Goal: Task Accomplishment & Management: Use online tool/utility

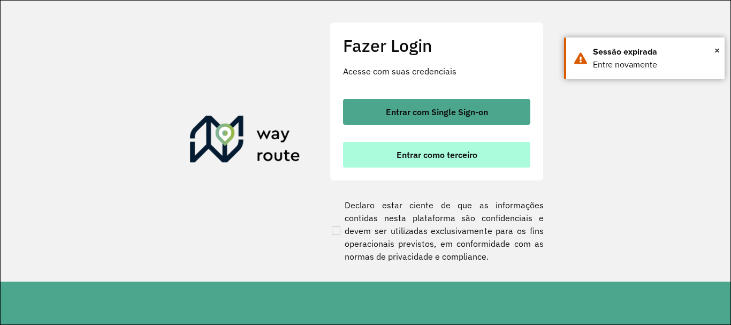
click at [393, 146] on button "Entrar como terceiro" at bounding box center [436, 155] width 187 height 26
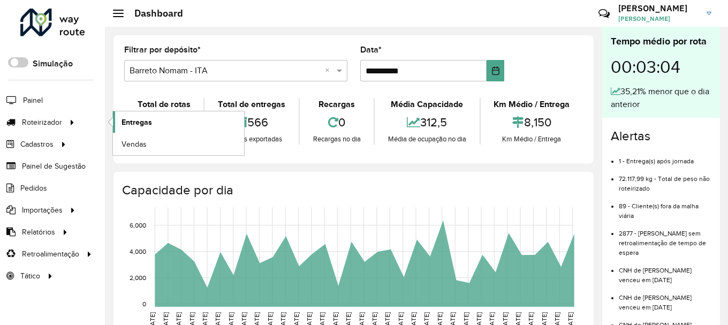
click at [137, 118] on span "Entregas" at bounding box center [137, 122] width 31 height 11
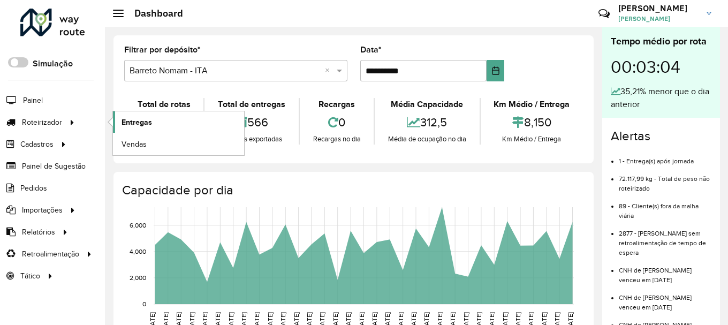
click at [145, 117] on span "Entregas" at bounding box center [137, 122] width 31 height 11
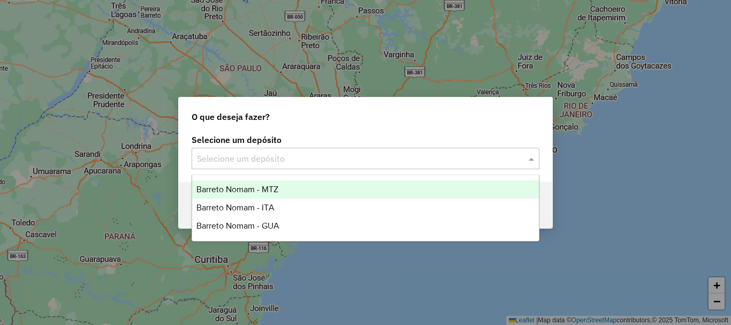
click at [340, 156] on input "text" at bounding box center [355, 159] width 316 height 13
click at [329, 190] on div "Barreto Nomam - MTZ" at bounding box center [365, 189] width 347 height 18
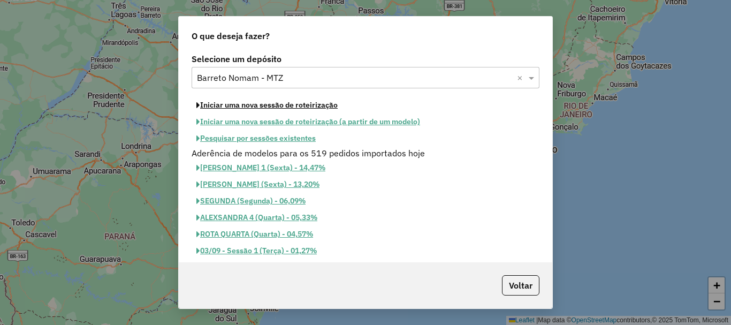
click at [308, 103] on button "Iniciar uma nova sessão de roteirização" at bounding box center [267, 105] width 151 height 17
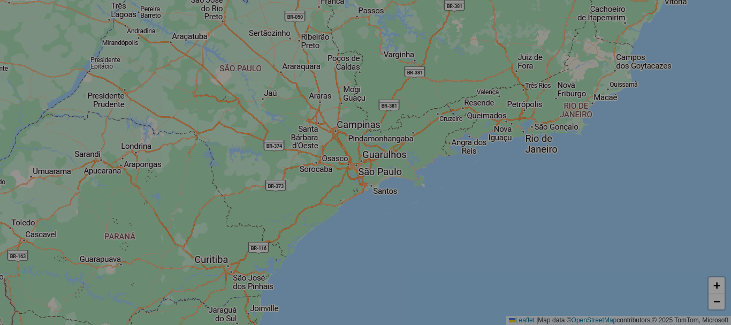
select select "*"
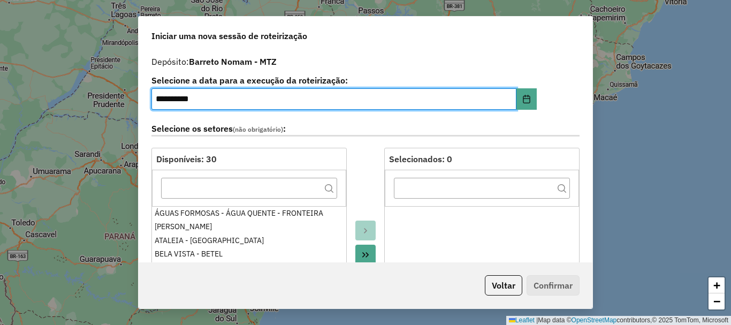
click at [366, 255] on icon "Move All to Target" at bounding box center [365, 254] width 6 height 5
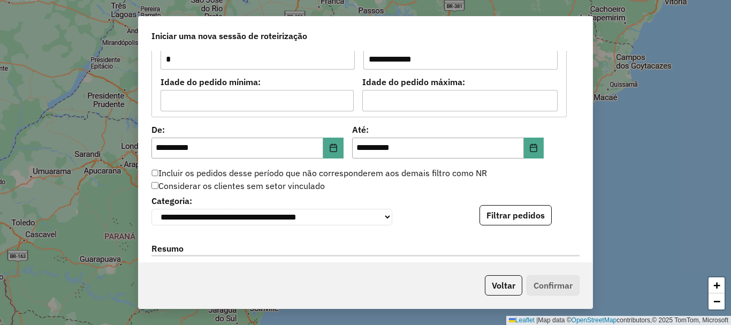
scroll to position [1124, 0]
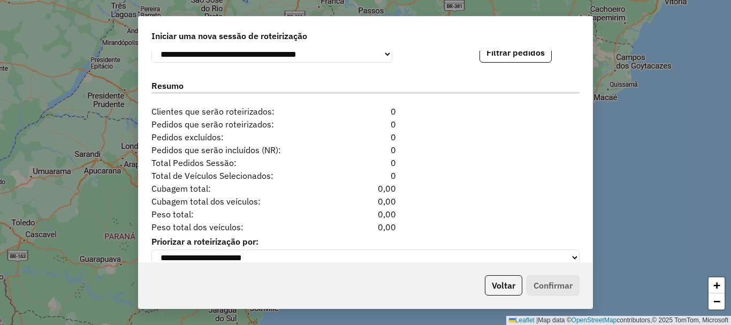
click at [511, 49] on div "Iniciar uma nova sessão de roteirização" at bounding box center [366, 34] width 454 height 34
click at [511, 55] on button "Filtrar pedidos" at bounding box center [516, 52] width 72 height 20
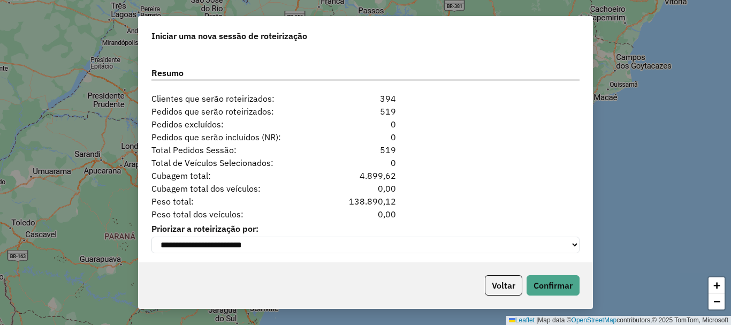
scroll to position [1367, 0]
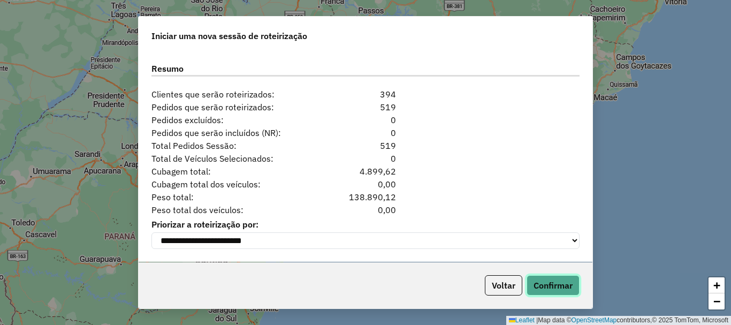
click at [565, 287] on button "Confirmar" at bounding box center [553, 285] width 53 height 20
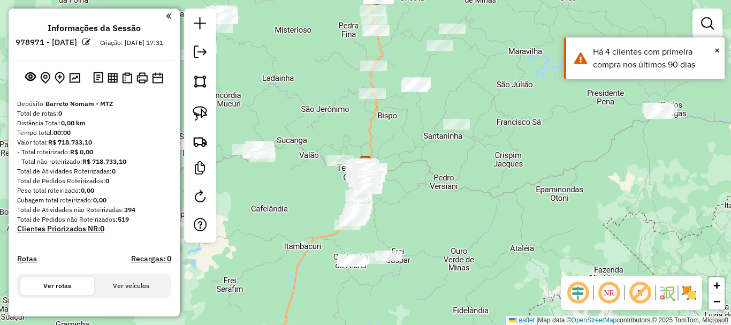
click at [565, 167] on div "Janela de atendimento Grade de atendimento Capacidade Transportadoras Veículos …" at bounding box center [365, 162] width 731 height 325
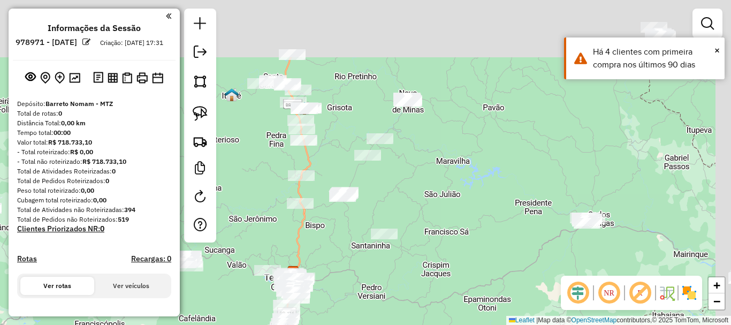
drag, startPoint x: 514, startPoint y: 129, endPoint x: 432, endPoint y: 249, distance: 145.5
click at [433, 252] on div "Janela de atendimento Grade de atendimento Capacidade Transportadoras Veículos …" at bounding box center [365, 162] width 731 height 325
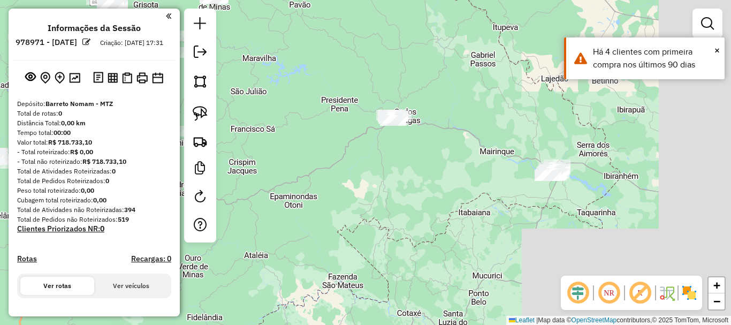
drag, startPoint x: 602, startPoint y: 202, endPoint x: 420, endPoint y: 80, distance: 219.2
click at [420, 80] on div "Janela de atendimento Grade de atendimento Capacidade Transportadoras Veículos …" at bounding box center [365, 162] width 731 height 325
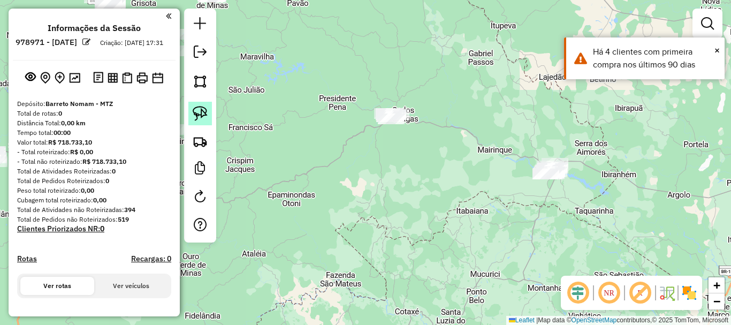
click at [202, 108] on img at bounding box center [200, 113] width 15 height 15
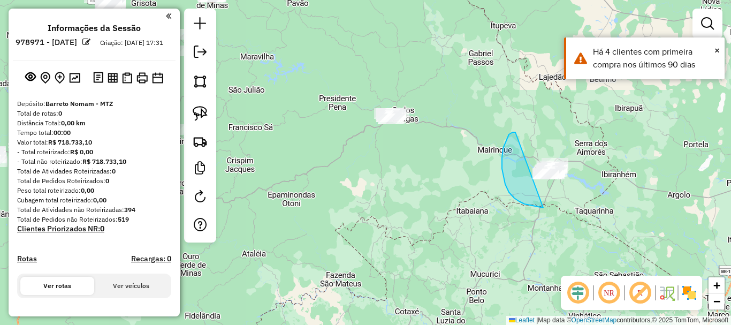
drag, startPoint x: 516, startPoint y: 132, endPoint x: 608, endPoint y: 150, distance: 94.3
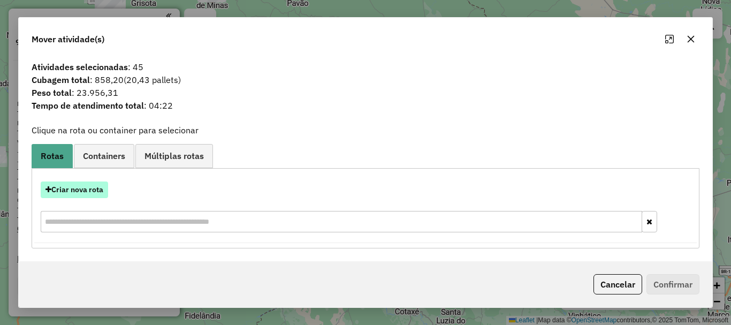
click at [71, 192] on button "Criar nova rota" at bounding box center [74, 189] width 67 height 17
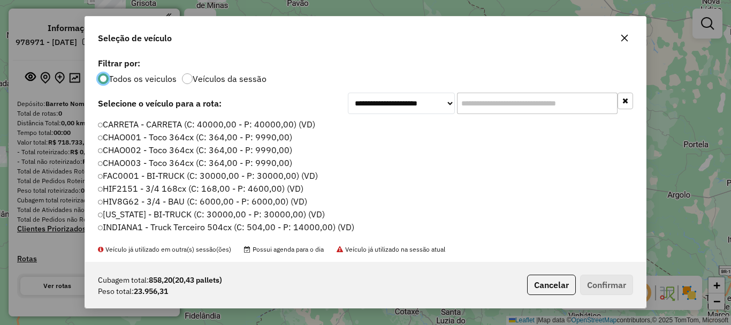
scroll to position [6, 3]
click at [483, 105] on input "text" at bounding box center [537, 103] width 161 height 21
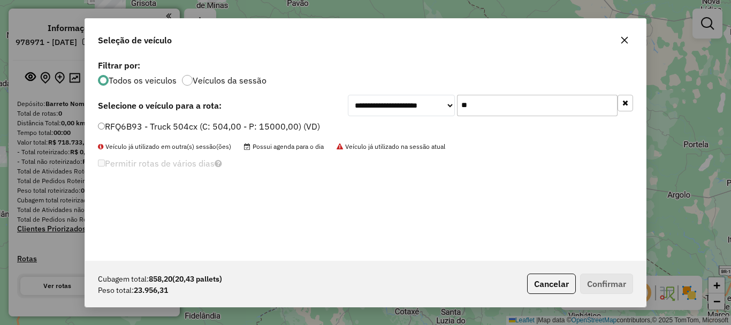
type input "**"
click at [188, 122] on label "RFQ6B93 - Truck 504cx (C: 504,00 - P: 15000,00) (VD)" at bounding box center [209, 126] width 222 height 13
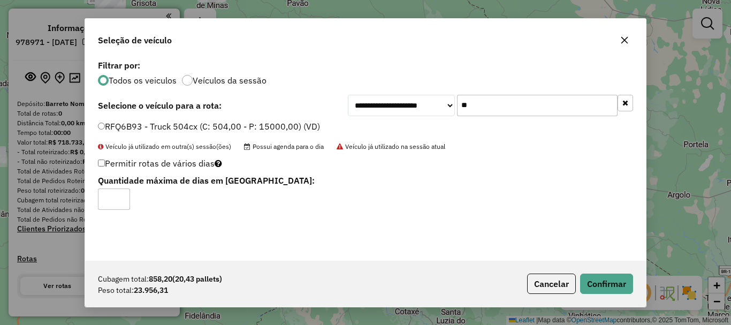
type input "*"
click at [117, 196] on input "*" at bounding box center [114, 198] width 32 height 21
click at [591, 278] on button "Confirmar" at bounding box center [606, 284] width 53 height 20
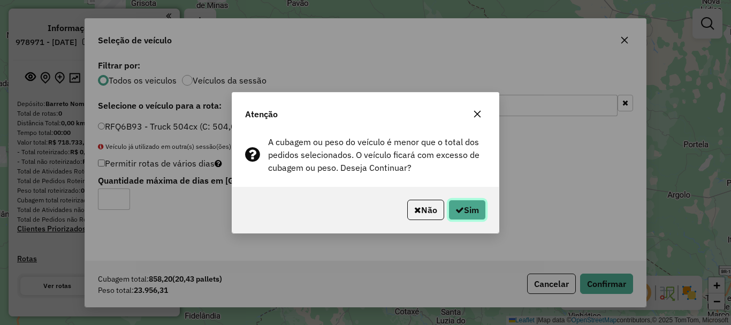
click at [485, 211] on button "Sim" at bounding box center [467, 210] width 37 height 20
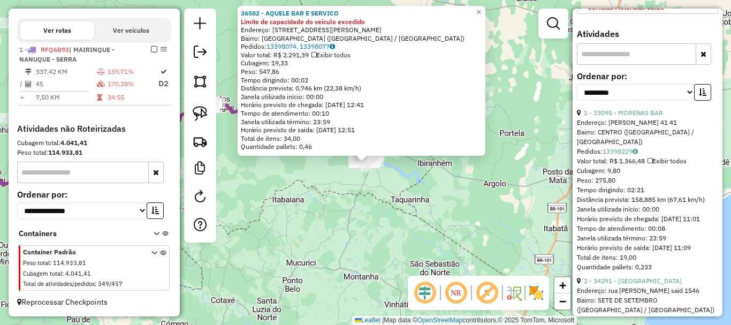
scroll to position [375, 0]
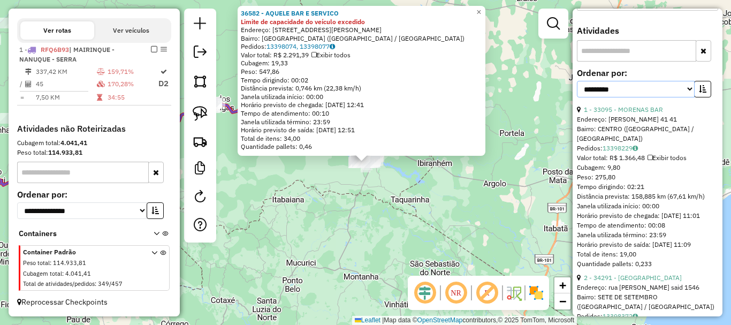
click at [659, 97] on select "**********" at bounding box center [636, 89] width 118 height 17
select select "*********"
click at [577, 97] on select "**********" at bounding box center [636, 89] width 118 height 17
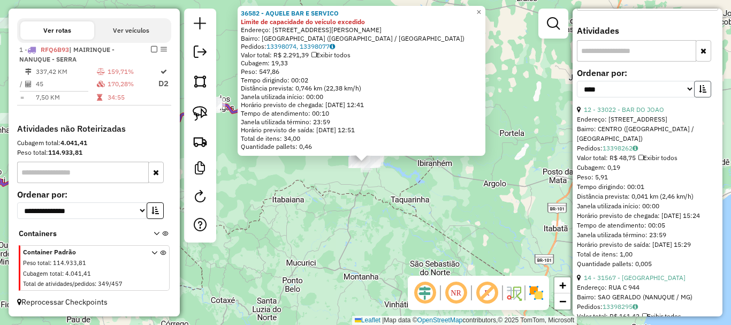
click at [700, 93] on icon "button" at bounding box center [702, 88] width 7 height 7
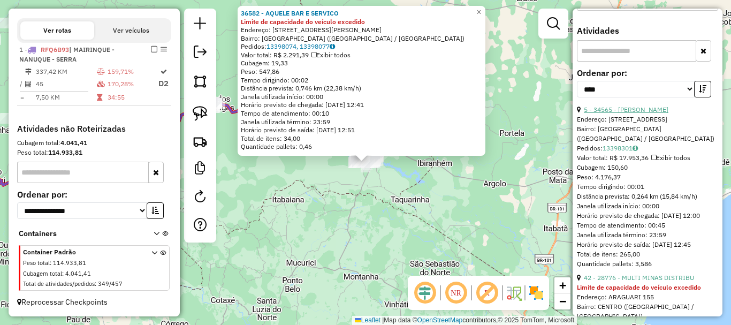
click at [641, 113] on link "5 - 34565 - ALEX BAR" at bounding box center [626, 109] width 85 height 8
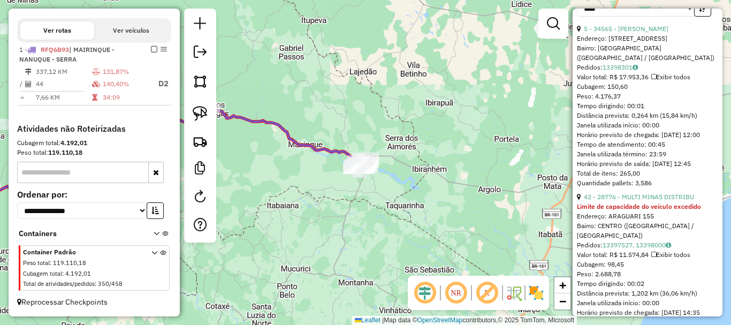
scroll to position [482, 0]
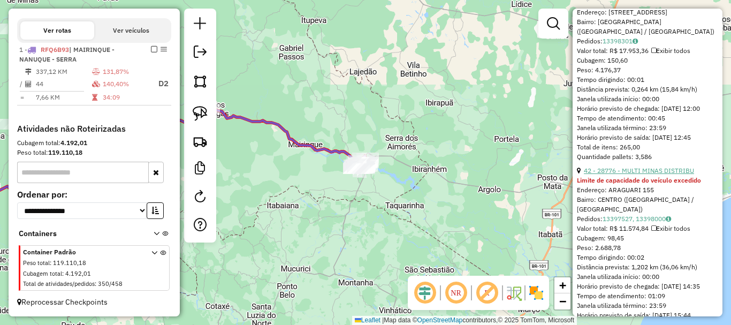
click at [630, 175] on link "42 - 28776 - MULTI MINAS DISTRIBU" at bounding box center [639, 171] width 110 height 8
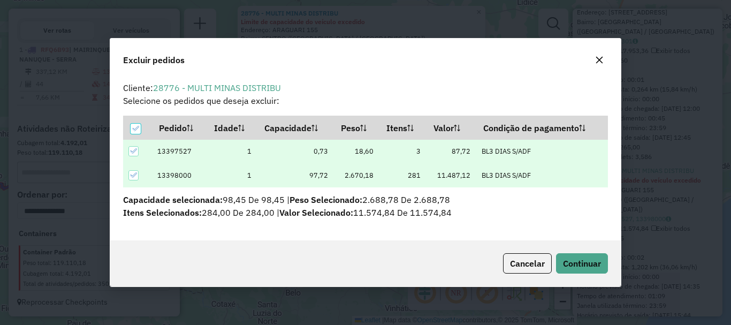
scroll to position [0, 0]
click at [596, 270] on button "Continuar" at bounding box center [582, 263] width 52 height 20
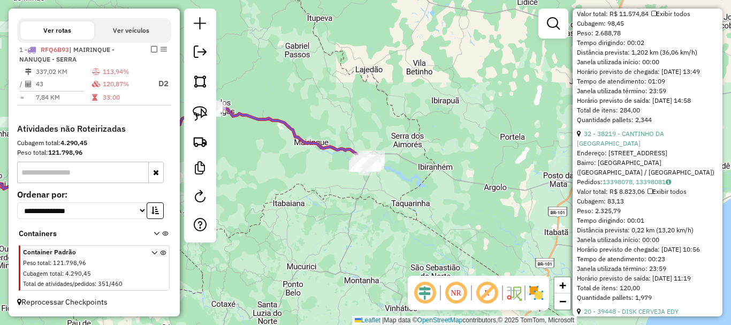
scroll to position [589, 0]
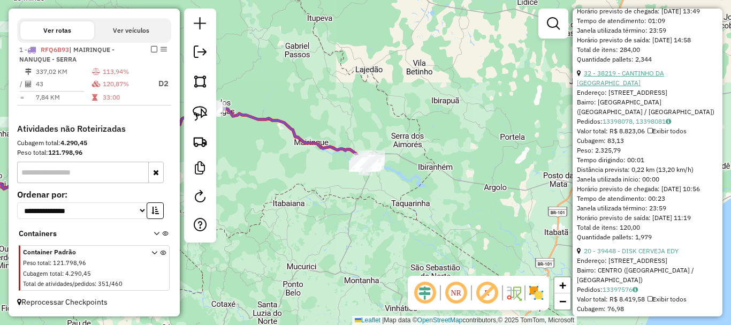
click at [647, 87] on link "32 - 38219 - CANTINHO DA VILA BEE" at bounding box center [620, 78] width 87 height 18
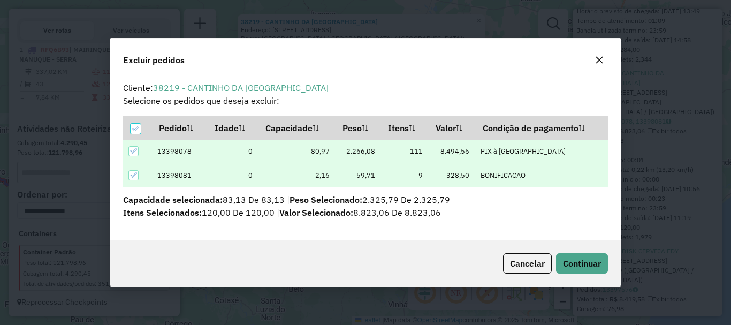
scroll to position [0, 0]
click at [586, 259] on span "Continuar" at bounding box center [582, 263] width 38 height 11
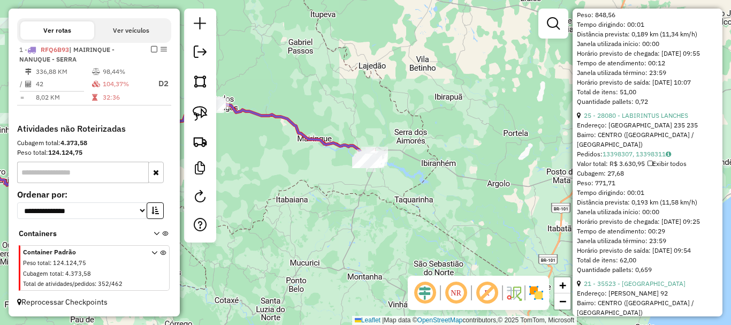
scroll to position [1151, 0]
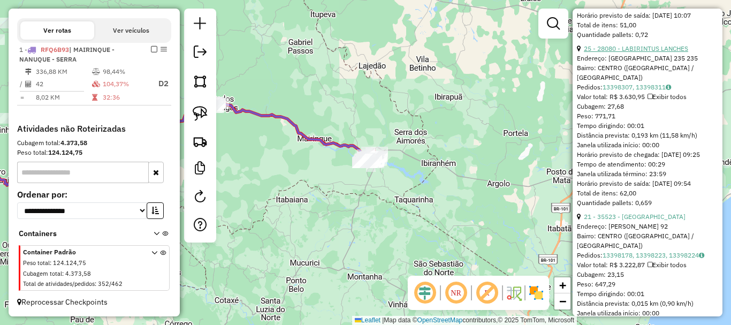
click at [639, 52] on link "25 - 28080 - LABIRINTUS LANCHES" at bounding box center [636, 48] width 104 height 8
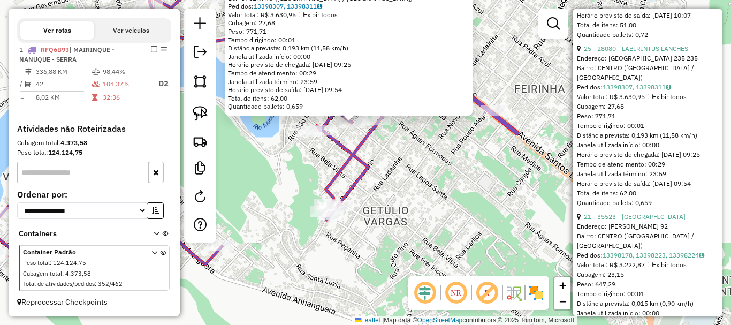
click at [617, 221] on link "21 - 35523 - ARENA FLA" at bounding box center [635, 217] width 102 height 8
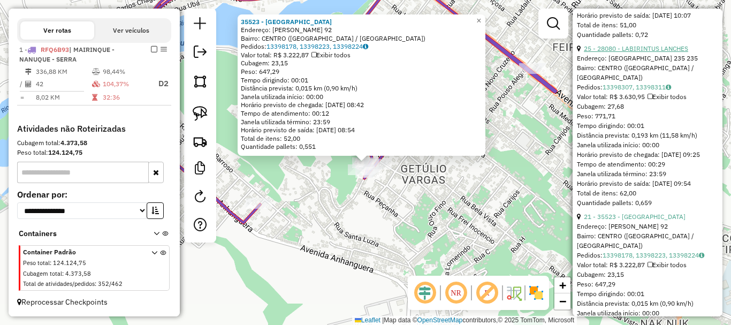
click at [635, 52] on link "25 - 28080 - LABIRINTUS LANCHES" at bounding box center [636, 48] width 104 height 8
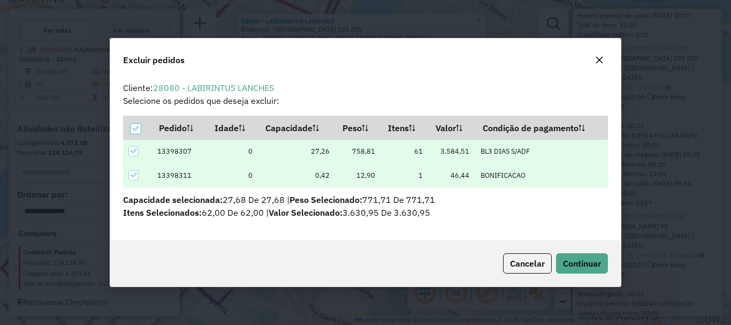
scroll to position [0, 0]
click at [570, 259] on span "Continuar" at bounding box center [582, 263] width 38 height 11
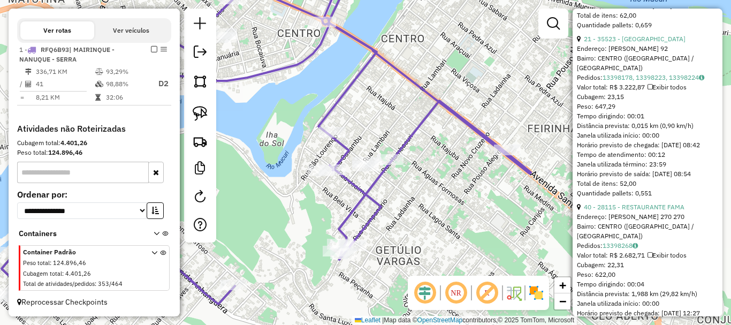
scroll to position [436, 0]
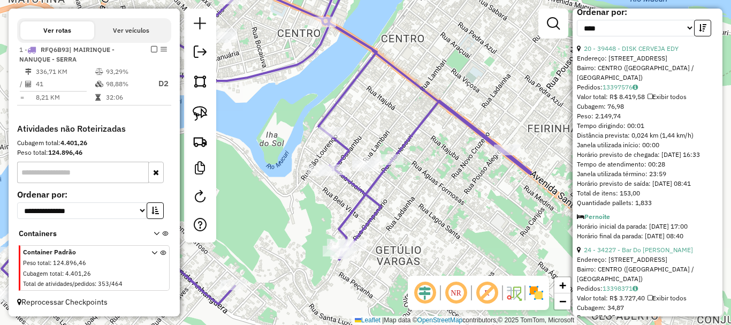
click at [410, 207] on div "Janela de atendimento Grade de atendimento Capacidade Transportadoras Veículos …" at bounding box center [365, 162] width 731 height 325
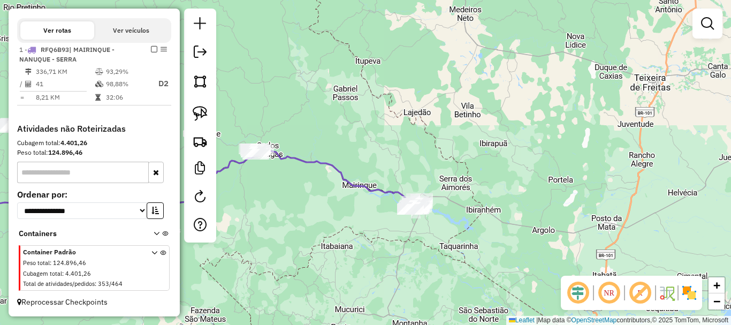
drag, startPoint x: 313, startPoint y: 239, endPoint x: 501, endPoint y: 196, distance: 192.6
click at [501, 196] on div "Janela de atendimento Grade de atendimento Capacidade Transportadoras Veículos …" at bounding box center [365, 162] width 731 height 325
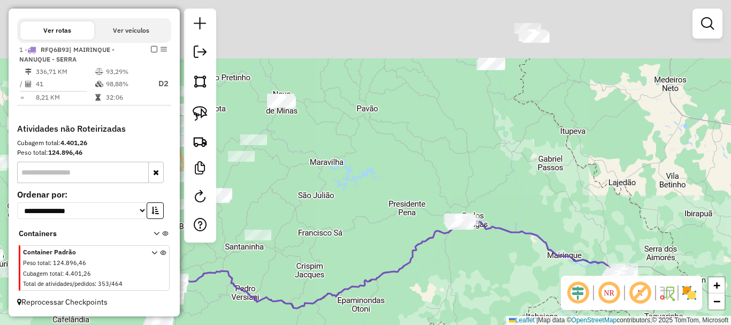
drag, startPoint x: 397, startPoint y: 131, endPoint x: 451, endPoint y: 307, distance: 184.8
click at [451, 307] on div "Janela de atendimento Grade de atendimento Capacidade Transportadoras Veículos …" at bounding box center [365, 162] width 731 height 325
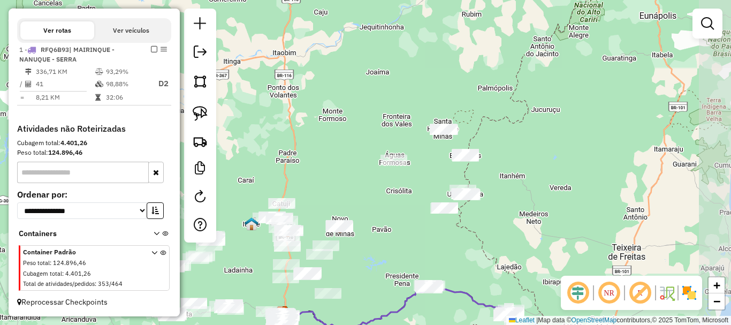
drag, startPoint x: 451, startPoint y: 226, endPoint x: 418, endPoint y: 225, distance: 33.2
click at [418, 225] on div "Janela de atendimento Grade de atendimento Capacidade Transportadoras Veículos …" at bounding box center [365, 162] width 731 height 325
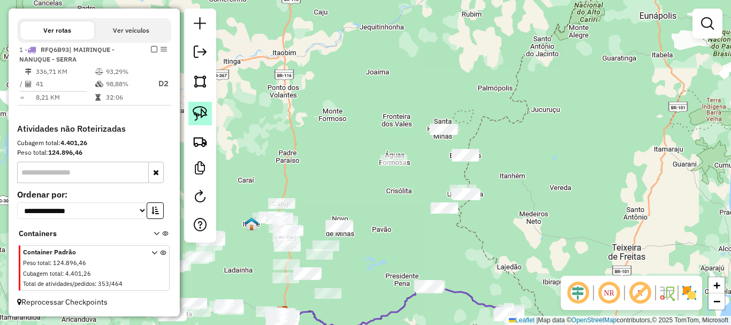
click at [209, 110] on link at bounding box center [200, 114] width 24 height 24
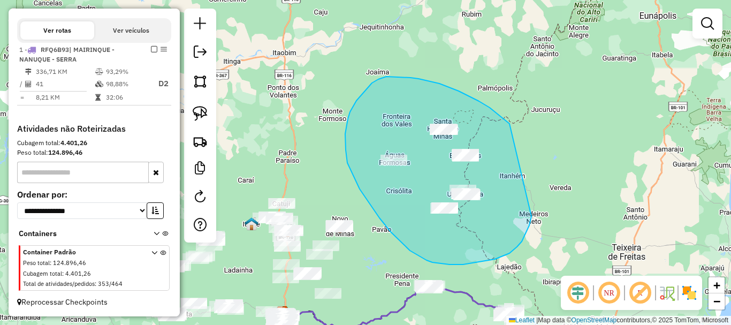
drag, startPoint x: 510, startPoint y: 124, endPoint x: 536, endPoint y: 198, distance: 79.1
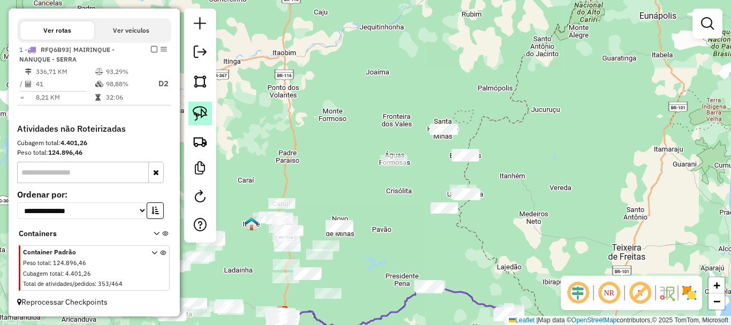
click at [197, 111] on img at bounding box center [200, 113] width 15 height 15
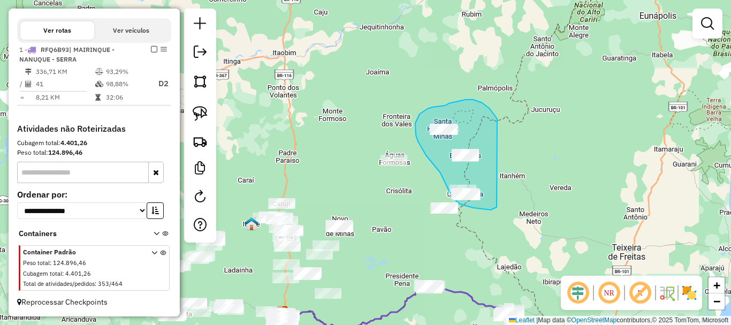
drag, startPoint x: 490, startPoint y: 110, endPoint x: 509, endPoint y: 197, distance: 89.3
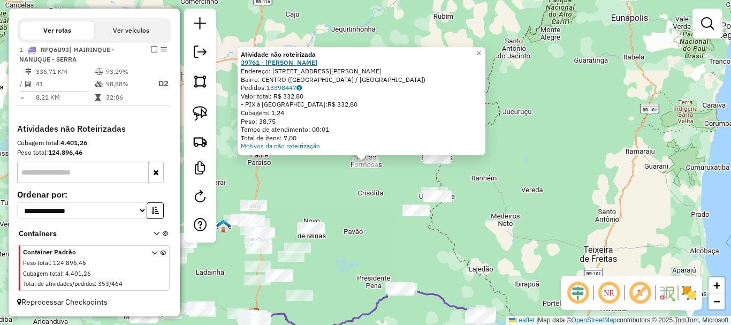
click at [282, 65] on strong "39761 - JOHNNATA RODRIGUES D" at bounding box center [279, 62] width 77 height 8
click at [531, 193] on div "Atividade não roteirizada 39761 - JOHNNATA RODRIGUES D Endereço: RUA VITOLDO J …" at bounding box center [365, 162] width 731 height 325
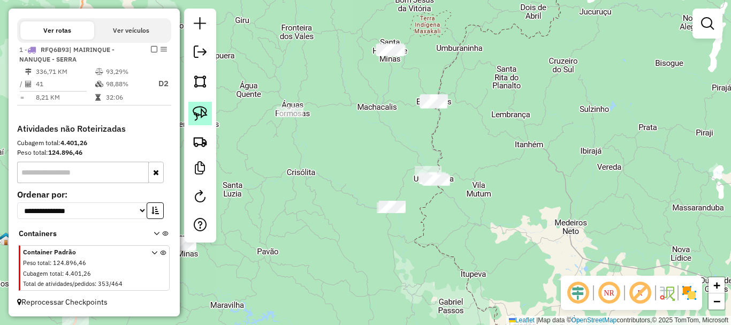
click at [210, 115] on link at bounding box center [200, 114] width 24 height 24
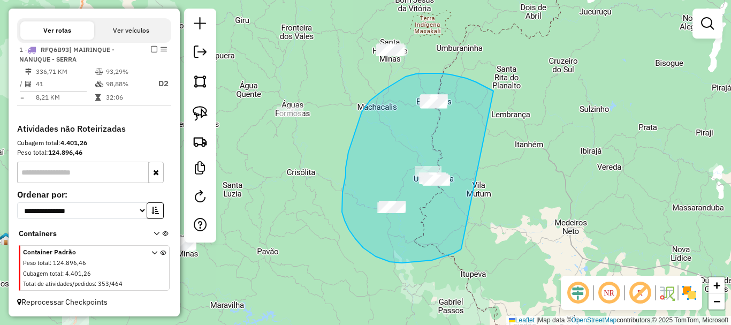
drag, startPoint x: 494, startPoint y: 91, endPoint x: 461, endPoint y: 248, distance: 160.6
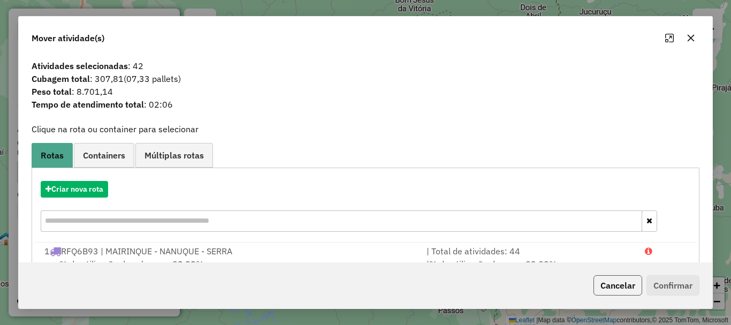
click at [614, 283] on button "Cancelar" at bounding box center [618, 285] width 49 height 20
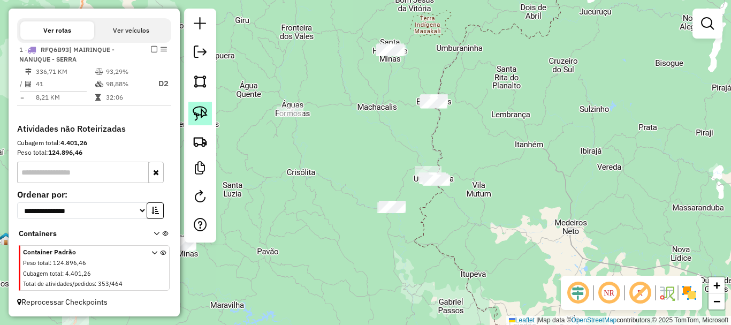
click at [196, 118] on img at bounding box center [200, 113] width 15 height 15
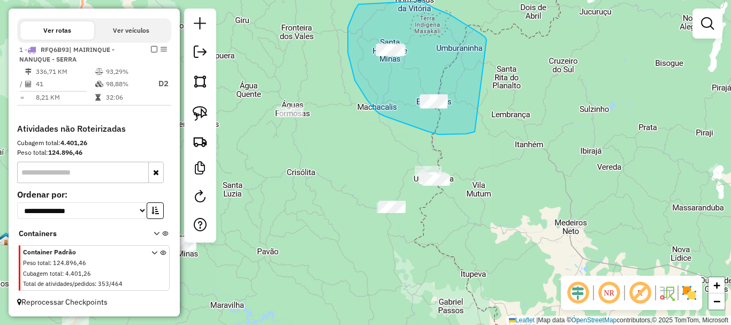
drag, startPoint x: 485, startPoint y: 37, endPoint x: 475, endPoint y: 132, distance: 95.3
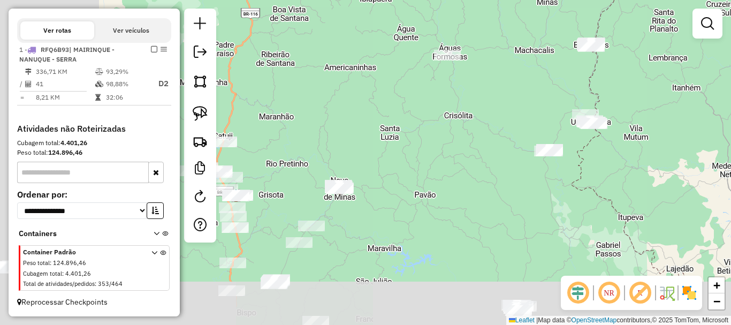
drag, startPoint x: 372, startPoint y: 155, endPoint x: 529, endPoint y: 98, distance: 167.3
click at [529, 98] on div "Janela de atendimento Grade de atendimento Capacidade Transportadoras Veículos …" at bounding box center [365, 162] width 731 height 325
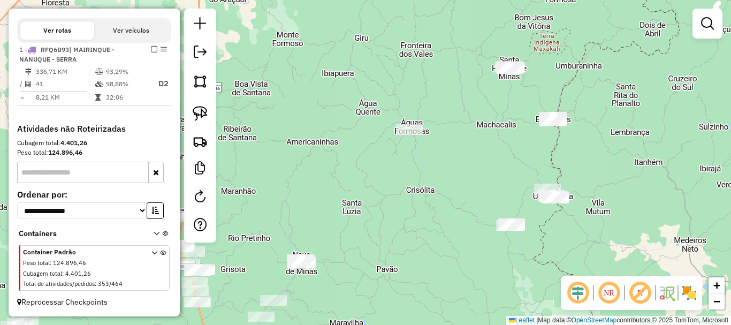
drag, startPoint x: 497, startPoint y: 89, endPoint x: 462, endPoint y: 161, distance: 79.3
click at [462, 161] on div "Janela de atendimento Grade de atendimento Capacidade Transportadoras Veículos …" at bounding box center [365, 162] width 731 height 325
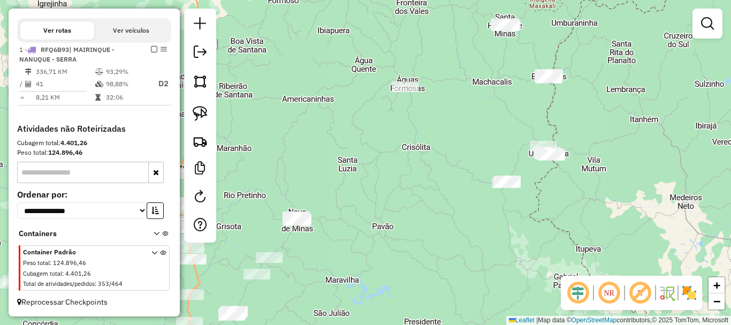
drag, startPoint x: 477, startPoint y: 165, endPoint x: 473, endPoint y: 123, distance: 43.0
click at [473, 123] on div "Janela de atendimento Grade de atendimento Capacidade Transportadoras Veículos …" at bounding box center [365, 162] width 731 height 325
click at [196, 113] on img at bounding box center [200, 113] width 15 height 15
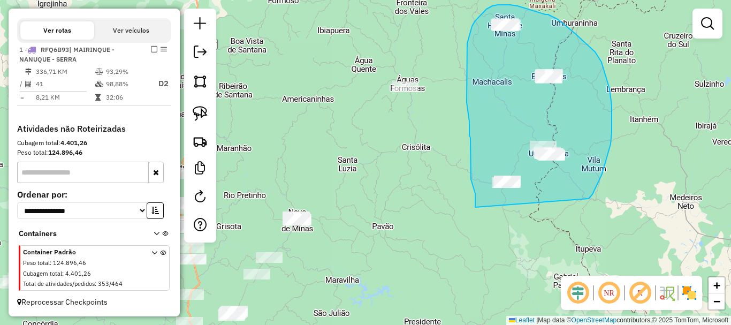
drag, startPoint x: 612, startPoint y: 120, endPoint x: 475, endPoint y: 207, distance: 162.0
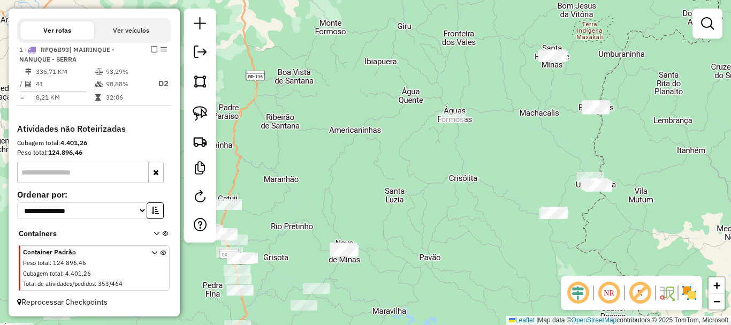
drag, startPoint x: 450, startPoint y: 164, endPoint x: 473, endPoint y: 200, distance: 42.6
click at [481, 202] on div "Janela de atendimento Grade de atendimento Capacidade Transportadoras Veículos …" at bounding box center [365, 162] width 731 height 325
click at [192, 115] on link at bounding box center [200, 114] width 24 height 24
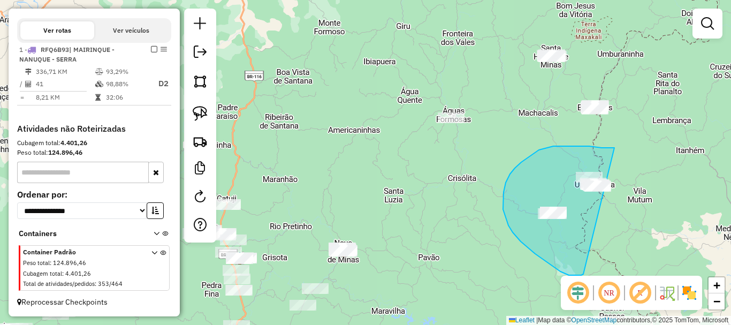
drag, startPoint x: 589, startPoint y: 146, endPoint x: 584, endPoint y: 274, distance: 128.1
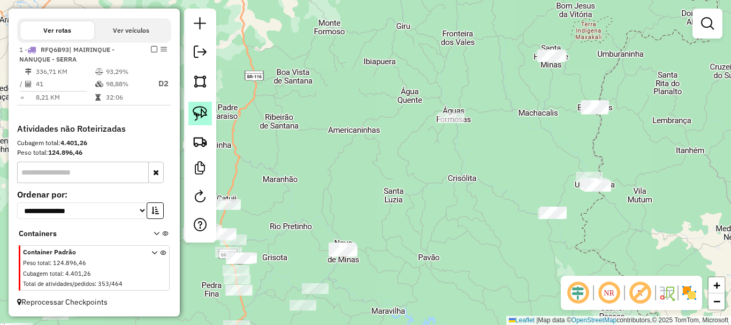
click at [206, 113] on img at bounding box center [200, 113] width 15 height 15
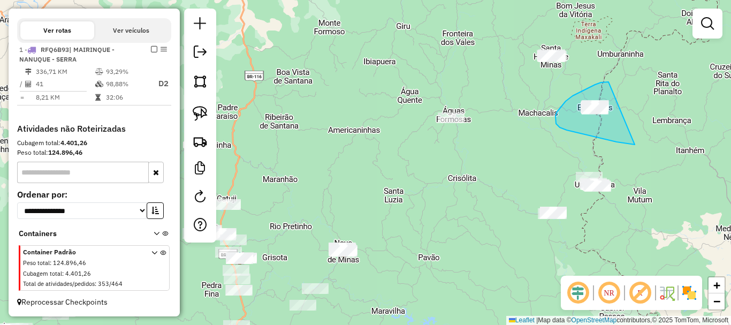
drag, startPoint x: 609, startPoint y: 82, endPoint x: 665, endPoint y: 144, distance: 84.1
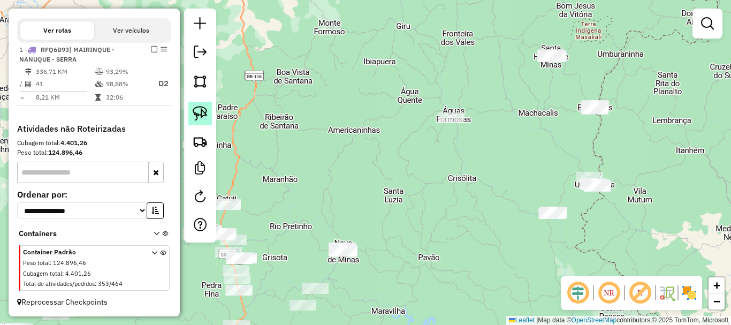
click at [202, 118] on img at bounding box center [200, 113] width 15 height 15
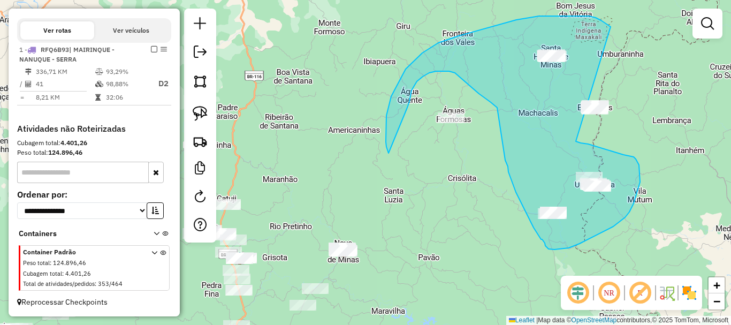
drag, startPoint x: 610, startPoint y: 26, endPoint x: 569, endPoint y: 140, distance: 121.3
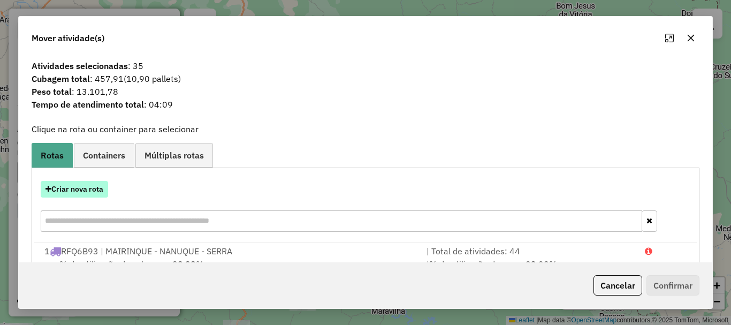
click at [86, 181] on button "Criar nova rota" at bounding box center [74, 189] width 67 height 17
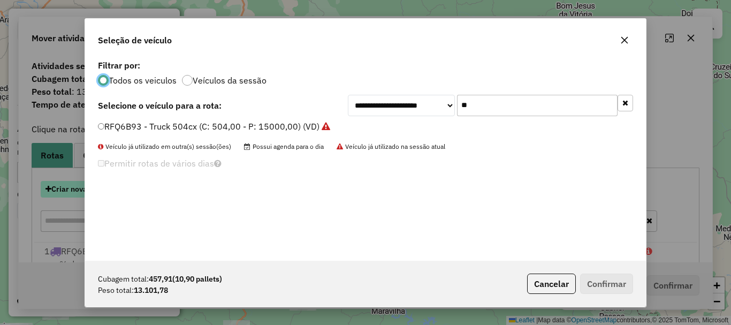
scroll to position [6, 3]
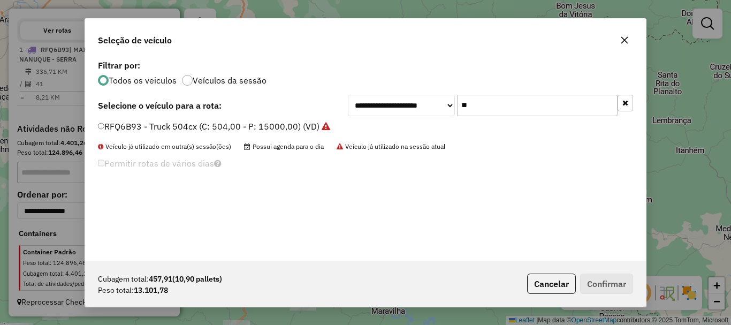
drag, startPoint x: 392, startPoint y: 116, endPoint x: 346, endPoint y: 116, distance: 46.0
click at [346, 116] on div "**********" at bounding box center [365, 105] width 535 height 21
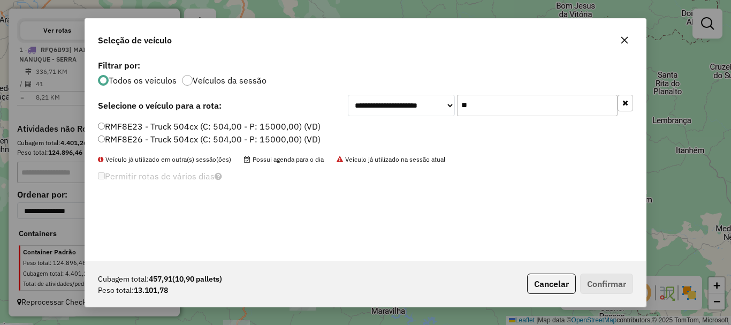
type input "**"
click at [169, 140] on label "RMF8E26 - Truck 504cx (C: 504,00 - P: 15000,00) (VD)" at bounding box center [209, 139] width 223 height 13
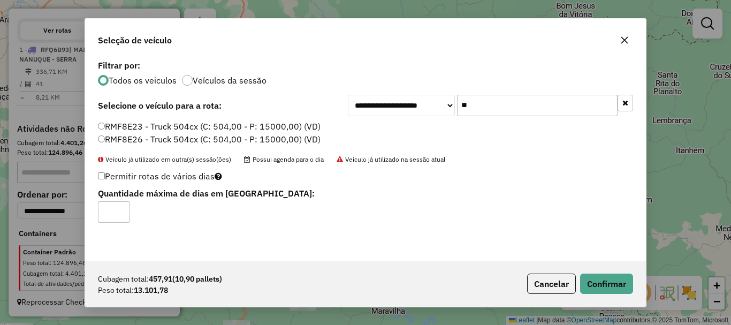
type input "*"
click at [122, 209] on input "*" at bounding box center [114, 211] width 32 height 21
click at [607, 278] on button "Confirmar" at bounding box center [606, 284] width 53 height 20
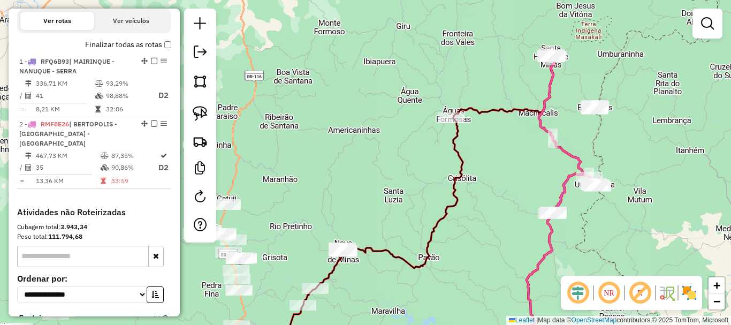
click at [534, 177] on div "Janela de atendimento Grade de atendimento Capacidade Transportadoras Veículos …" at bounding box center [365, 162] width 731 height 325
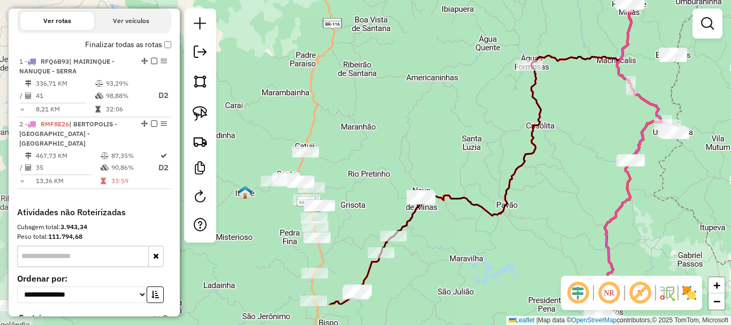
drag, startPoint x: 519, startPoint y: 188, endPoint x: 597, endPoint y: 136, distance: 94.1
click at [597, 136] on div "Janela de atendimento Grade de atendimento Capacidade Transportadoras Veículos …" at bounding box center [365, 162] width 731 height 325
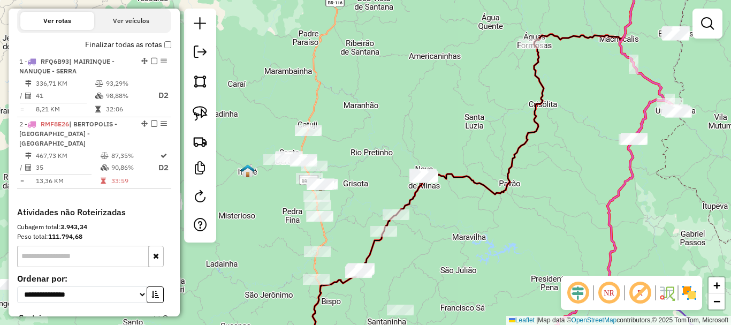
drag, startPoint x: 569, startPoint y: 194, endPoint x: 571, endPoint y: 172, distance: 21.6
click at [571, 172] on div "Janela de atendimento Grade de atendimento Capacidade Transportadoras Veículos …" at bounding box center [365, 162] width 731 height 325
click at [203, 119] on img at bounding box center [200, 113] width 15 height 15
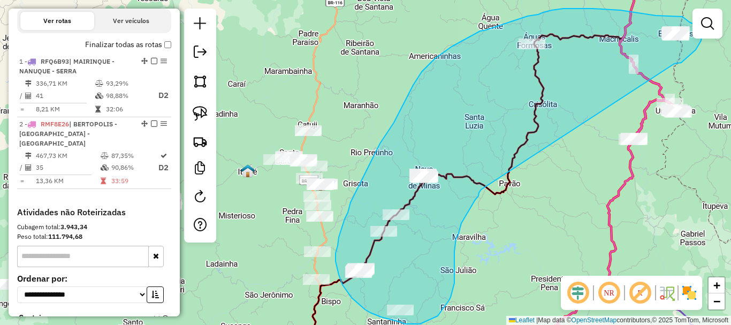
drag, startPoint x: 676, startPoint y: 64, endPoint x: 482, endPoint y: 189, distance: 230.8
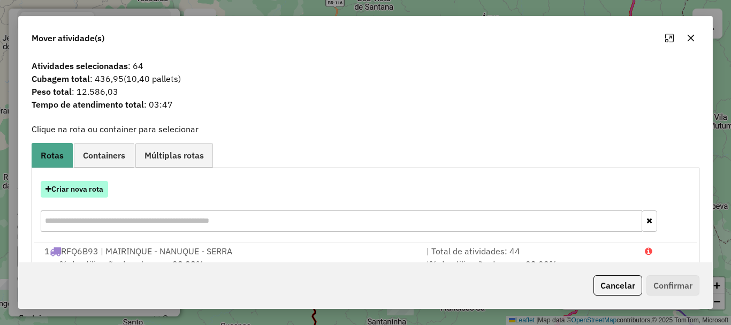
click at [77, 187] on button "Criar nova rota" at bounding box center [74, 189] width 67 height 17
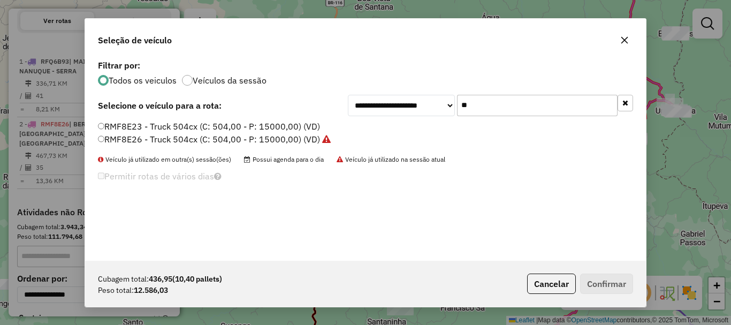
drag, startPoint x: 481, startPoint y: 102, endPoint x: 400, endPoint y: 112, distance: 81.5
click at [400, 112] on div "**********" at bounding box center [490, 105] width 285 height 21
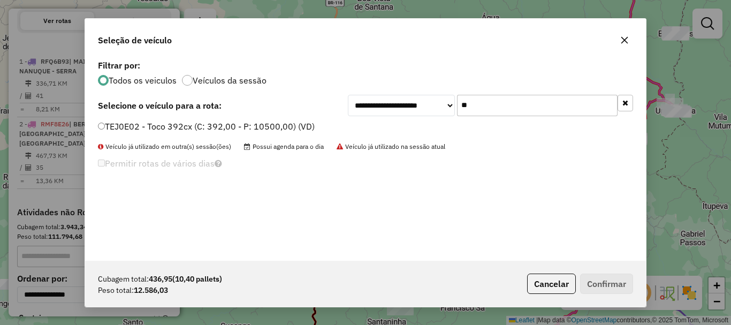
type input "**"
click at [143, 123] on label "TEJ0E02 - Toco 392cx (C: 392,00 - P: 10500,00) (VD)" at bounding box center [206, 126] width 217 height 13
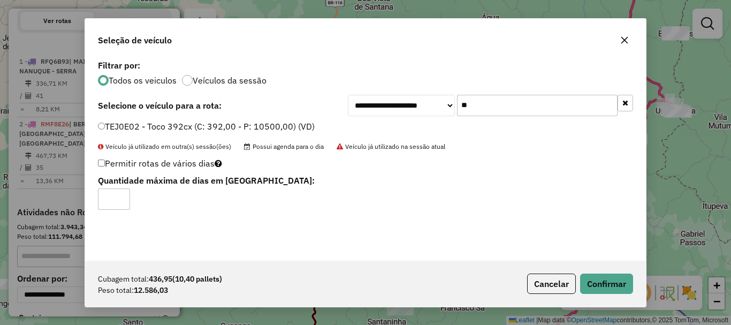
type input "*"
click at [118, 196] on input "*" at bounding box center [114, 198] width 32 height 21
click at [617, 277] on button "Confirmar" at bounding box center [606, 284] width 53 height 20
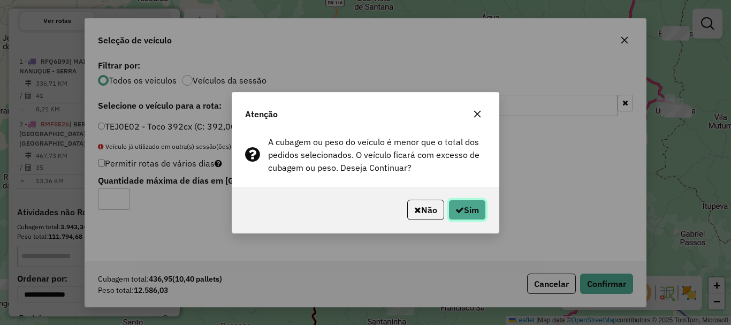
click at [480, 210] on button "Sim" at bounding box center [467, 210] width 37 height 20
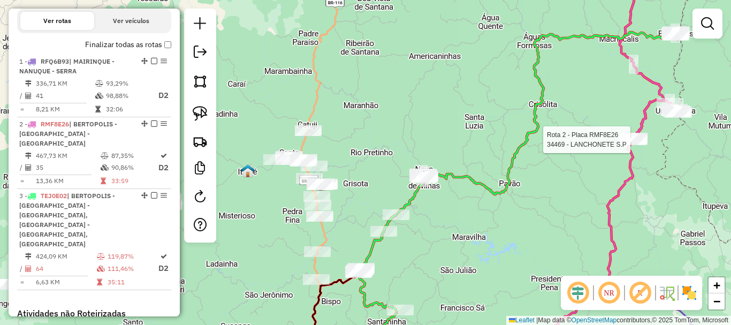
select select "*********"
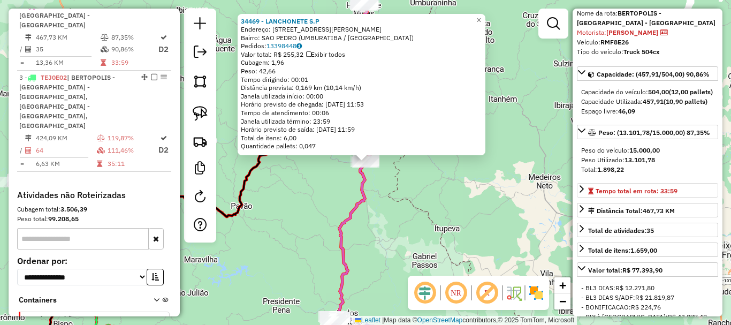
scroll to position [107, 0]
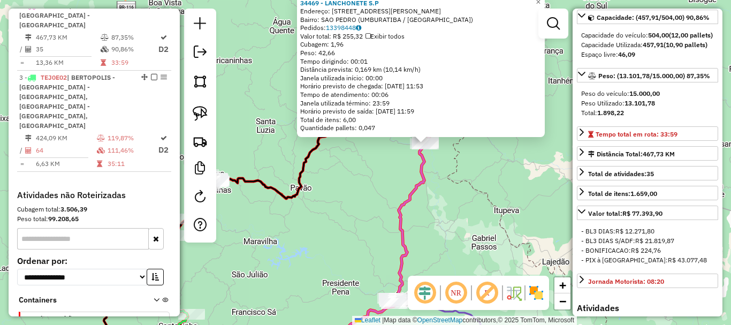
drag, startPoint x: 478, startPoint y: 240, endPoint x: 557, endPoint y: 212, distance: 84.0
click at [557, 212] on div "34469 - LANCHONETE S.P Endereço: R: Pedro Piroca 131 Bairro: SAO PEDRO (UMBURAT…" at bounding box center [365, 162] width 731 height 325
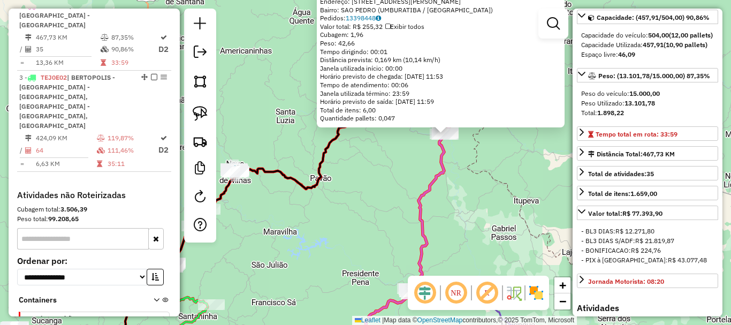
drag, startPoint x: 387, startPoint y: 233, endPoint x: 475, endPoint y: 210, distance: 91.8
click at [475, 210] on div "34469 - LANCHONETE S.P Endereço: R: Pedro Piroca 131 Bairro: SAO PEDRO (UMBURAT…" at bounding box center [365, 162] width 731 height 325
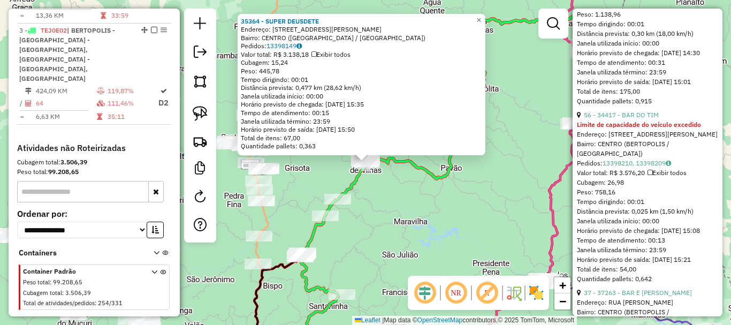
scroll to position [769, 0]
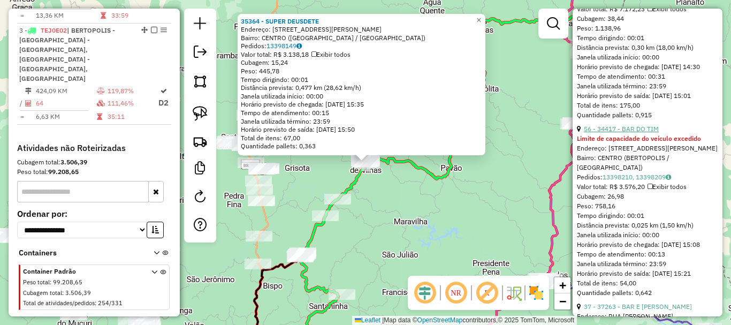
click at [620, 133] on link "56 - 34417 - BAR DO TIM" at bounding box center [621, 129] width 75 height 8
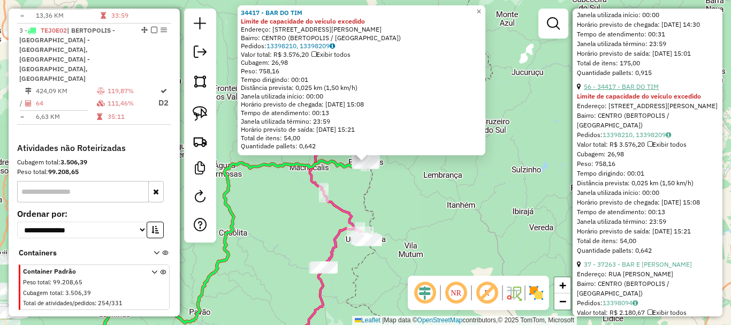
scroll to position [876, 0]
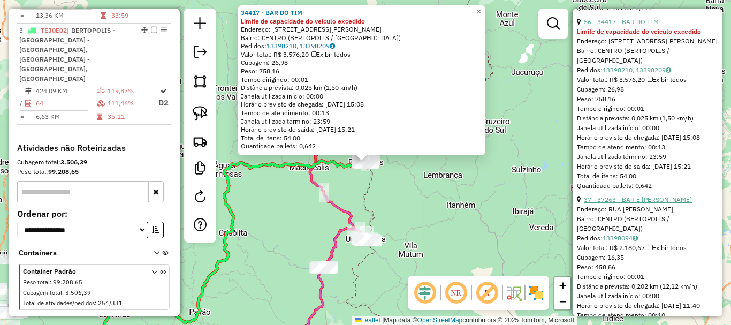
click at [626, 203] on link "37 - 37263 - BAR E LANCH ANTONIO" at bounding box center [638, 199] width 108 height 8
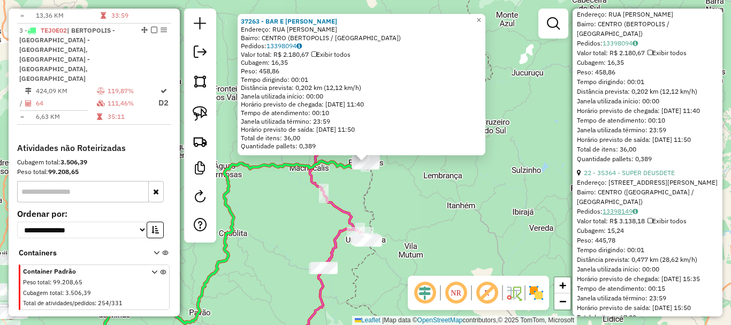
scroll to position [1090, 0]
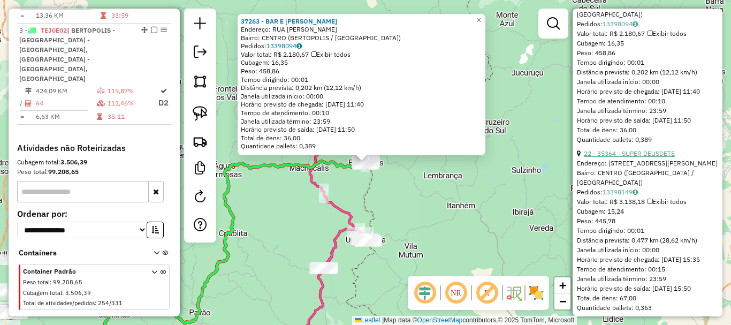
click at [642, 157] on link "22 - 35364 - SUPER DEUSDETE" at bounding box center [629, 153] width 91 height 8
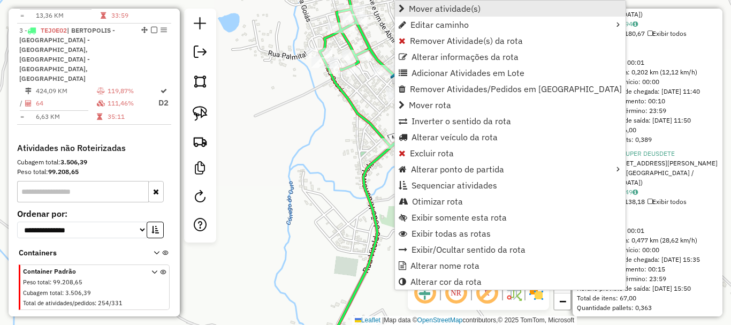
click at [433, 2] on link "Mover atividade(s)" at bounding box center [510, 9] width 231 height 16
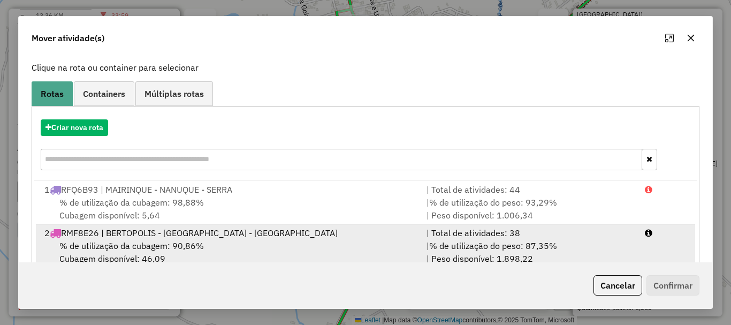
scroll to position [85, 0]
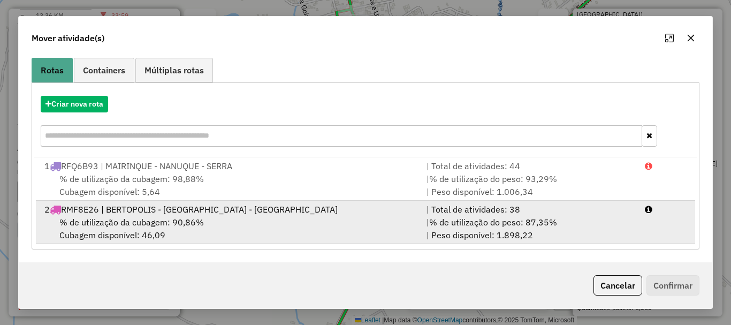
click at [229, 223] on div "% de utilização da cubagem: 90,86% Cubagem disponível: 46,09" at bounding box center [229, 229] width 382 height 26
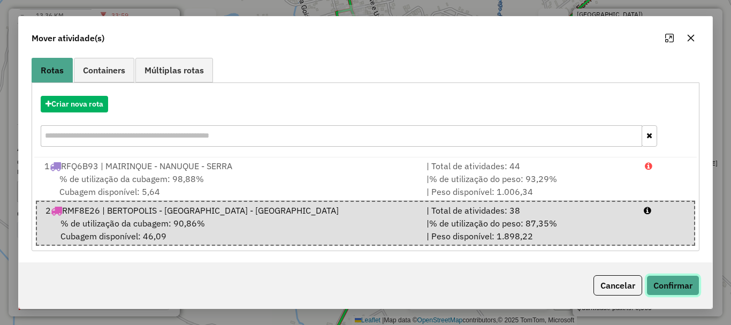
click at [657, 284] on button "Confirmar" at bounding box center [673, 285] width 53 height 20
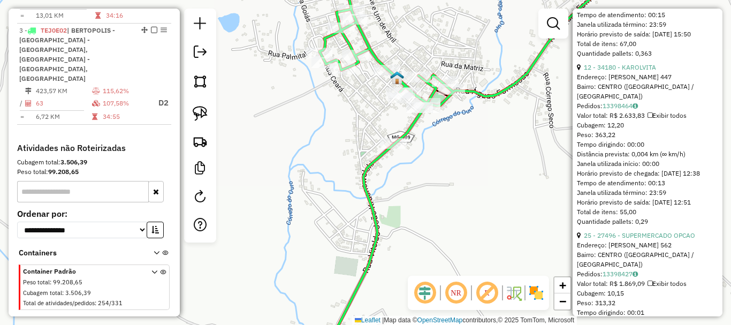
scroll to position [1358, 0]
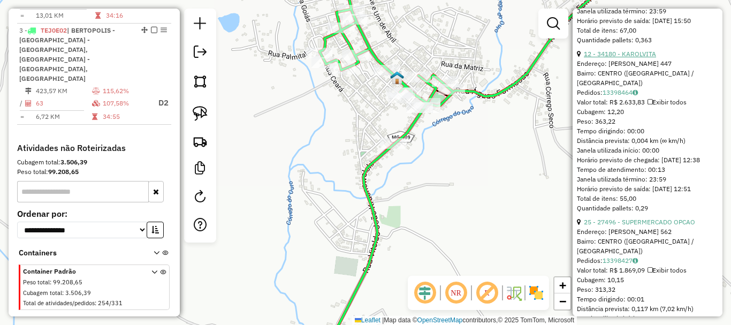
click at [643, 58] on link "12 - 34180 - KAROLVITA" at bounding box center [620, 54] width 72 height 8
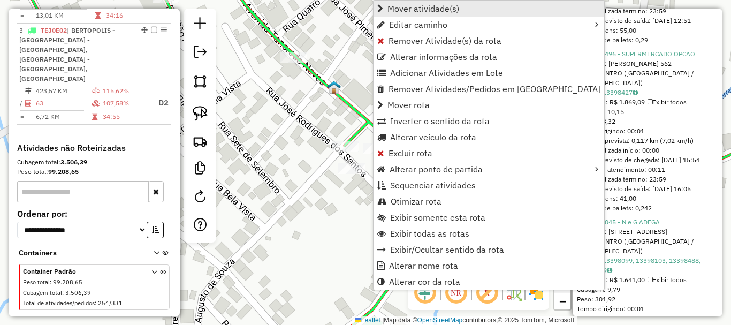
click at [437, 11] on span "Mover atividade(s)" at bounding box center [424, 8] width 72 height 9
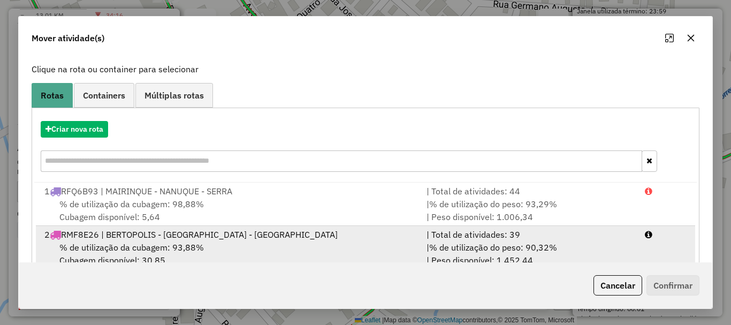
scroll to position [85, 0]
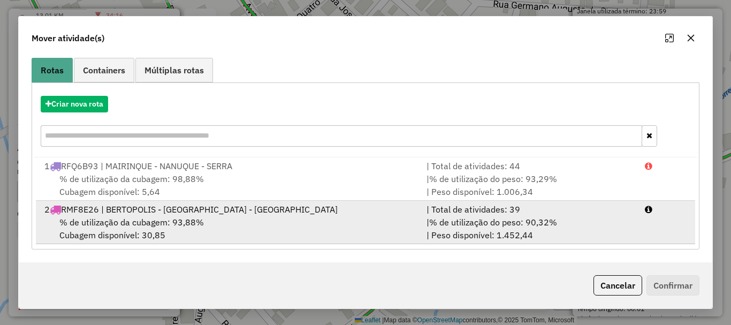
click at [189, 222] on span "% de utilização da cubagem: 93,88%" at bounding box center [131, 222] width 145 height 11
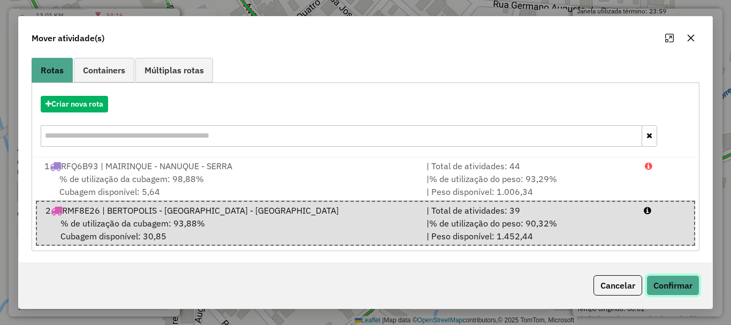
click at [678, 284] on button "Confirmar" at bounding box center [673, 285] width 53 height 20
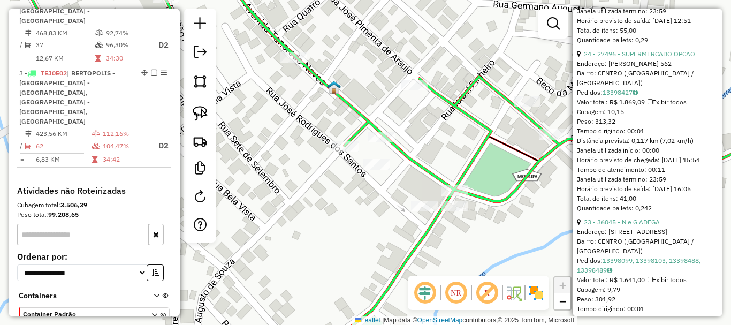
scroll to position [524, 0]
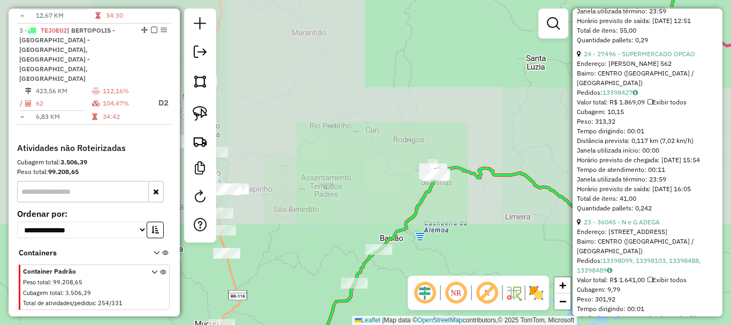
click at [475, 203] on div "Janela de atendimento Grade de atendimento Capacidade Transportadoras Veículos …" at bounding box center [365, 162] width 731 height 325
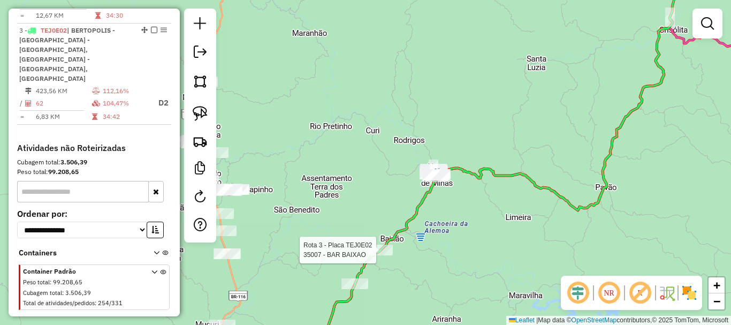
select select "*********"
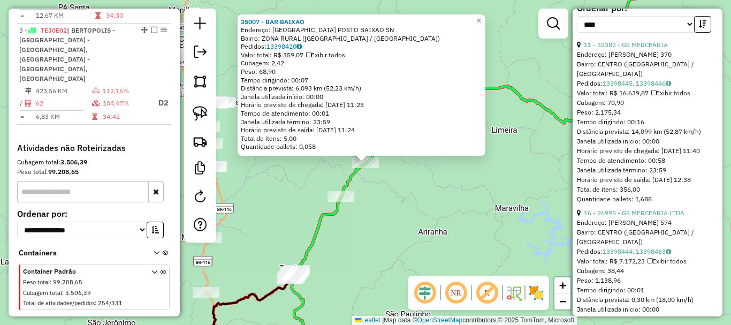
scroll to position [535, 0]
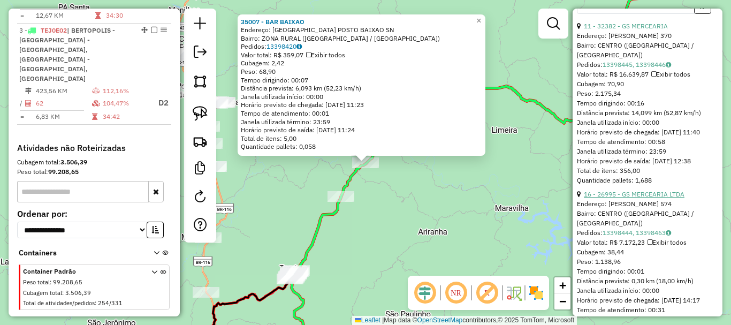
click at [645, 198] on link "16 - 26995 - GS MERCEARIA LTDA" at bounding box center [634, 194] width 101 height 8
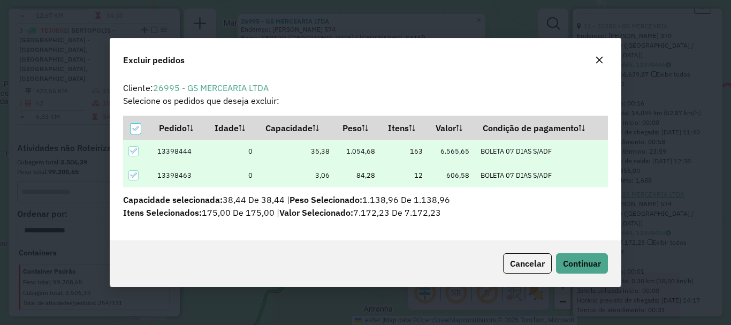
scroll to position [0, 0]
click at [588, 261] on span "Continuar" at bounding box center [582, 263] width 38 height 11
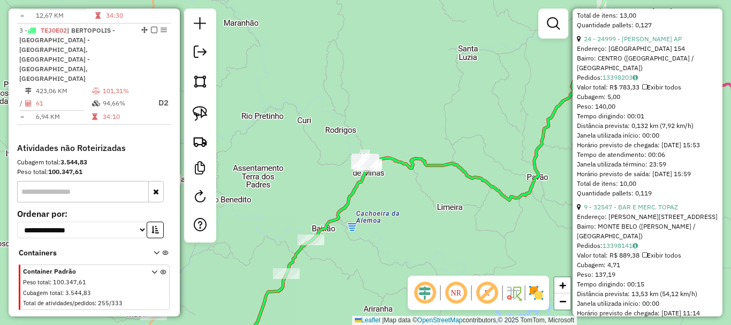
scroll to position [4862, 0]
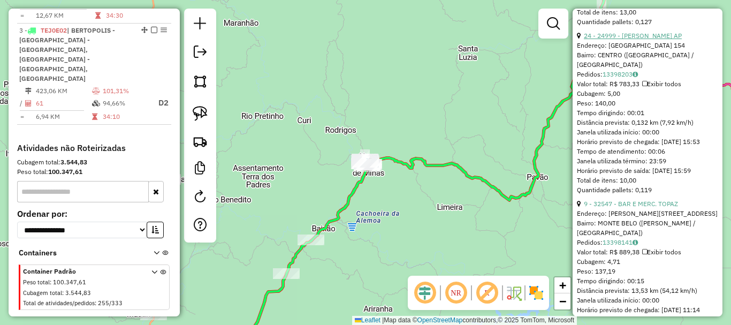
click at [633, 40] on link "24 - 24999 - JAIRZINHO BATISTA AP" at bounding box center [633, 36] width 98 height 8
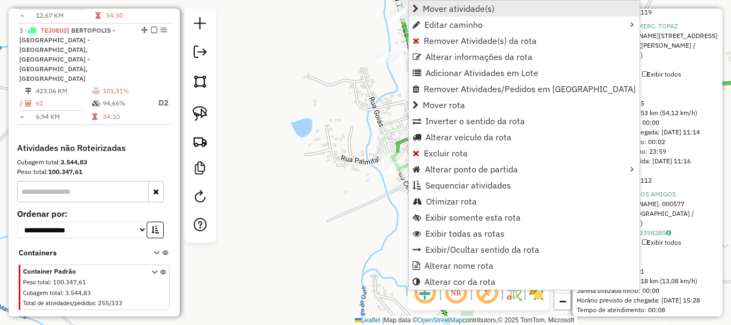
click at [449, 8] on span "Mover atividade(s)" at bounding box center [459, 8] width 72 height 9
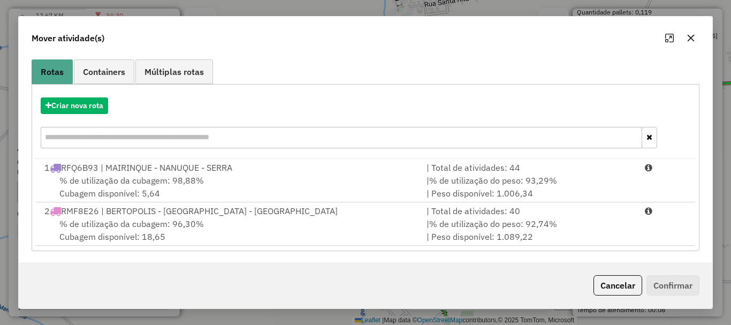
scroll to position [85, 0]
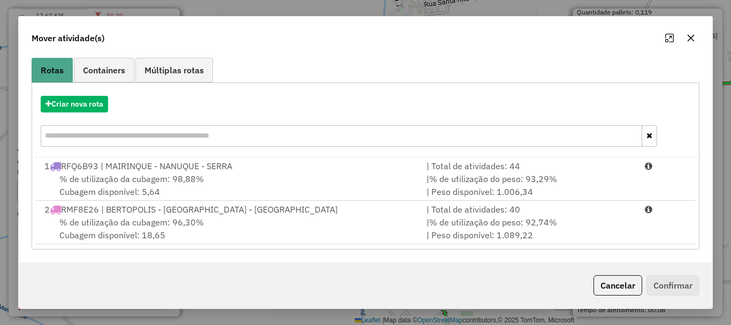
click at [167, 223] on span "% de utilização da cubagem: 96,30%" at bounding box center [131, 222] width 145 height 11
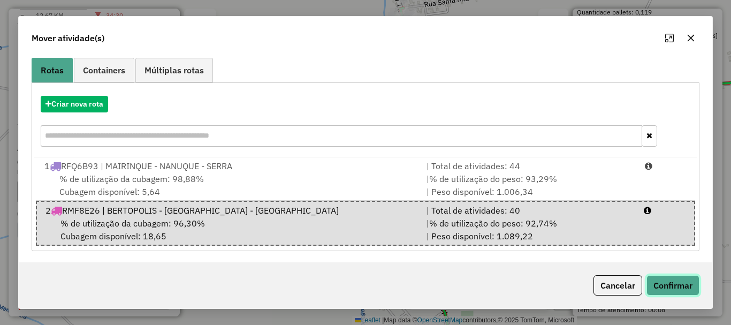
click at [670, 283] on button "Confirmar" at bounding box center [673, 285] width 53 height 20
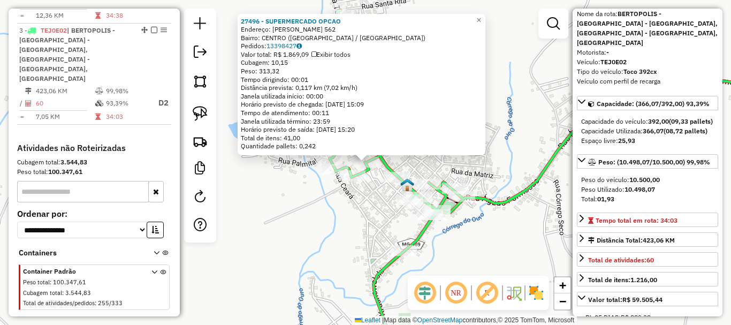
scroll to position [0, 0]
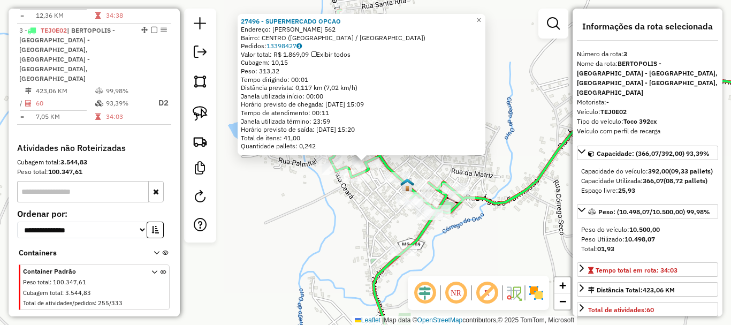
click at [525, 254] on div "Rota 3 - Placa TEJ0E02 27496 - SUPERMERCADO OPCAO 27496 - SUPERMERCADO OPCAO En…" at bounding box center [365, 162] width 731 height 325
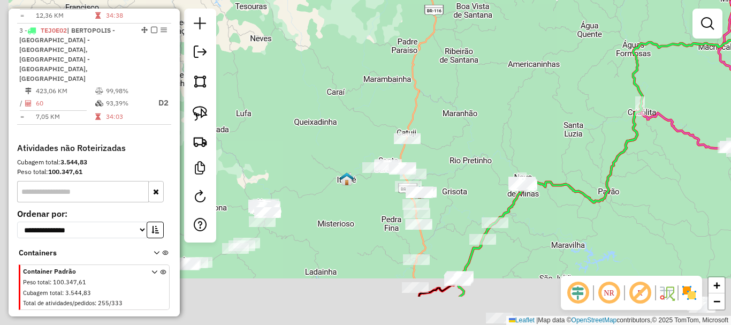
drag, startPoint x: 478, startPoint y: 271, endPoint x: 578, endPoint y: 167, distance: 143.9
click at [577, 167] on div "Janela de atendimento Grade de atendimento Capacidade Transportadoras Veículos …" at bounding box center [365, 162] width 731 height 325
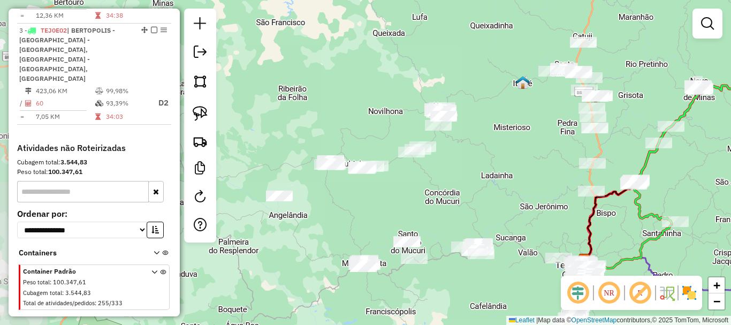
drag, startPoint x: 374, startPoint y: 215, endPoint x: 516, endPoint y: 163, distance: 150.8
click at [516, 163] on div "Janela de atendimento Grade de atendimento Capacidade Transportadoras Veículos …" at bounding box center [365, 162] width 731 height 325
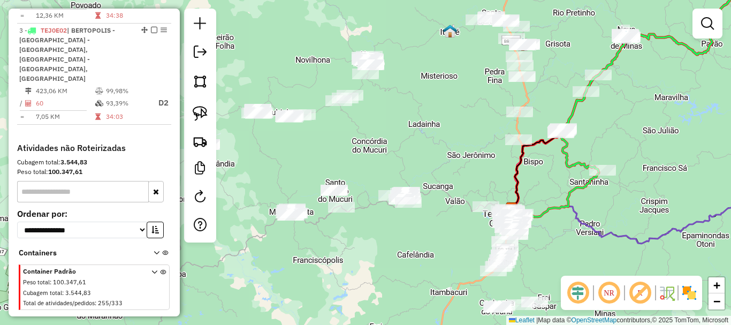
drag, startPoint x: 476, startPoint y: 171, endPoint x: 423, endPoint y: 111, distance: 80.0
click at [424, 118] on div "Janela de atendimento Grade de atendimento Capacidade Transportadoras Veículos …" at bounding box center [365, 162] width 731 height 325
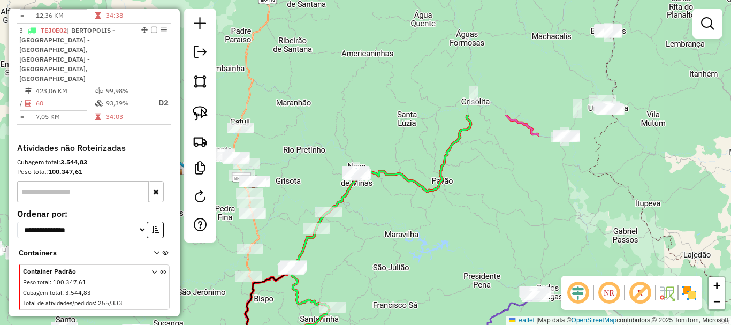
drag, startPoint x: 650, startPoint y: 117, endPoint x: 385, endPoint y: 264, distance: 303.2
click at [385, 264] on div "Janela de atendimento Grade de atendimento Capacidade Transportadoras Veículos …" at bounding box center [365, 162] width 731 height 325
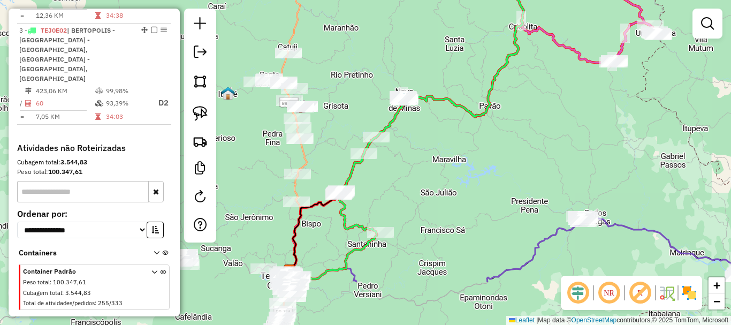
drag, startPoint x: 389, startPoint y: 279, endPoint x: 441, endPoint y: 133, distance: 154.8
click at [441, 133] on div "Janela de atendimento Grade de atendimento Capacidade Transportadoras Veículos …" at bounding box center [365, 162] width 731 height 325
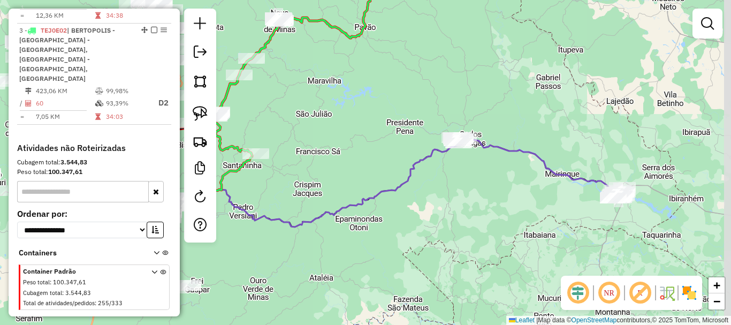
drag, startPoint x: 614, startPoint y: 256, endPoint x: 484, endPoint y: 248, distance: 130.3
click at [484, 248] on div "Janela de atendimento Grade de atendimento Capacidade Transportadoras Veículos …" at bounding box center [365, 162] width 731 height 325
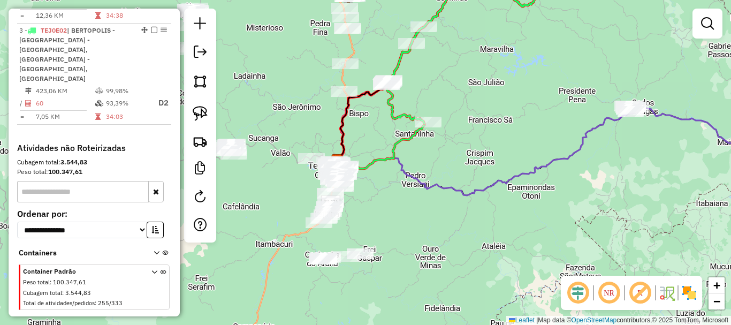
drag, startPoint x: 447, startPoint y: 238, endPoint x: 621, endPoint y: 205, distance: 177.1
click at [621, 205] on div "Janela de atendimento Grade de atendimento Capacidade Transportadoras Veículos …" at bounding box center [365, 162] width 731 height 325
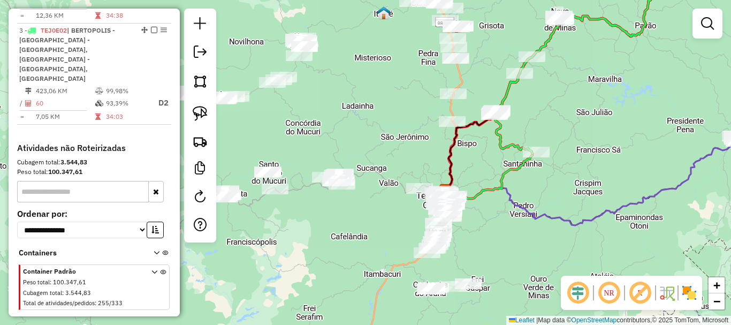
drag, startPoint x: 406, startPoint y: 218, endPoint x: 513, endPoint y: 249, distance: 111.1
click at [513, 249] on div "Janela de atendimento Grade de atendimento Capacidade Transportadoras Veículos …" at bounding box center [365, 162] width 731 height 325
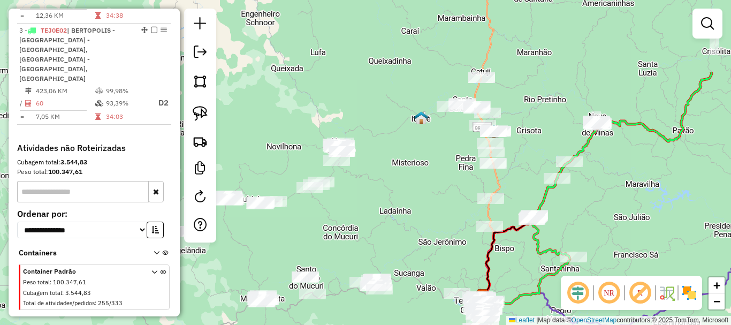
drag, startPoint x: 402, startPoint y: 148, endPoint x: 440, endPoint y: 250, distance: 108.6
click at [440, 250] on div "Janela de atendimento Grade de atendimento Capacidade Transportadoras Veículos …" at bounding box center [365, 162] width 731 height 325
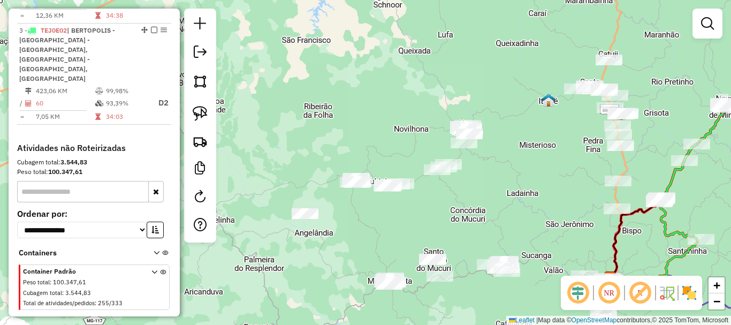
drag, startPoint x: 384, startPoint y: 201, endPoint x: 512, endPoint y: 184, distance: 128.6
click at [512, 184] on div "Janela de atendimento Grade de atendimento Capacidade Transportadoras Veículos …" at bounding box center [365, 162] width 731 height 325
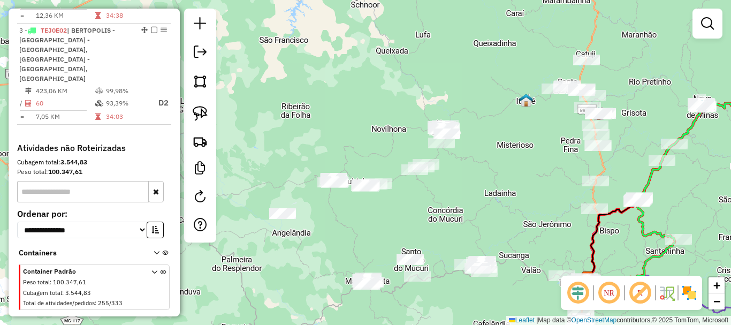
drag, startPoint x: 533, startPoint y: 161, endPoint x: 511, endPoint y: 161, distance: 22.5
click at [511, 161] on div "Janela de atendimento Grade de atendimento Capacidade Transportadoras Veículos …" at bounding box center [365, 162] width 731 height 325
click at [202, 116] on img at bounding box center [200, 113] width 15 height 15
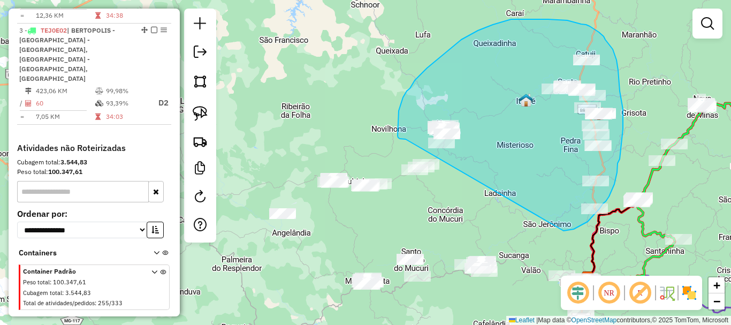
drag, startPoint x: 564, startPoint y: 231, endPoint x: 406, endPoint y: 139, distance: 182.5
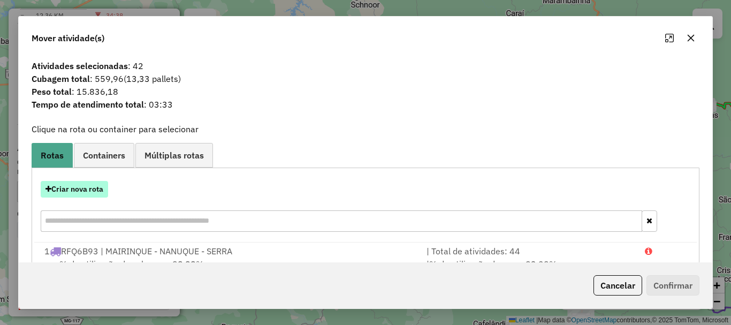
click at [70, 187] on button "Criar nova rota" at bounding box center [74, 189] width 67 height 17
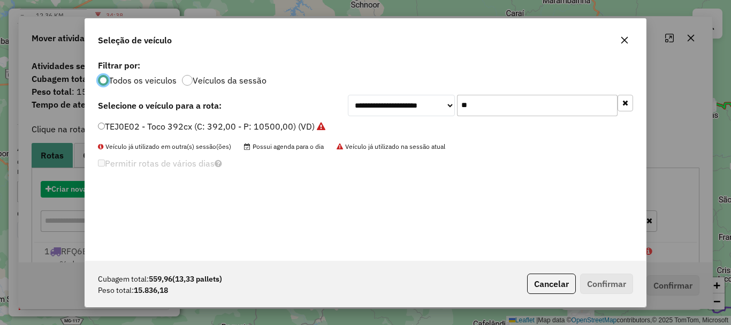
scroll to position [6, 3]
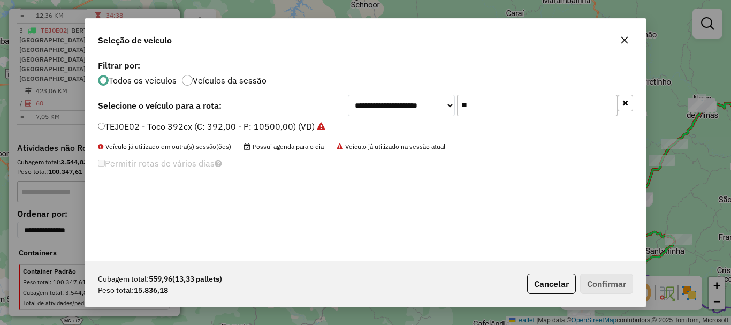
drag, startPoint x: 458, startPoint y: 107, endPoint x: 372, endPoint y: 111, distance: 86.8
click at [372, 111] on div "**********" at bounding box center [490, 105] width 285 height 21
type input "**"
click at [202, 126] on label "SJE8F45 - Toco 392cx (C: 392,00 - P: 10500,00) (VD)" at bounding box center [206, 126] width 217 height 13
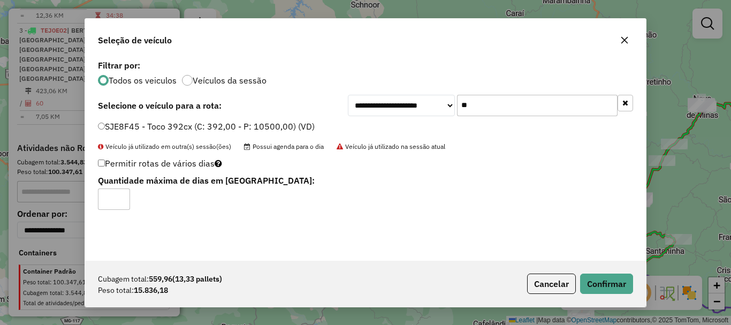
click at [121, 192] on input "*" at bounding box center [114, 198] width 32 height 21
type input "*"
click at [122, 196] on input "*" at bounding box center [114, 198] width 32 height 21
click at [603, 279] on button "Confirmar" at bounding box center [606, 284] width 53 height 20
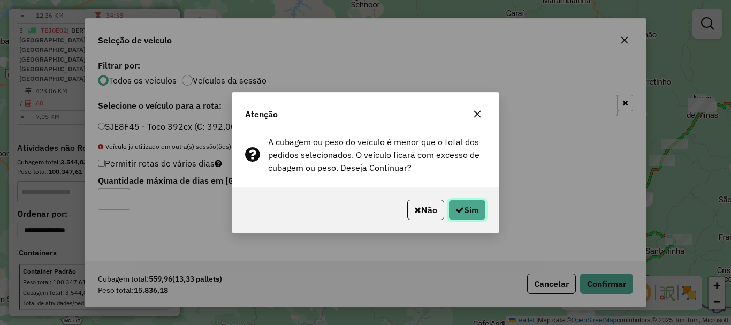
click at [478, 208] on button "Sim" at bounding box center [467, 210] width 37 height 20
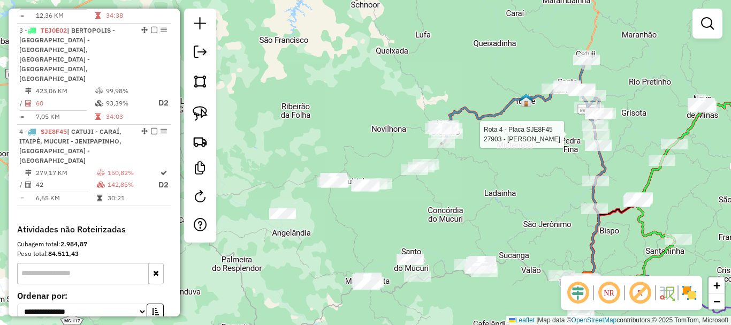
select select "*********"
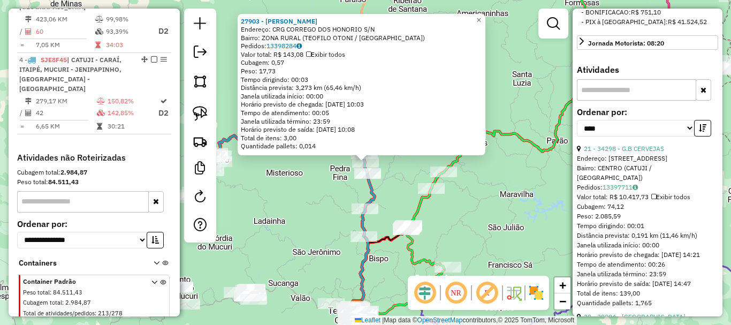
scroll to position [375, 0]
click at [650, 152] on link "21 - 34298 - G.B CERVEJAS" at bounding box center [624, 148] width 80 height 8
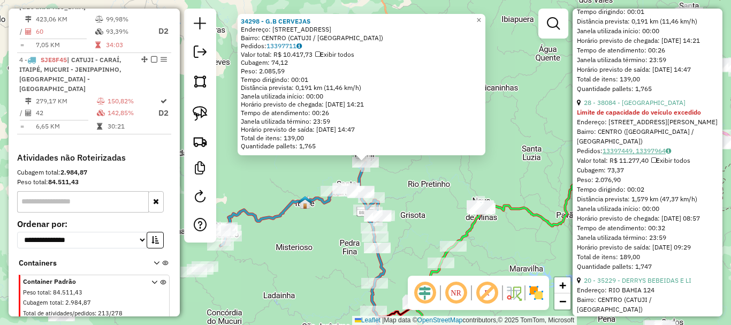
scroll to position [589, 0]
click at [635, 106] on link "28 - 38084 - CASA DA CERVEJA" at bounding box center [635, 102] width 102 height 8
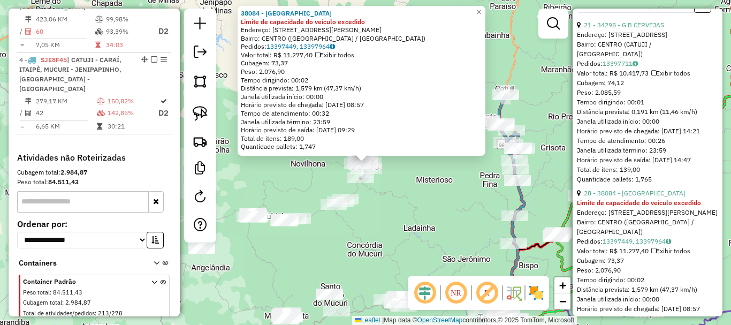
scroll to position [482, 0]
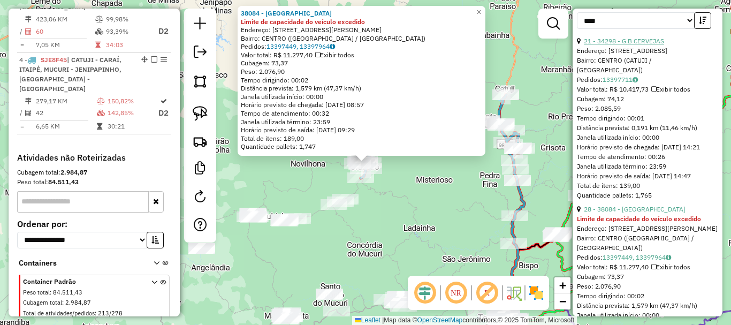
click at [642, 45] on link "21 - 34298 - G.B CERVEJAS" at bounding box center [624, 41] width 80 height 8
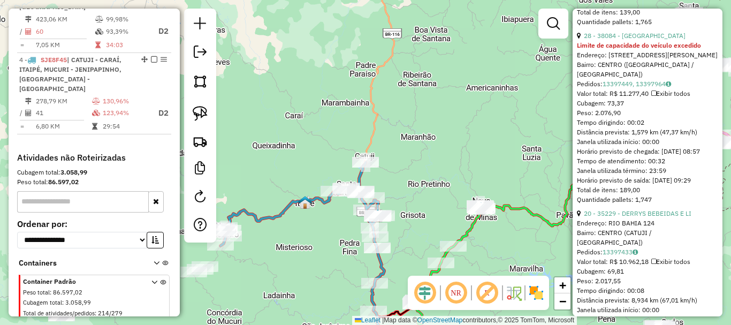
scroll to position [696, 0]
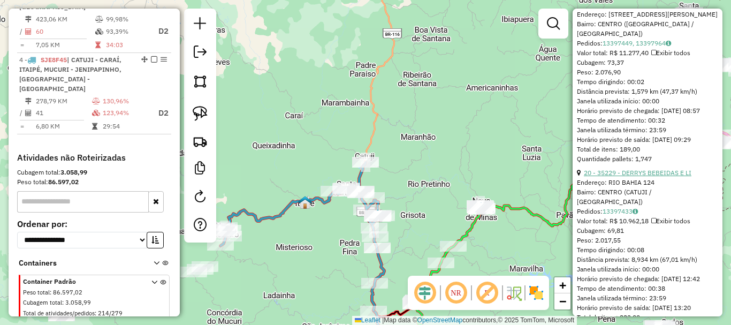
click at [637, 177] on link "20 - 35229 - DERRYS BEBEIDAS E LI" at bounding box center [638, 173] width 108 height 8
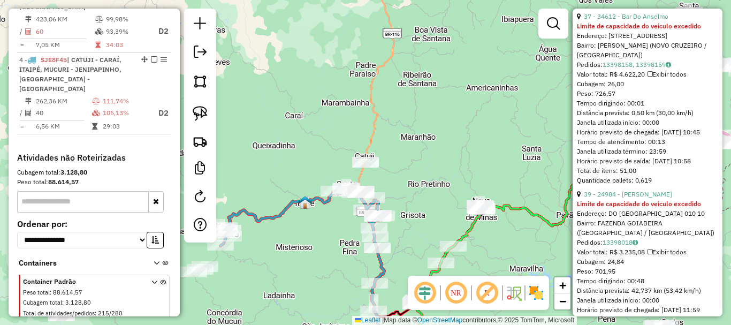
scroll to position [929, 0]
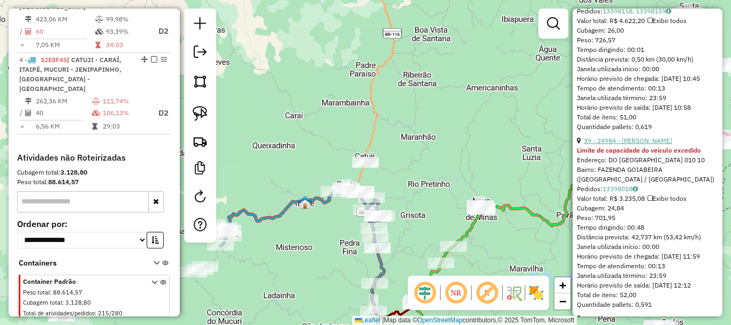
click at [634, 145] on link "39 - 24984 - JOAO PEREIRA" at bounding box center [628, 141] width 88 height 8
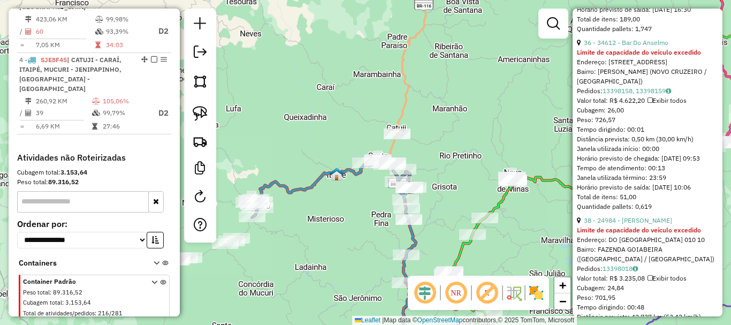
scroll to position [675, 0]
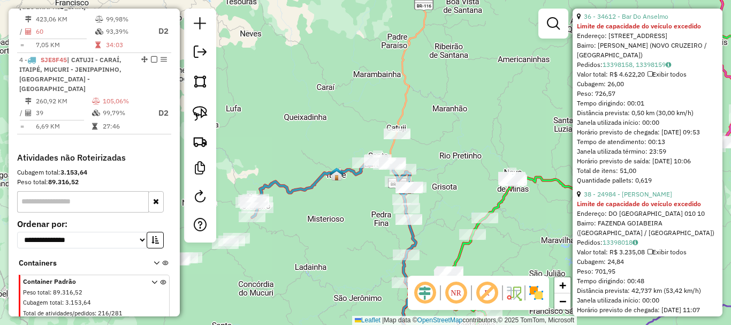
click at [351, 188] on div "Rota 4 - Placa SJE8F45 39403 - ELZA FERREIRA PEREI Janela de atendimento Grade …" at bounding box center [365, 162] width 731 height 325
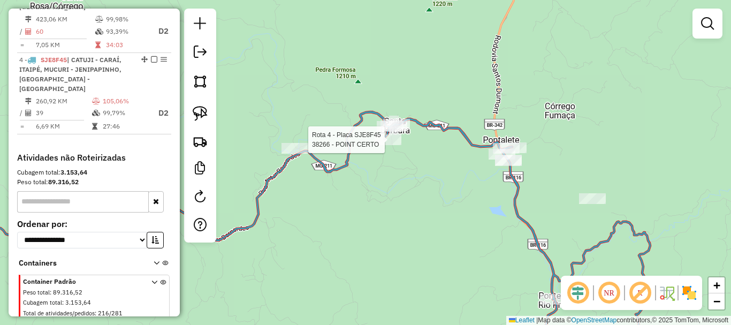
select select "*********"
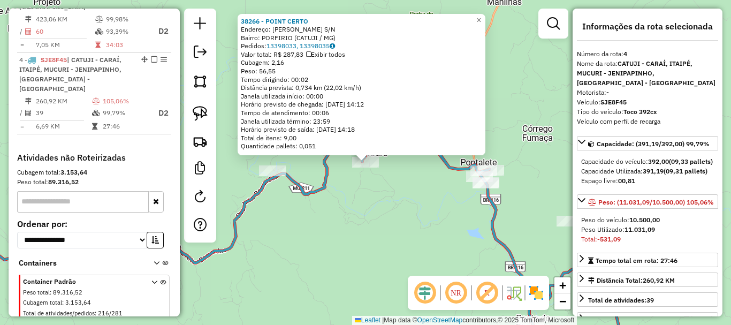
click at [377, 199] on div "38266 - POINT CERTO Endereço: ALTINO BARBOSA S/N Bairro: PORFIRIO (CATUJI / MG)…" at bounding box center [365, 162] width 731 height 325
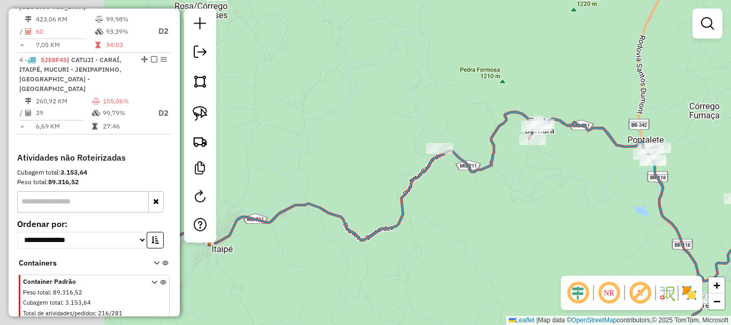
drag, startPoint x: 367, startPoint y: 218, endPoint x: 593, endPoint y: 170, distance: 231.0
click at [612, 168] on div "Janela de atendimento Grade de atendimento Capacidade Transportadoras Veículos …" at bounding box center [365, 162] width 731 height 325
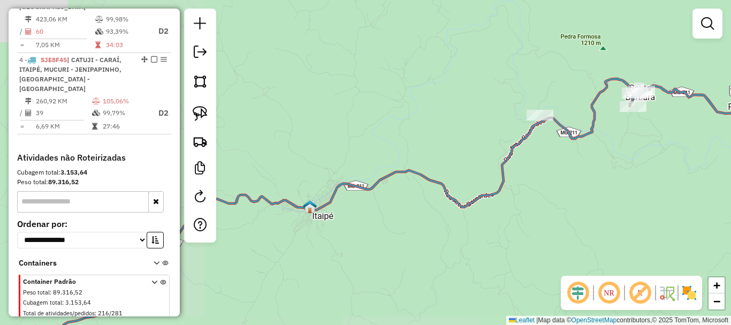
drag, startPoint x: 322, startPoint y: 247, endPoint x: 641, endPoint y: 187, distance: 325.2
click at [641, 187] on div "Janela de atendimento Grade de atendimento Capacidade Transportadoras Veículos …" at bounding box center [365, 162] width 731 height 325
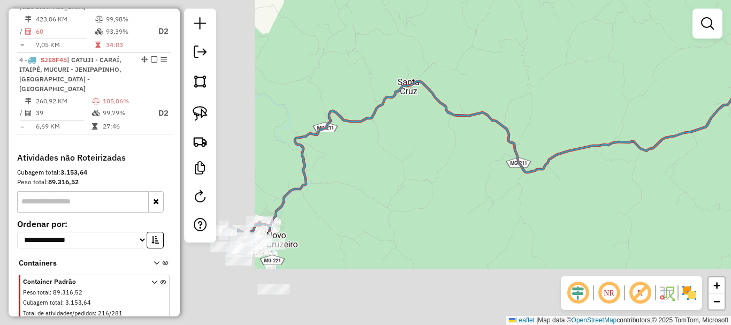
drag, startPoint x: 428, startPoint y: 278, endPoint x: 690, endPoint y: 154, distance: 290.0
click at [713, 147] on div "Janela de atendimento Grade de atendimento Capacidade Transportadoras Veículos …" at bounding box center [365, 162] width 731 height 325
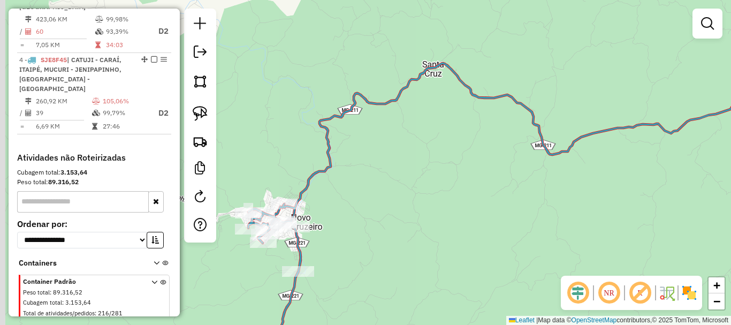
drag, startPoint x: 397, startPoint y: 246, endPoint x: 556, endPoint y: 133, distance: 195.0
click at [556, 133] on div "Janela de atendimento Grade de atendimento Capacidade Transportadoras Veículos …" at bounding box center [365, 162] width 731 height 325
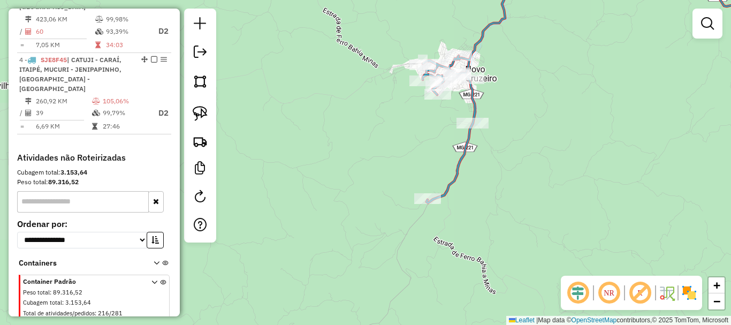
drag, startPoint x: 474, startPoint y: 236, endPoint x: 502, endPoint y: 193, distance: 51.5
click at [502, 193] on div "Janela de atendimento Grade de atendimento Capacidade Transportadoras Veículos …" at bounding box center [365, 162] width 731 height 325
select select "*********"
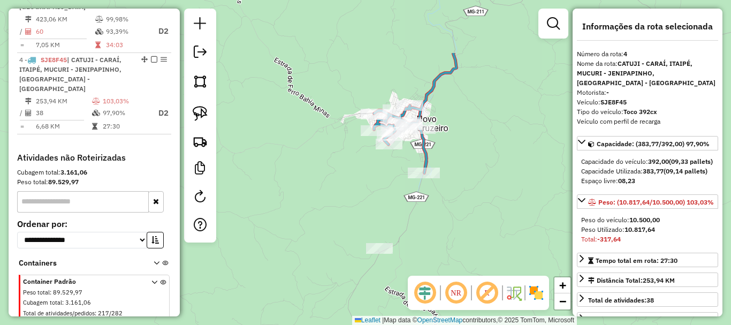
drag, startPoint x: 445, startPoint y: 118, endPoint x: 458, endPoint y: 204, distance: 86.7
click at [458, 204] on div "Janela de atendimento Grade de atendimento Capacidade Transportadoras Veículos …" at bounding box center [365, 162] width 731 height 325
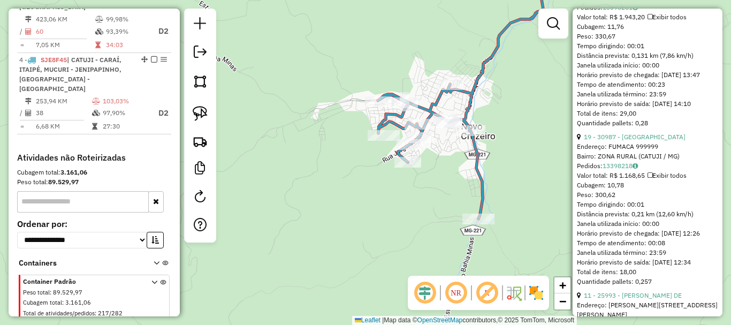
scroll to position [2570, 0]
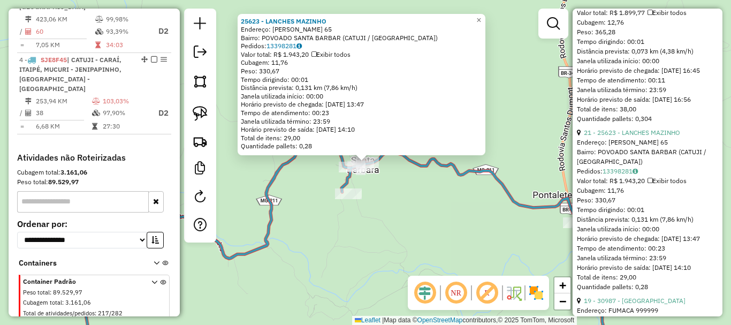
scroll to position [2409, 0]
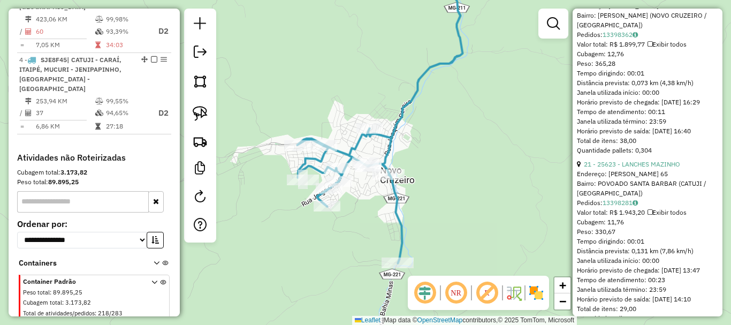
scroll to position [464, 0]
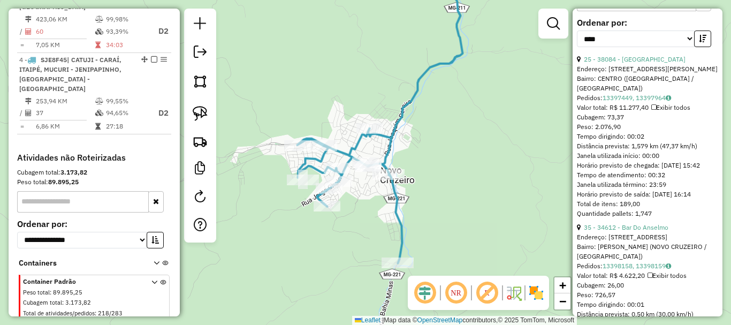
click at [474, 205] on div "Janela de atendimento Grade de atendimento Capacidade Transportadoras Veículos …" at bounding box center [365, 162] width 731 height 325
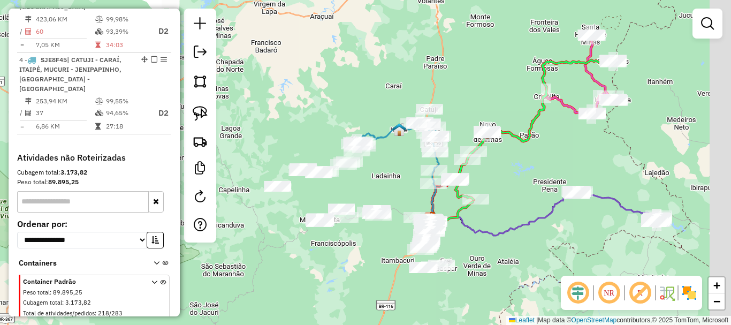
drag, startPoint x: 502, startPoint y: 245, endPoint x: 392, endPoint y: 193, distance: 121.9
click at [392, 193] on div "Janela de atendimento Grade de atendimento Capacidade Transportadoras Veículos …" at bounding box center [365, 162] width 731 height 325
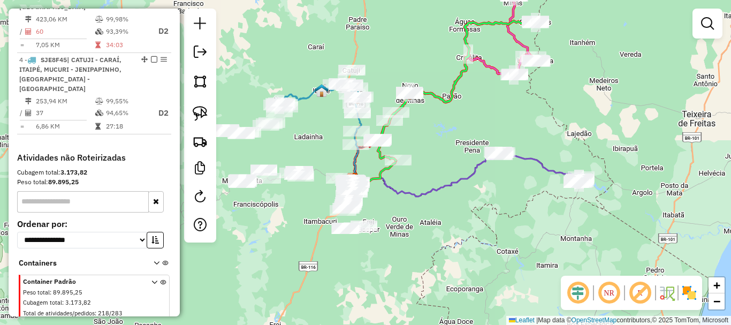
drag, startPoint x: 545, startPoint y: 262, endPoint x: 478, endPoint y: 224, distance: 77.4
click at [478, 224] on div "Janela de atendimento Grade de atendimento Capacidade Transportadoras Veículos …" at bounding box center [365, 162] width 731 height 325
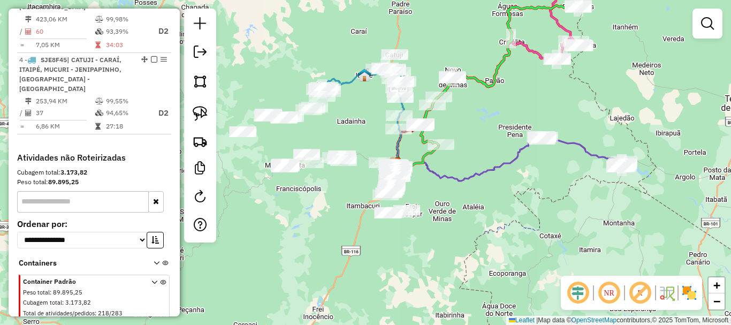
drag, startPoint x: 467, startPoint y: 231, endPoint x: 576, endPoint y: 183, distance: 119.6
click at [576, 183] on div "Janela de atendimento Grade de atendimento Capacidade Transportadoras Veículos …" at bounding box center [365, 162] width 731 height 325
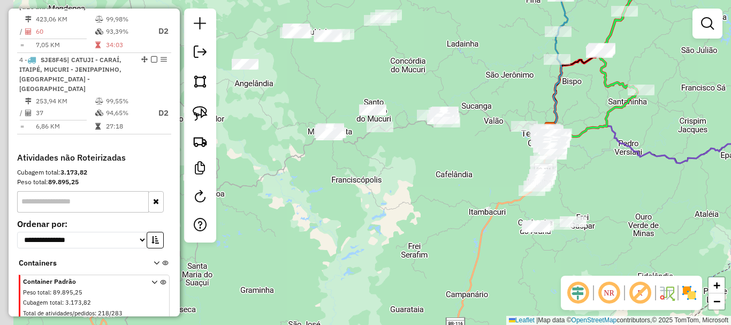
drag, startPoint x: 406, startPoint y: 149, endPoint x: 478, endPoint y: 158, distance: 72.4
click at [478, 158] on div "Janela de atendimento Grade de atendimento Capacidade Transportadoras Veículos …" at bounding box center [365, 162] width 731 height 325
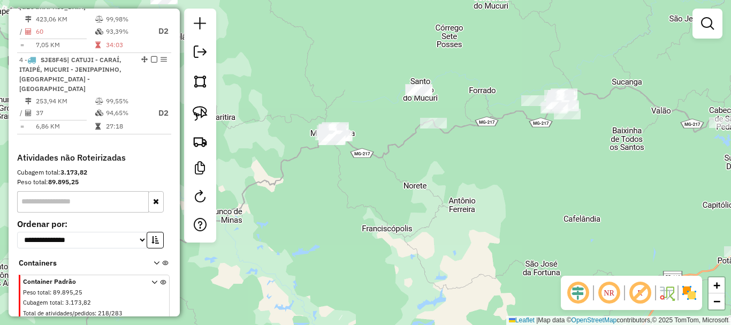
drag, startPoint x: 473, startPoint y: 158, endPoint x: 576, endPoint y: 187, distance: 106.1
click at [576, 187] on div "Janela de atendimento Grade de atendimento Capacidade Transportadoras Veículos …" at bounding box center [365, 162] width 731 height 325
click at [208, 112] on link at bounding box center [200, 114] width 24 height 24
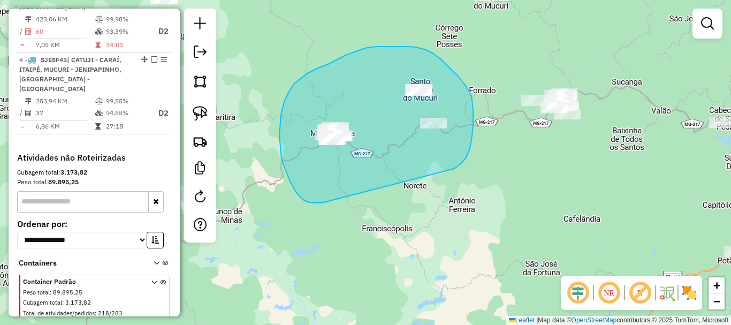
drag, startPoint x: 470, startPoint y: 149, endPoint x: 322, endPoint y: 203, distance: 157.8
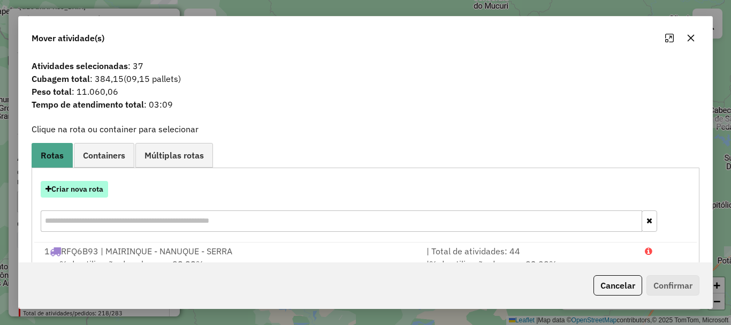
click at [101, 191] on button "Criar nova rota" at bounding box center [74, 189] width 67 height 17
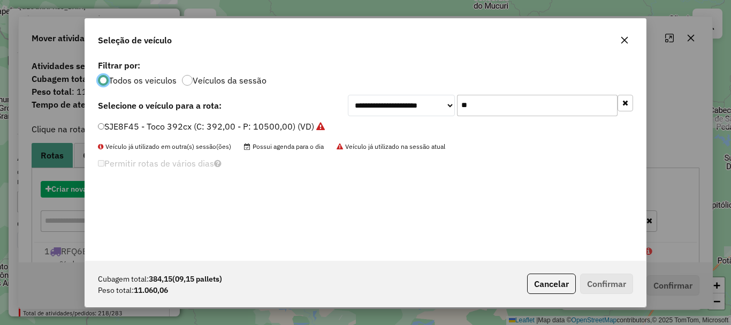
scroll to position [6, 3]
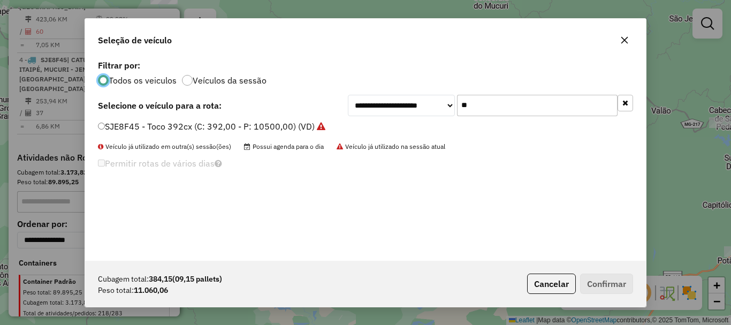
drag, startPoint x: 428, startPoint y: 111, endPoint x: 392, endPoint y: 111, distance: 35.9
click at [392, 111] on div "**********" at bounding box center [490, 105] width 285 height 21
type input "**"
click at [164, 128] on label "TEC4F79 - Toco 392cx (C: 392,00 - P: 10500,00) (VD)" at bounding box center [207, 126] width 218 height 13
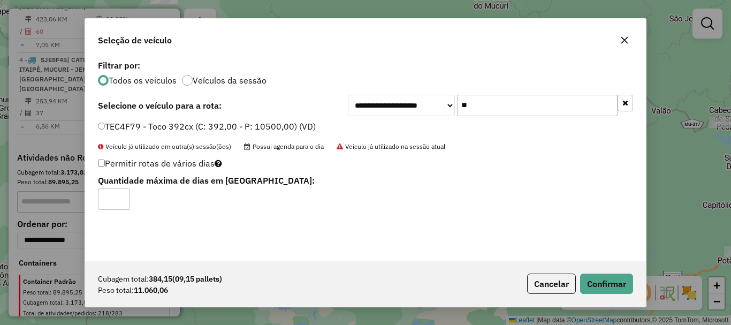
type input "*"
click at [118, 196] on input "*" at bounding box center [114, 198] width 32 height 21
click at [616, 290] on button "Confirmar" at bounding box center [606, 284] width 53 height 20
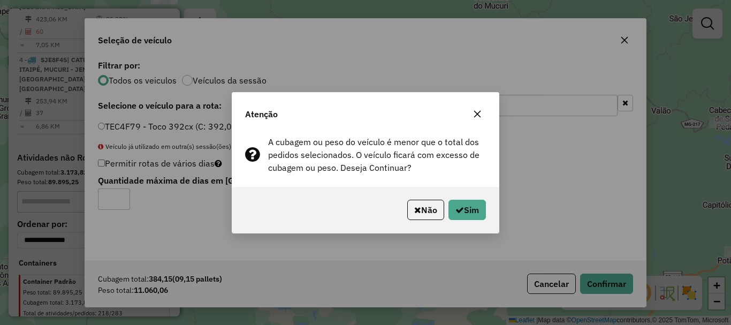
click at [457, 197] on div "Não Sim" at bounding box center [365, 210] width 267 height 46
click at [457, 202] on button "Sim" at bounding box center [467, 210] width 37 height 20
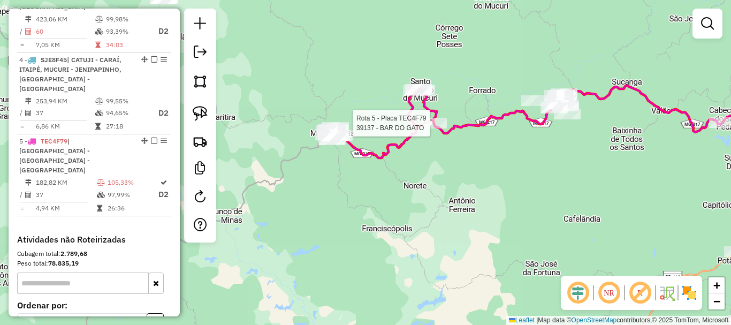
select select "*********"
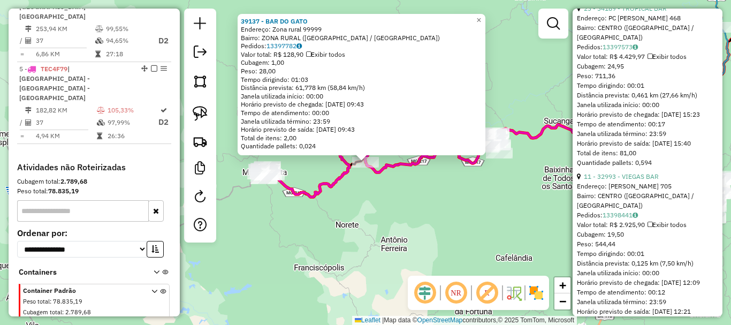
scroll to position [1178, 0]
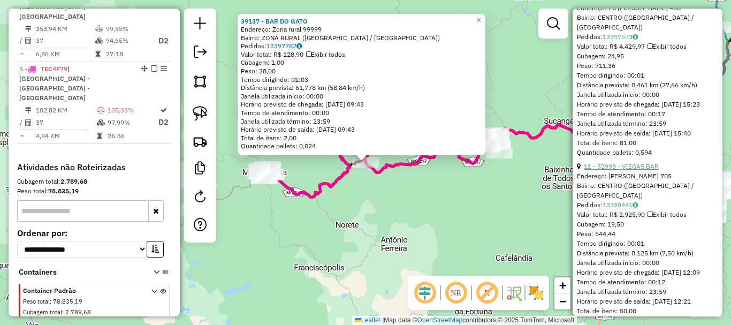
click at [635, 170] on link "11 - 32993 - VIEGAS BAR" at bounding box center [621, 166] width 75 height 8
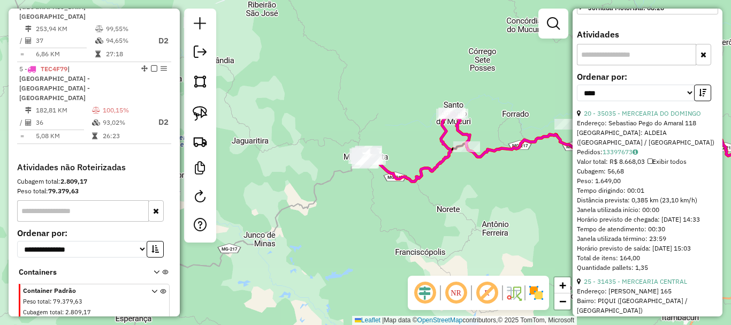
scroll to position [391, 0]
click at [694, 101] on button "button" at bounding box center [702, 92] width 17 height 17
click at [639, 117] on link "1 - 39137 - BAR DO GATO" at bounding box center [622, 113] width 76 height 8
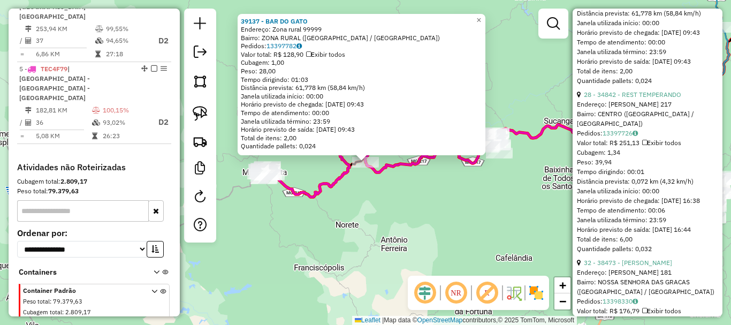
scroll to position [605, 0]
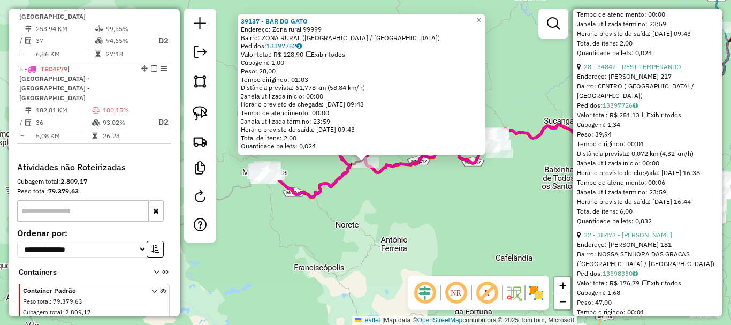
click at [642, 71] on link "28 - 34842 - REST TEMPERANDO" at bounding box center [632, 67] width 97 height 8
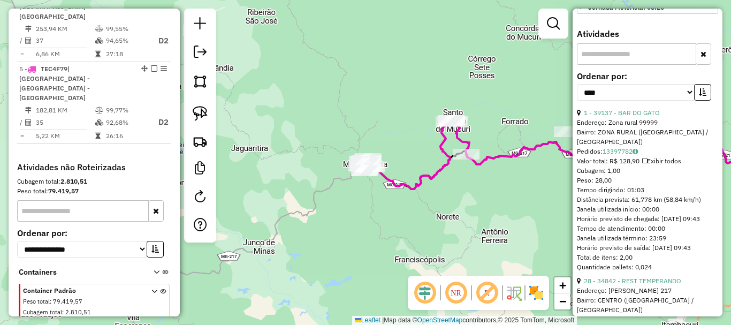
scroll to position [374, 0]
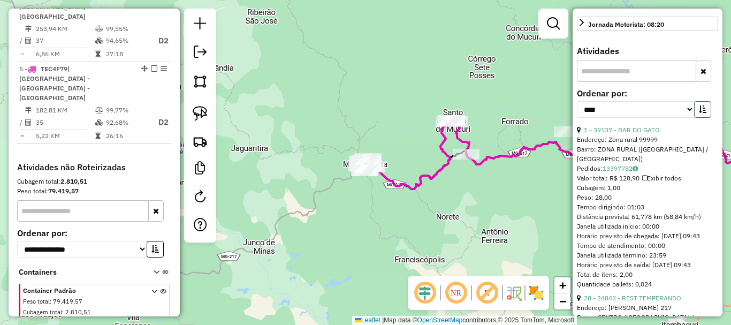
click at [699, 113] on icon "button" at bounding box center [702, 108] width 7 height 7
click at [524, 97] on div "Janela de atendimento Grade de atendimento Capacidade Transportadoras Veículos …" at bounding box center [365, 162] width 731 height 325
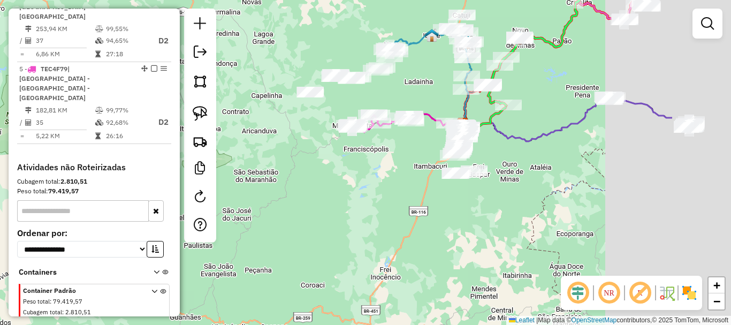
drag, startPoint x: 556, startPoint y: 142, endPoint x: 425, endPoint y: 154, distance: 132.3
click at [425, 154] on div "Janela de atendimento Grade de atendimento Capacidade Transportadoras Veículos …" at bounding box center [365, 162] width 731 height 325
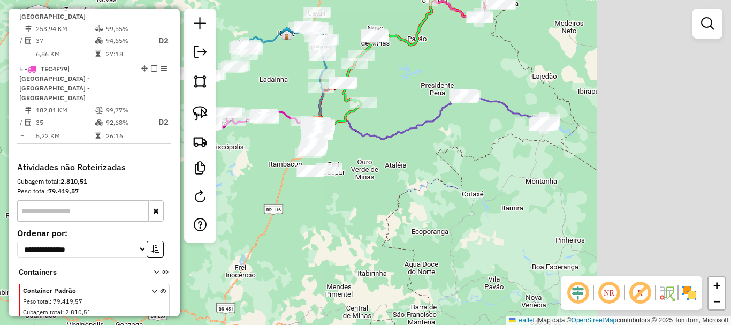
drag, startPoint x: 649, startPoint y: 188, endPoint x: 504, endPoint y: 186, distance: 145.1
click at [504, 186] on div "Janela de atendimento Grade de atendimento Capacidade Transportadoras Veículos …" at bounding box center [365, 162] width 731 height 325
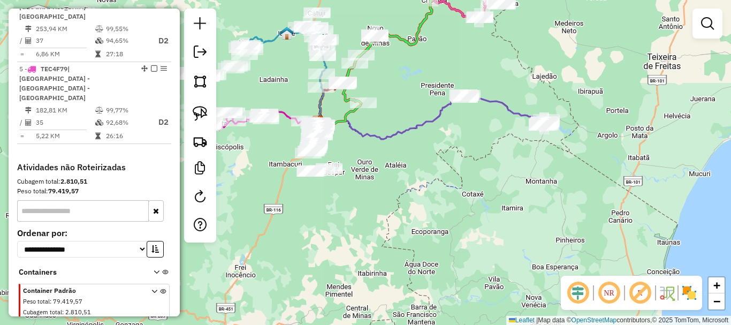
click at [510, 156] on div "Janela de atendimento Grade de atendimento Capacidade Transportadoras Veículos …" at bounding box center [365, 162] width 731 height 325
click at [202, 116] on img at bounding box center [200, 113] width 15 height 15
drag, startPoint x: 472, startPoint y: 123, endPoint x: 428, endPoint y: 101, distance: 49.6
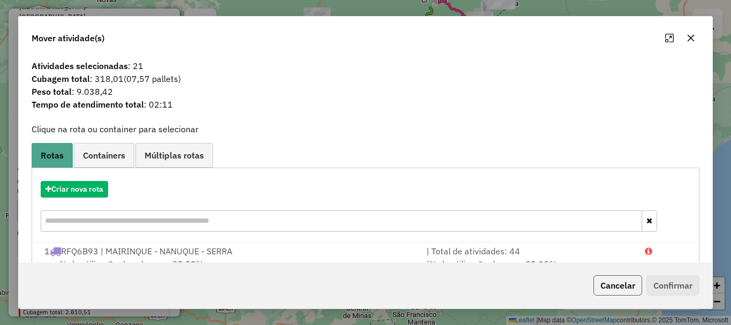
click at [615, 275] on button "Cancelar" at bounding box center [618, 285] width 49 height 20
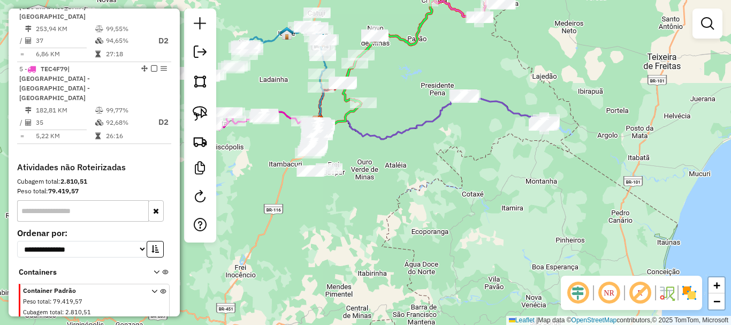
click at [612, 279] on div "NR R" at bounding box center [631, 293] width 141 height 34
click at [476, 154] on div "Janela de atendimento Grade de atendimento Capacidade Transportadoras Veículos …" at bounding box center [365, 162] width 731 height 325
click at [198, 81] on img at bounding box center [200, 81] width 15 height 15
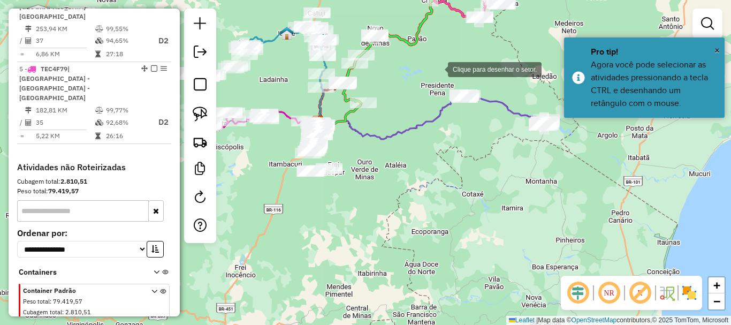
click at [435, 66] on div at bounding box center [437, 68] width 21 height 21
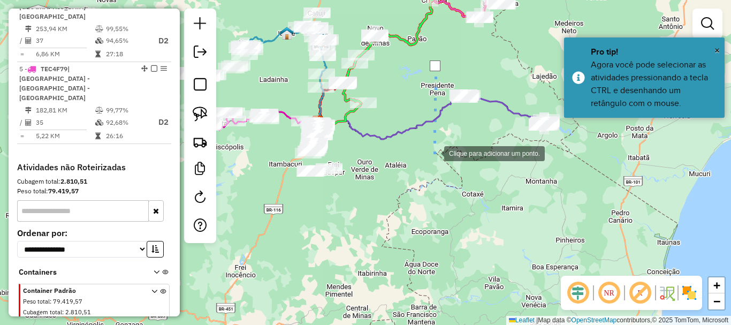
click at [434, 153] on div at bounding box center [433, 152] width 21 height 21
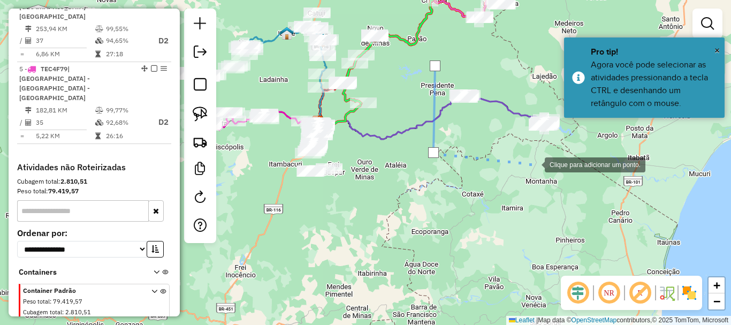
click at [545, 166] on div at bounding box center [534, 163] width 21 height 21
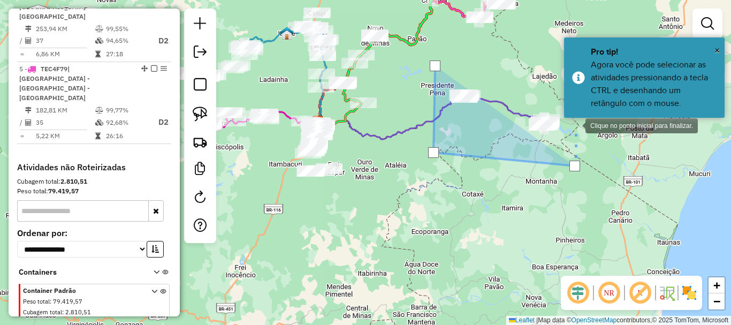
click at [575, 125] on div at bounding box center [574, 124] width 21 height 21
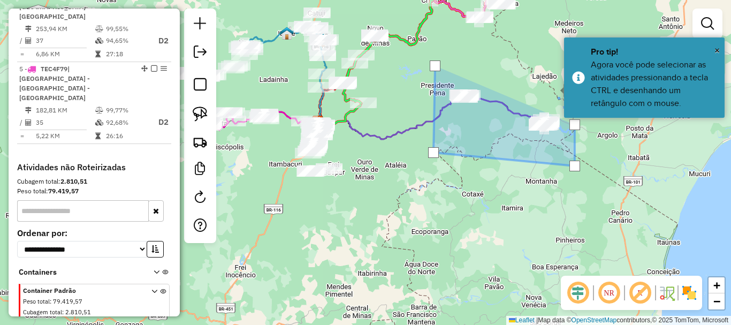
click at [553, 89] on div at bounding box center [552, 89] width 21 height 21
click at [524, 66] on div at bounding box center [523, 66] width 21 height 21
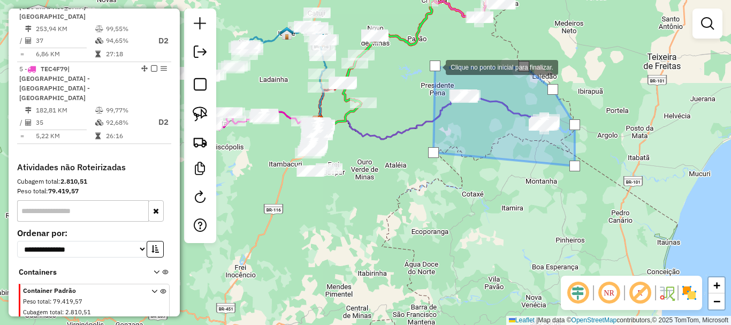
click at [435, 66] on div at bounding box center [435, 65] width 11 height 11
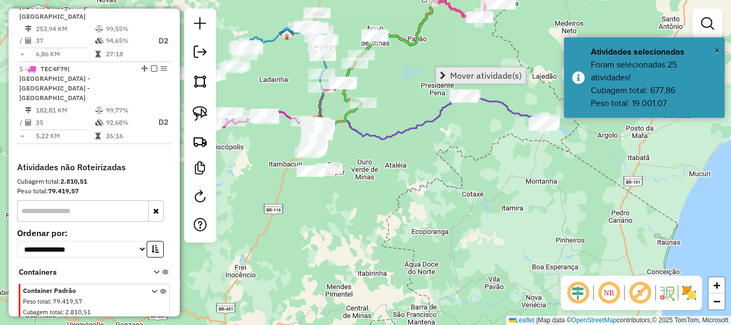
click at [458, 72] on span "Mover atividade(s)" at bounding box center [486, 75] width 72 height 9
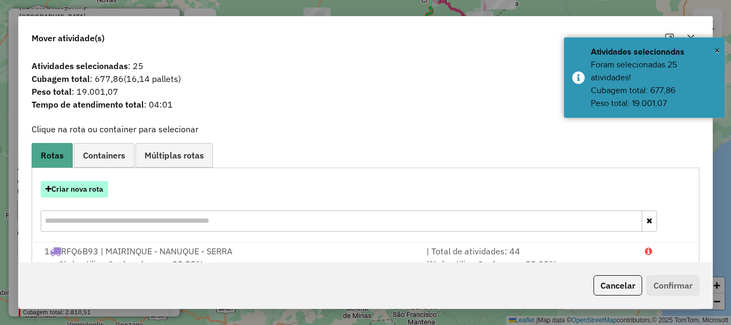
click at [83, 187] on button "Criar nova rota" at bounding box center [74, 189] width 67 height 17
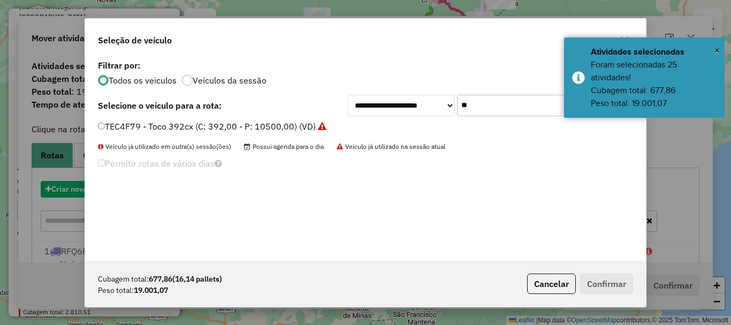
scroll to position [6, 3]
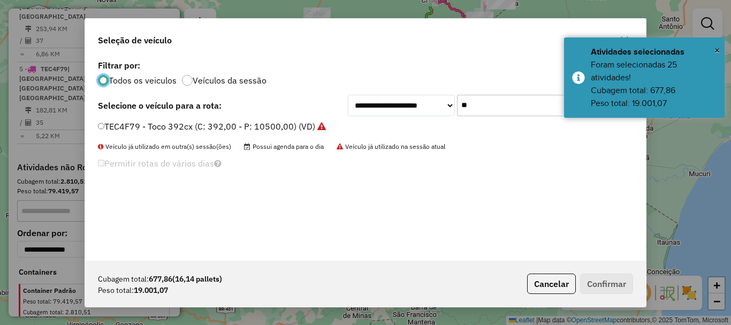
drag, startPoint x: 483, startPoint y: 104, endPoint x: 392, endPoint y: 105, distance: 91.0
click at [392, 105] on div "**********" at bounding box center [490, 105] width 285 height 21
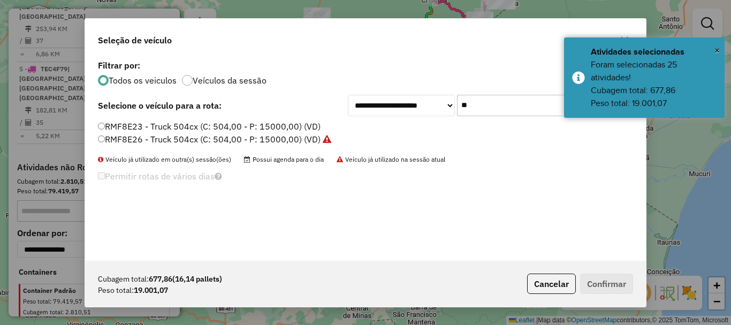
type input "**"
click at [156, 126] on label "RMF8E23 - Truck 504cx (C: 504,00 - P: 15000,00) (VD)" at bounding box center [209, 126] width 223 height 13
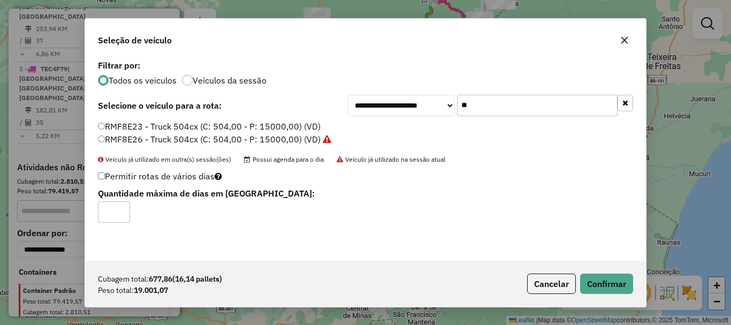
type input "*"
click at [123, 210] on input "*" at bounding box center [114, 211] width 32 height 21
click at [597, 274] on button "Confirmar" at bounding box center [606, 284] width 53 height 20
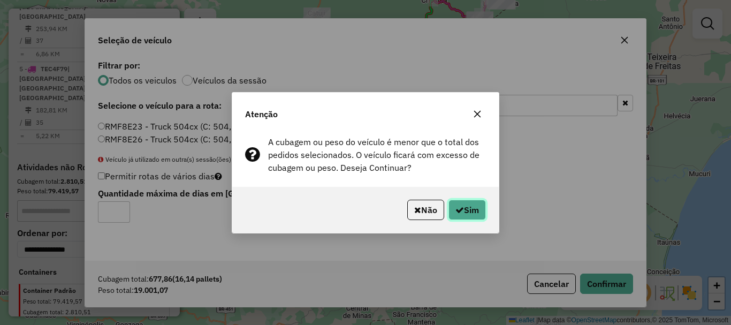
click at [480, 218] on button "Sim" at bounding box center [467, 210] width 37 height 20
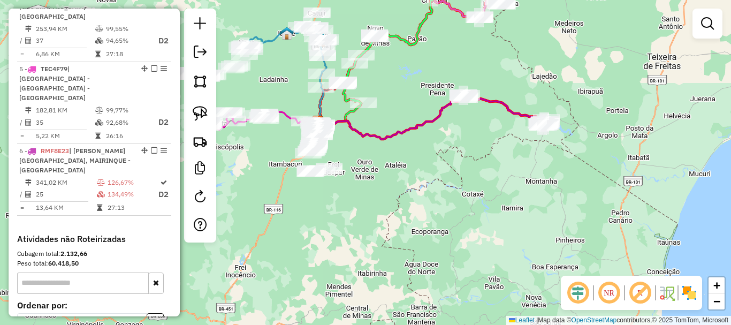
select select "*********"
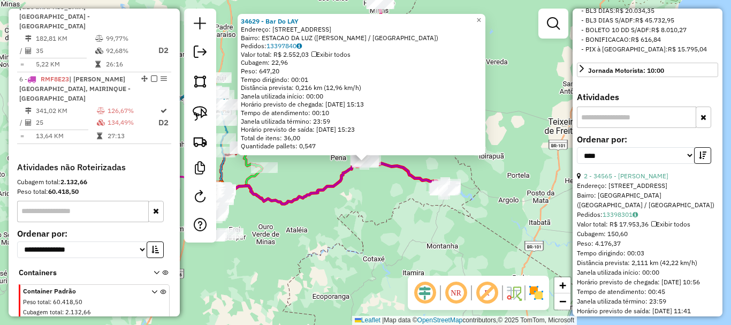
scroll to position [428, 0]
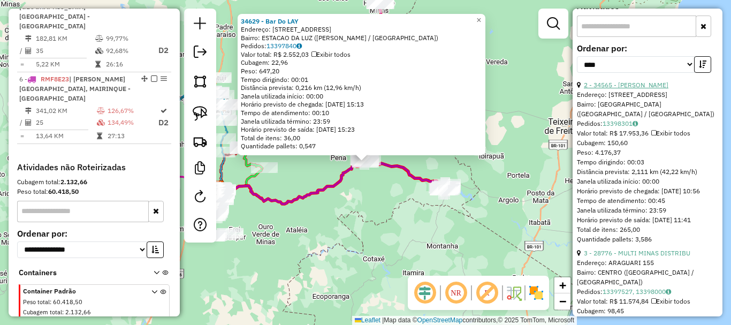
click at [631, 89] on link "2 - 34565 - ALEX BAR" at bounding box center [626, 85] width 85 height 8
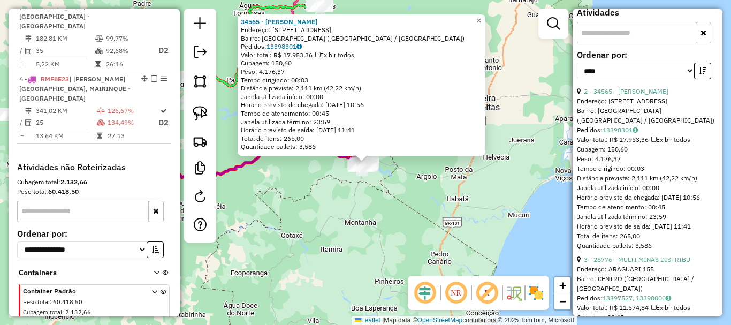
scroll to position [375, 0]
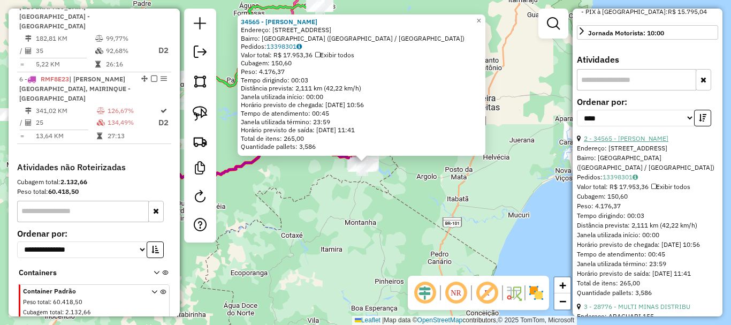
click at [628, 142] on link "2 - 34565 - ALEX BAR" at bounding box center [626, 138] width 85 height 8
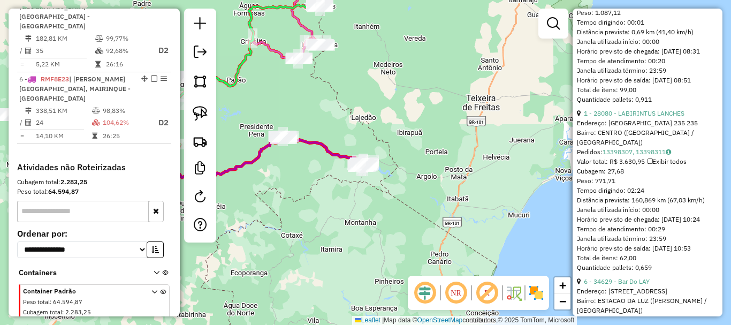
scroll to position [1650, 0]
click at [641, 116] on link "1 - 28080 - LABIRINTUS LANCHES" at bounding box center [634, 112] width 101 height 8
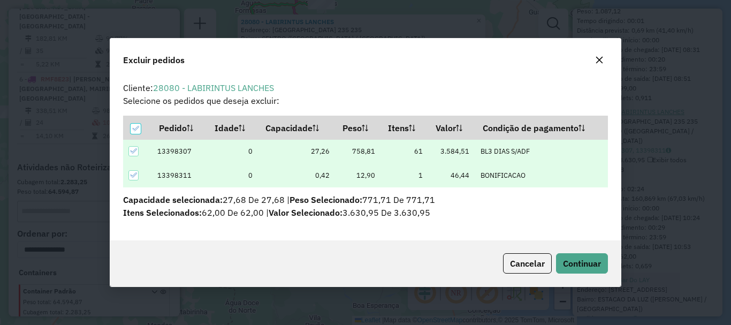
scroll to position [0, 0]
click at [583, 259] on span "Continuar" at bounding box center [582, 263] width 38 height 11
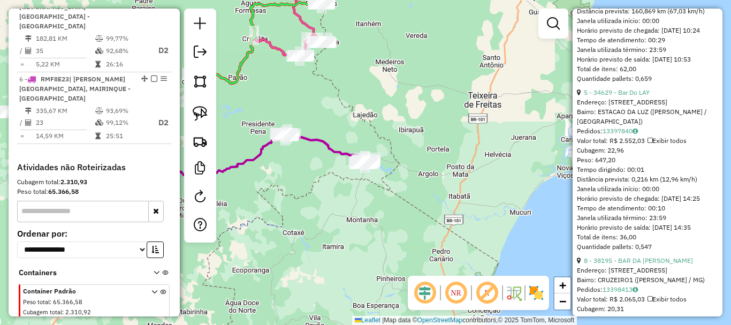
scroll to position [382, 0]
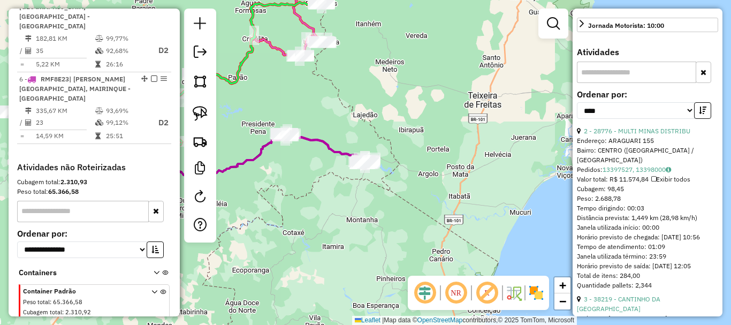
click at [449, 224] on div "Janela de atendimento Grade de atendimento Capacidade Transportadoras Veículos …" at bounding box center [365, 162] width 731 height 325
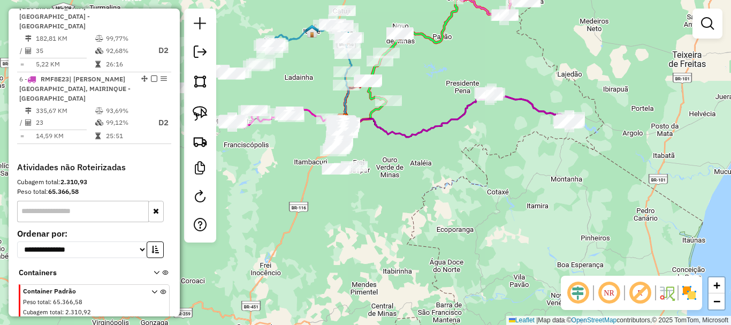
drag, startPoint x: 316, startPoint y: 228, endPoint x: 528, endPoint y: 184, distance: 217.0
click at [527, 186] on div "Janela de atendimento Grade de atendimento Capacidade Transportadoras Veículos …" at bounding box center [365, 162] width 731 height 325
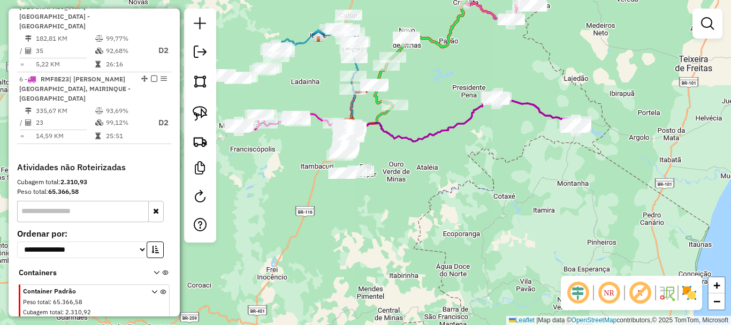
drag, startPoint x: 463, startPoint y: 190, endPoint x: 484, endPoint y: 225, distance: 40.9
click at [484, 225] on div "Janela de atendimento Grade de atendimento Capacidade Transportadoras Veículos …" at bounding box center [365, 162] width 731 height 325
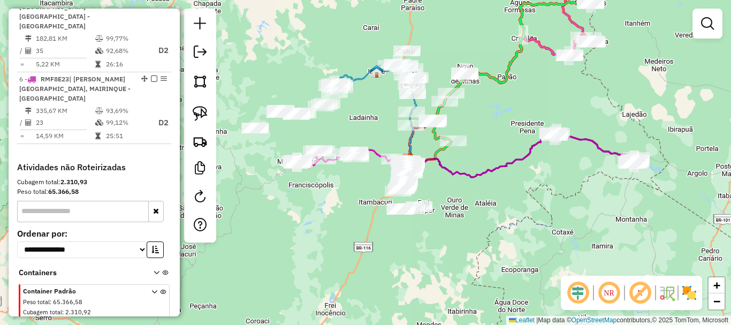
drag, startPoint x: 471, startPoint y: 235, endPoint x: 506, endPoint y: 239, distance: 36.1
click at [506, 239] on div "Janela de atendimento Grade de atendimento Capacidade Transportadoras Veículos …" at bounding box center [365, 162] width 731 height 325
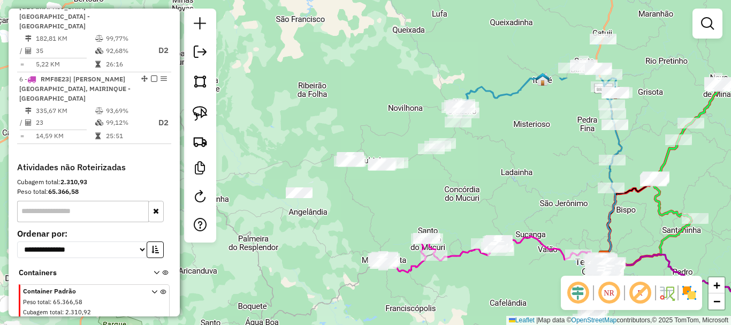
drag, startPoint x: 315, startPoint y: 80, endPoint x: 511, endPoint y: 192, distance: 225.4
click at [511, 192] on div "Janela de atendimento Grade de atendimento Capacidade Transportadoras Veículos …" at bounding box center [365, 162] width 731 height 325
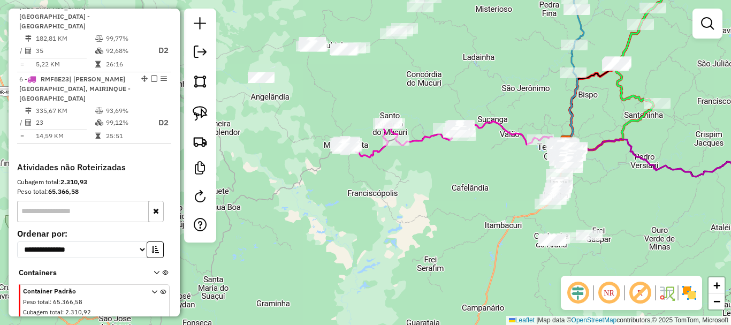
drag, startPoint x: 468, startPoint y: 197, endPoint x: 404, endPoint y: 67, distance: 145.1
click at [404, 67] on div "Janela de atendimento Grade de atendimento Capacidade Transportadoras Veículos …" at bounding box center [365, 162] width 731 height 325
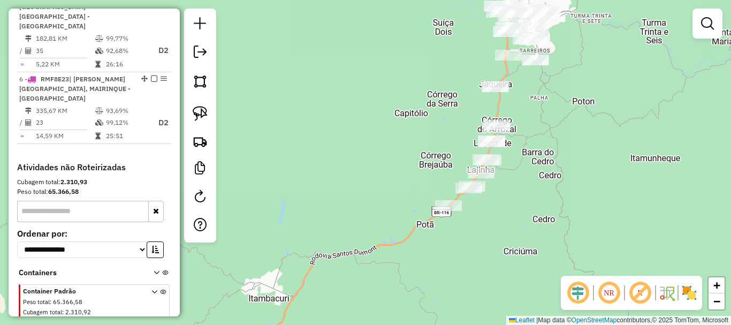
drag, startPoint x: 572, startPoint y: 188, endPoint x: 557, endPoint y: 73, distance: 116.1
click at [557, 73] on div "Janela de atendimento Grade de atendimento Capacidade Transportadoras Veículos …" at bounding box center [365, 162] width 731 height 325
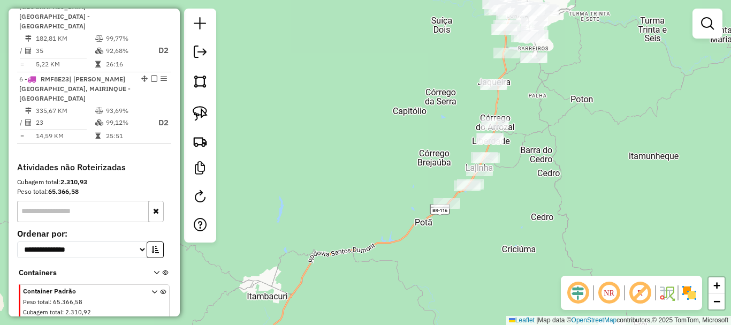
drag, startPoint x: 571, startPoint y: 174, endPoint x: 531, endPoint y: 105, distance: 80.2
click at [532, 107] on div "Janela de atendimento Grade de atendimento Capacidade Transportadoras Veículos …" at bounding box center [365, 162] width 731 height 325
click at [531, 105] on div "Janela de atendimento Grade de atendimento Capacidade Transportadoras Veículos …" at bounding box center [365, 162] width 731 height 325
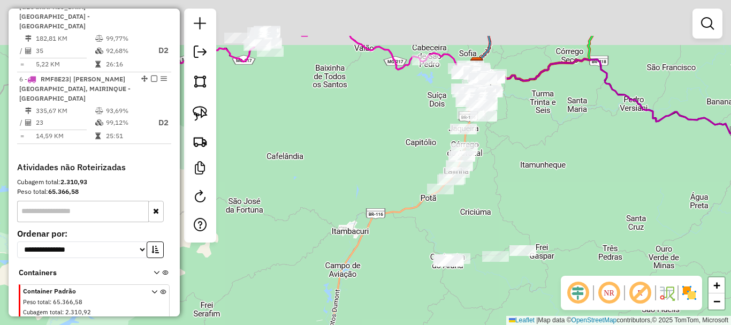
drag, startPoint x: 546, startPoint y: 104, endPoint x: 475, endPoint y: 245, distance: 157.8
click at [475, 245] on div "Janela de atendimento Grade de atendimento Capacidade Transportadoras Veículos …" at bounding box center [365, 162] width 731 height 325
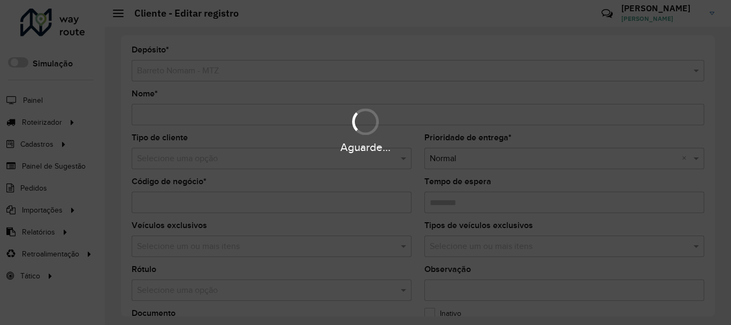
type input "**********"
type input "*****"
type input "********"
type input "**********"
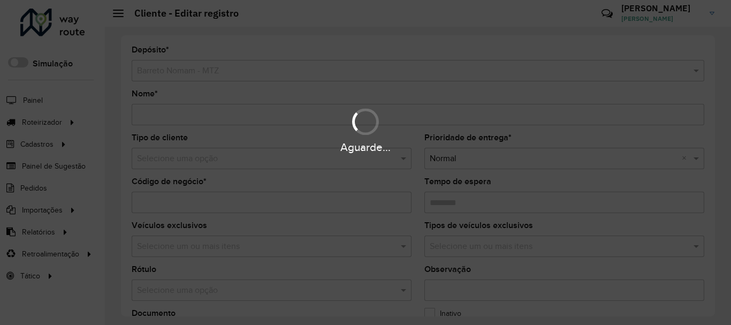
type input "******"
type input "********"
type input "**********"
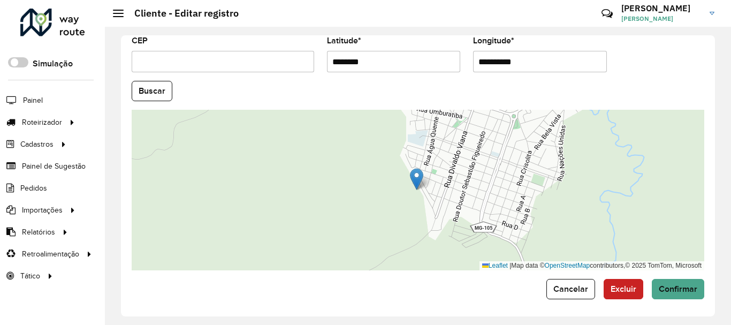
scroll to position [472, 0]
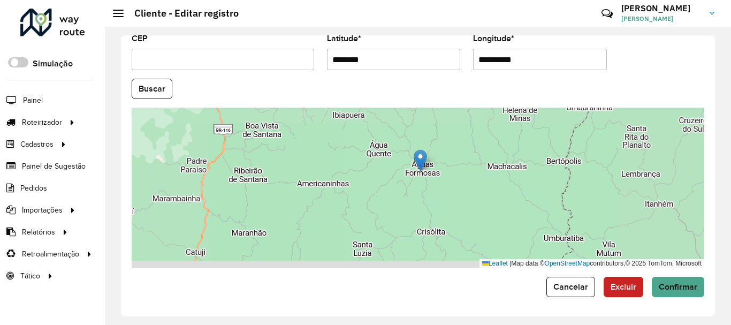
drag, startPoint x: 443, startPoint y: 210, endPoint x: 458, endPoint y: 168, distance: 44.7
click at [458, 168] on div "Leaflet | Map data © OpenStreetMap contributors,© 2025 TomTom, Microsoft" at bounding box center [418, 188] width 573 height 161
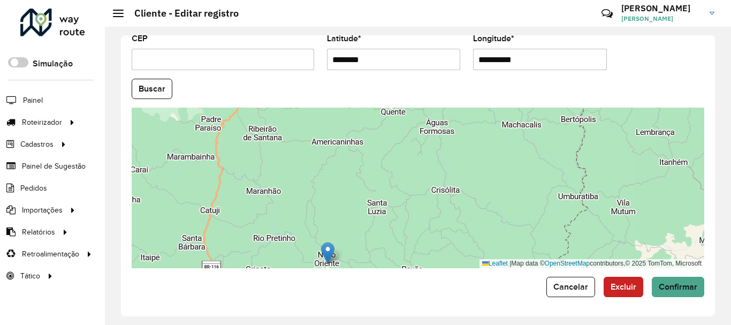
drag, startPoint x: 439, startPoint y: 119, endPoint x: 332, endPoint y: 254, distance: 171.8
click at [332, 254] on img at bounding box center [327, 253] width 13 height 22
type input "**********"
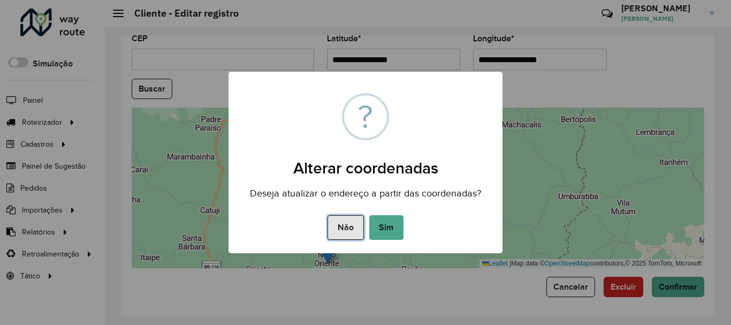
click at [349, 231] on button "Não" at bounding box center [346, 227] width 36 height 25
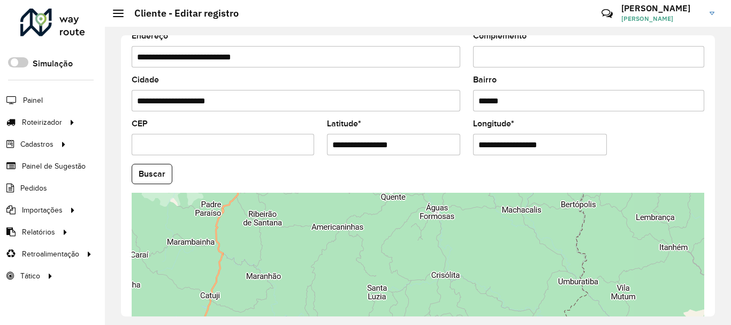
scroll to position [311, 0]
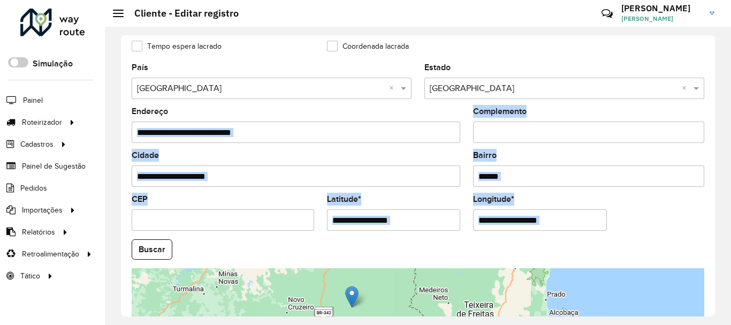
drag, startPoint x: 375, startPoint y: 241, endPoint x: 402, endPoint y: 108, distance: 135.9
click at [402, 108] on formly-group "**********" at bounding box center [418, 246] width 586 height 365
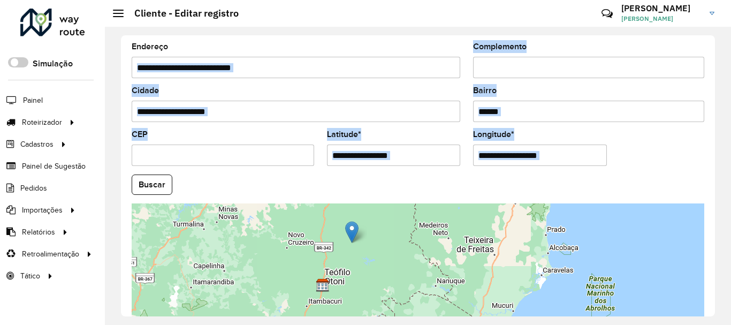
scroll to position [472, 0]
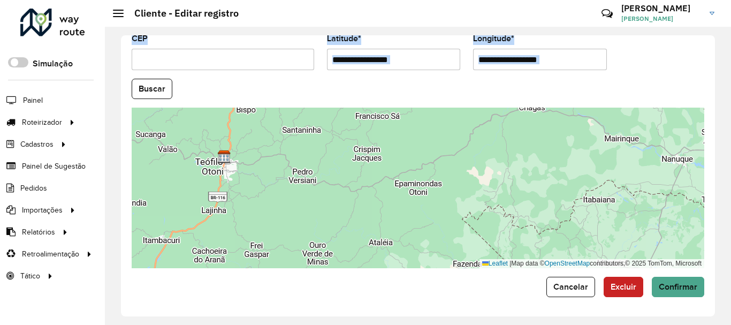
drag, startPoint x: 354, startPoint y: 162, endPoint x: 370, endPoint y: 275, distance: 114.6
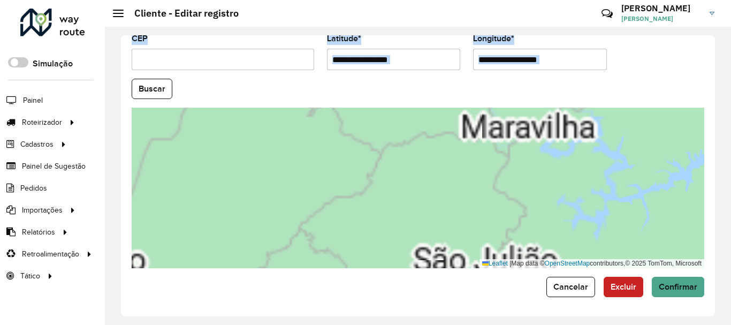
drag, startPoint x: 360, startPoint y: 142, endPoint x: 379, endPoint y: 297, distance: 156.4
click at [379, 297] on div "**********" at bounding box center [418, 175] width 594 height 281
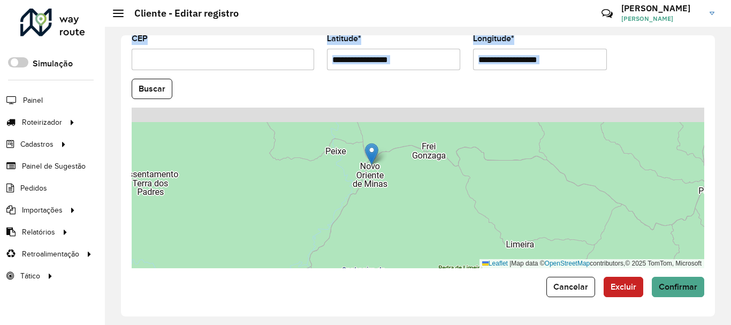
drag, startPoint x: 377, startPoint y: 142, endPoint x: 377, endPoint y: 259, distance: 117.2
click at [377, 259] on div "Leaflet | Map data © OpenStreetMap contributors,© 2025 TomTom, Microsoft" at bounding box center [418, 188] width 573 height 161
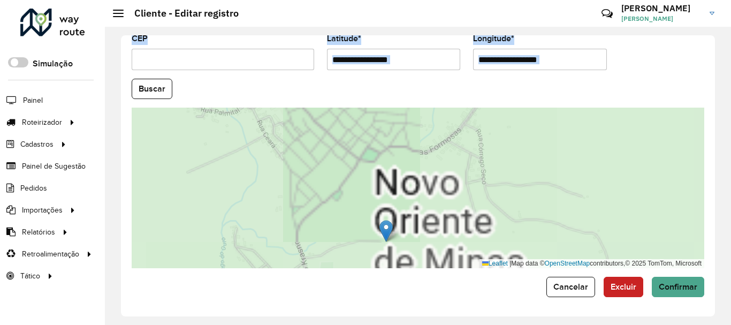
drag, startPoint x: 413, startPoint y: 149, endPoint x: 423, endPoint y: 195, distance: 47.2
click at [423, 195] on div "Leaflet | Map data © OpenStreetMap contributors,© 2025 TomTom, Microsoft" at bounding box center [418, 188] width 573 height 161
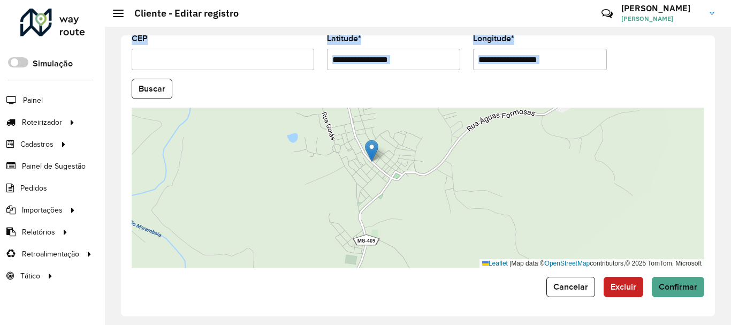
drag, startPoint x: 405, startPoint y: 199, endPoint x: 372, endPoint y: 141, distance: 66.7
click at [372, 141] on img at bounding box center [371, 151] width 13 height 22
type input "**********"
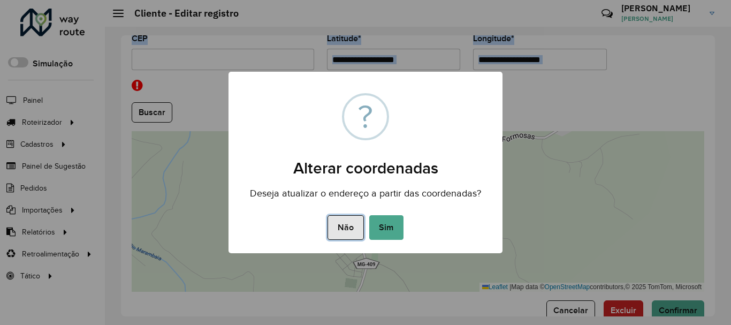
click at [341, 225] on button "Não" at bounding box center [346, 227] width 36 height 25
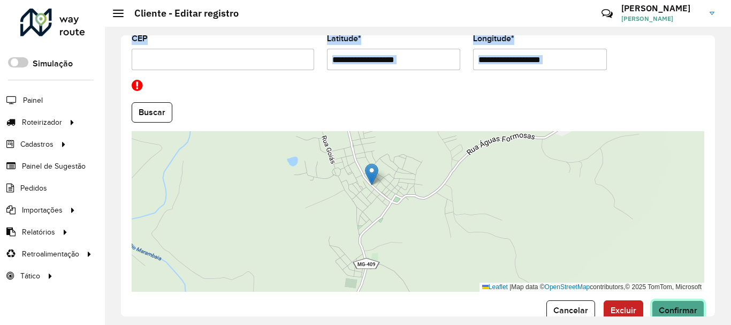
click at [670, 305] on button "Confirmar" at bounding box center [678, 310] width 52 height 20
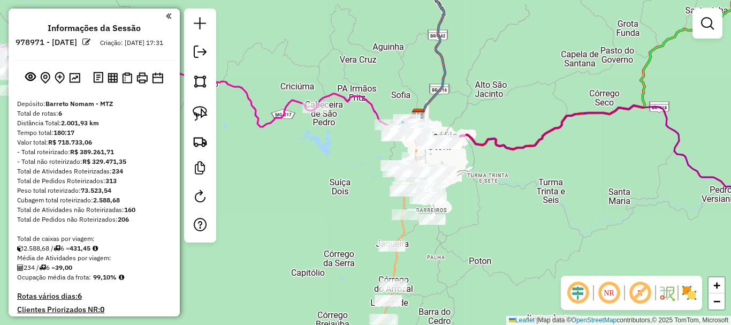
scroll to position [740, 0]
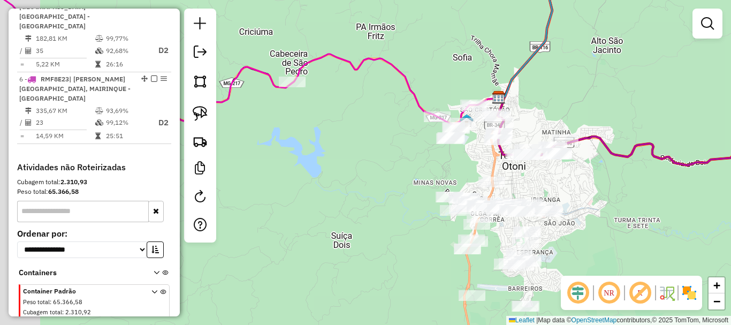
drag, startPoint x: 497, startPoint y: 178, endPoint x: 532, endPoint y: 187, distance: 36.4
click at [532, 187] on div "Janela de atendimento Grade de atendimento Capacidade Transportadoras Veículos …" at bounding box center [365, 162] width 731 height 325
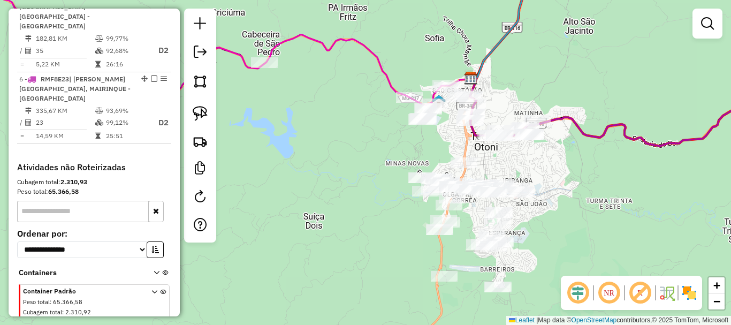
drag, startPoint x: 612, startPoint y: 190, endPoint x: 599, endPoint y: 184, distance: 14.6
click at [599, 184] on div "Janela de atendimento Grade de atendimento Capacidade Transportadoras Veículos …" at bounding box center [365, 162] width 731 height 325
click at [200, 109] on img at bounding box center [200, 113] width 15 height 15
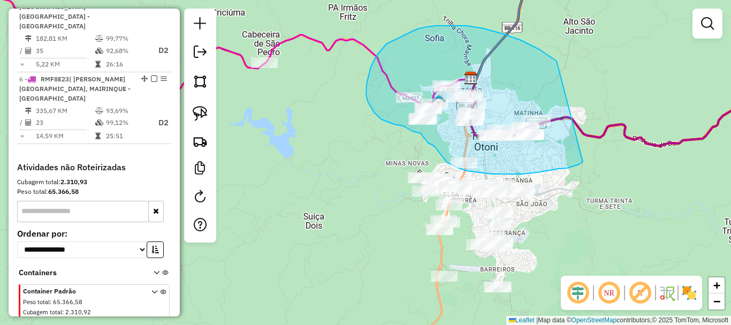
drag, startPoint x: 503, startPoint y: 34, endPoint x: 610, endPoint y: 115, distance: 134.6
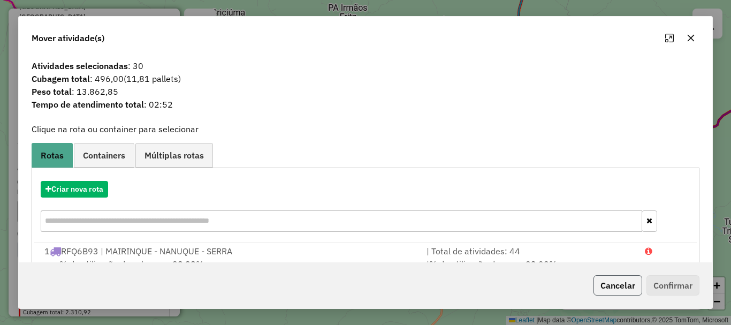
click at [624, 280] on button "Cancelar" at bounding box center [618, 285] width 49 height 20
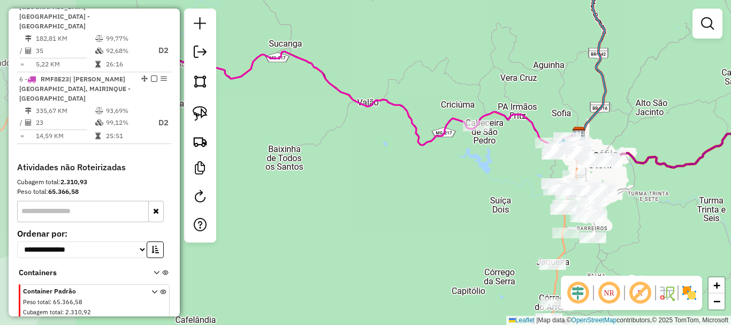
drag, startPoint x: 306, startPoint y: 151, endPoint x: 440, endPoint y: 169, distance: 134.5
click at [490, 173] on div "Janela de atendimento Grade de atendimento Capacidade Transportadoras Veículos …" at bounding box center [365, 162] width 731 height 325
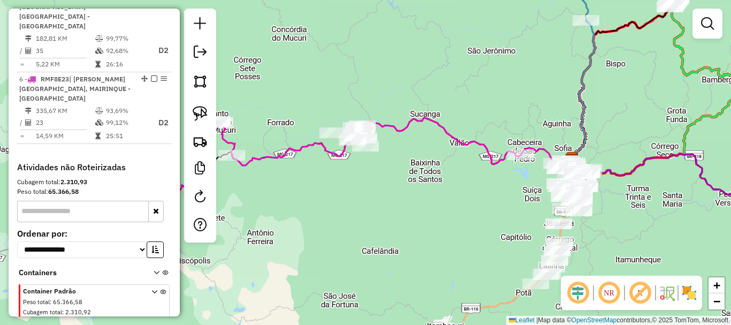
drag, startPoint x: 350, startPoint y: 175, endPoint x: 449, endPoint y: 188, distance: 99.9
click at [449, 188] on div "Janela de atendimento Grade de atendimento Capacidade Transportadoras Veículos …" at bounding box center [365, 162] width 731 height 325
click at [193, 111] on img at bounding box center [200, 113] width 15 height 15
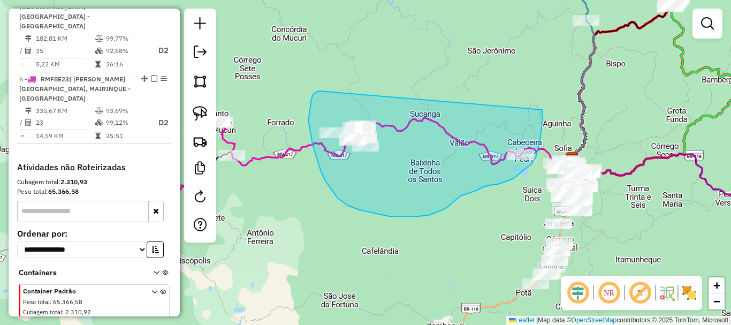
drag, startPoint x: 316, startPoint y: 92, endPoint x: 542, endPoint y: 109, distance: 227.1
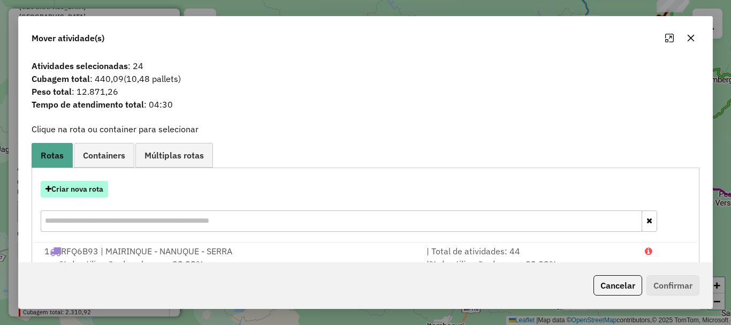
click at [85, 191] on button "Criar nova rota" at bounding box center [74, 189] width 67 height 17
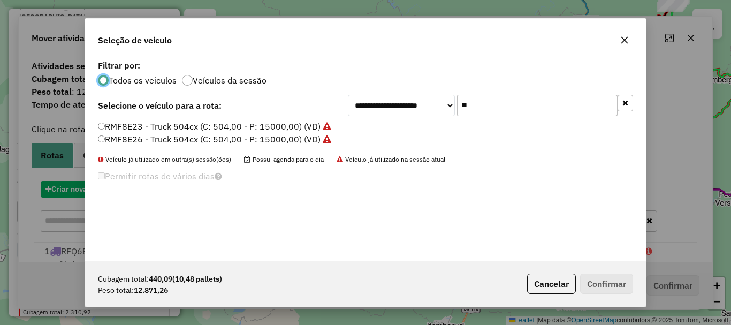
scroll to position [6, 3]
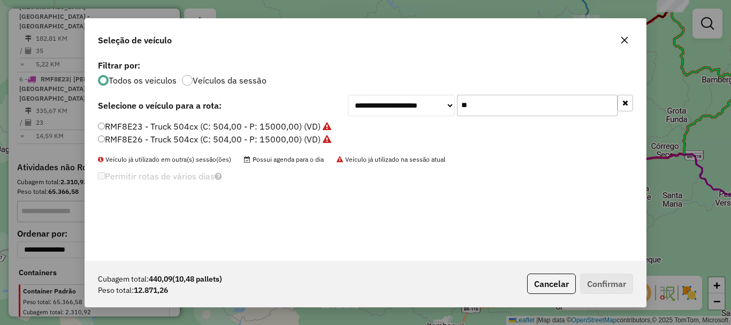
drag, startPoint x: 473, startPoint y: 104, endPoint x: 398, endPoint y: 106, distance: 75.5
click at [404, 106] on div "**********" at bounding box center [490, 105] width 285 height 21
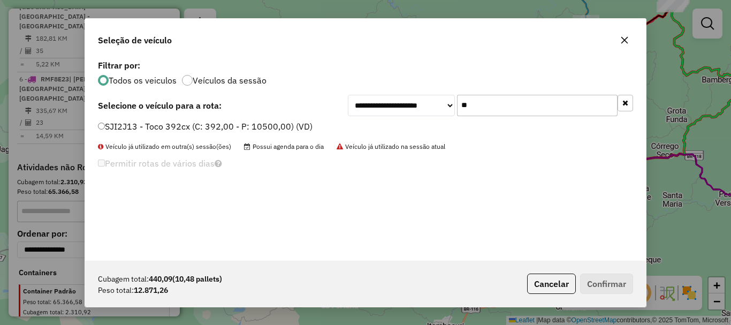
type input "**"
click at [181, 121] on label "SJI2J13 - Toco 392cx (C: 392,00 - P: 10500,00) (VD)" at bounding box center [205, 126] width 215 height 13
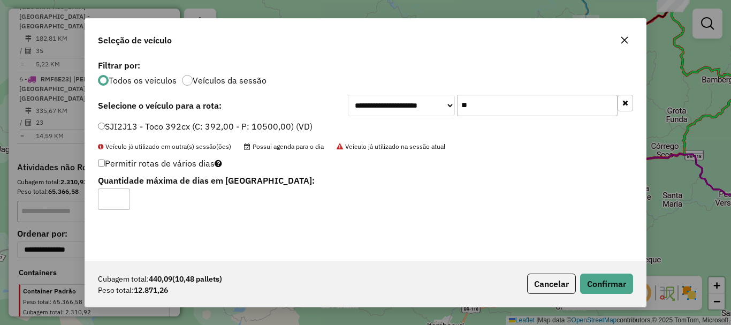
type input "*"
click at [120, 195] on input "*" at bounding box center [114, 198] width 32 height 21
click at [596, 277] on button "Confirmar" at bounding box center [606, 284] width 53 height 20
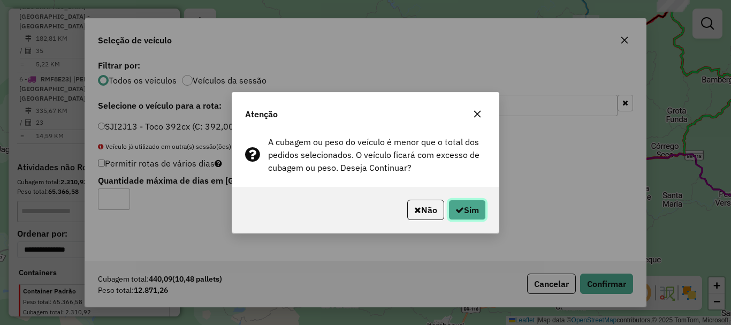
click at [463, 203] on button "Sim" at bounding box center [467, 210] width 37 height 20
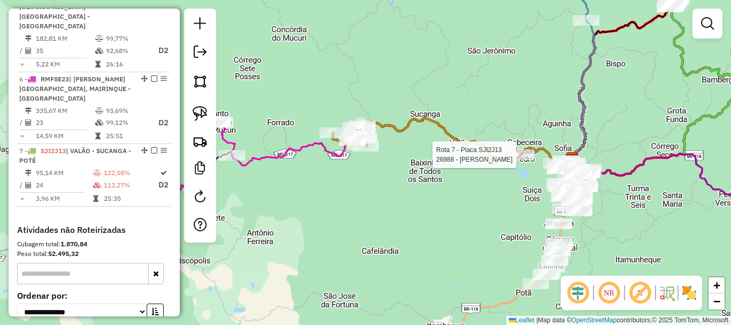
select select "*********"
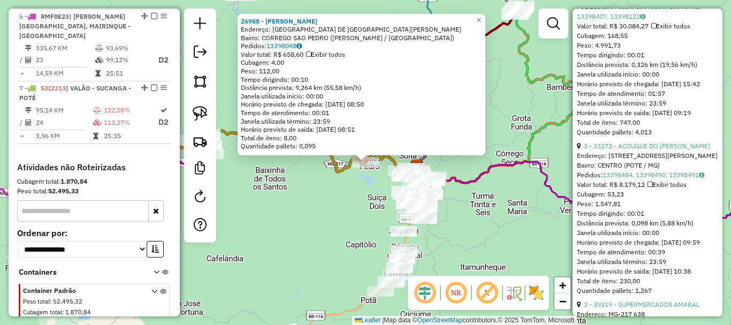
scroll to position [589, 0]
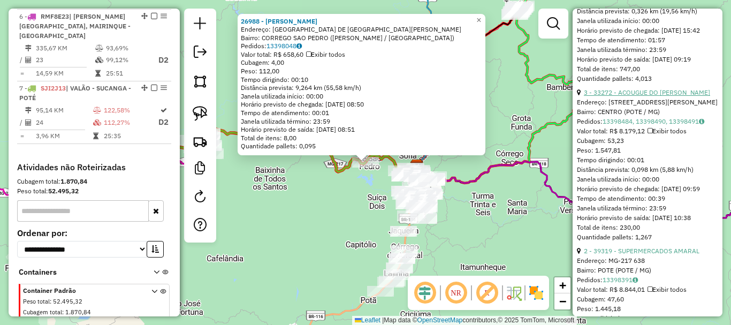
click at [653, 96] on link "3 - 33272 - ACOUGUE DO RAFAEL" at bounding box center [647, 92] width 126 height 8
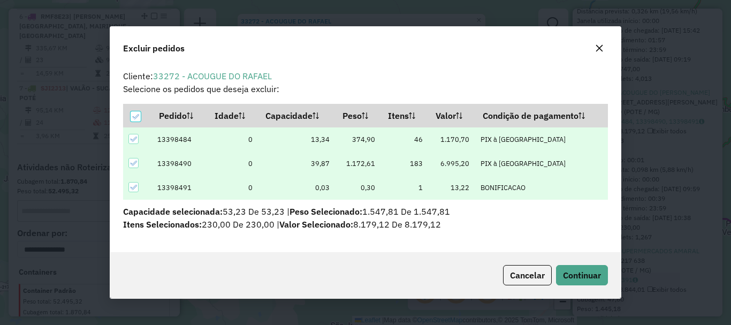
scroll to position [0, 0]
click at [579, 274] on span "Continuar" at bounding box center [582, 275] width 38 height 11
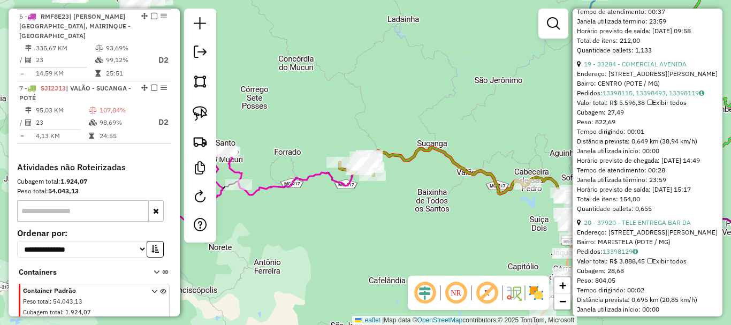
scroll to position [927, 0]
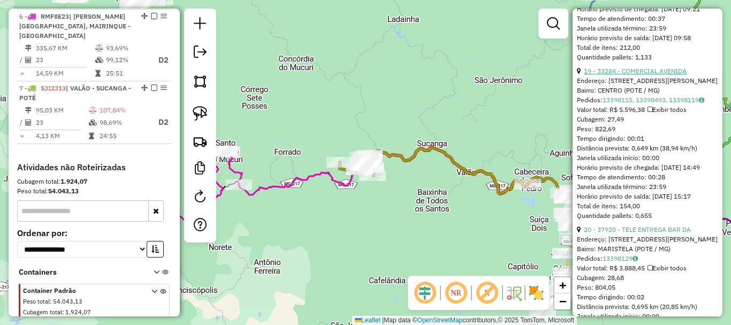
click at [654, 75] on link "19 - 33284 - COMERCIAL AVENIDA" at bounding box center [635, 71] width 103 height 8
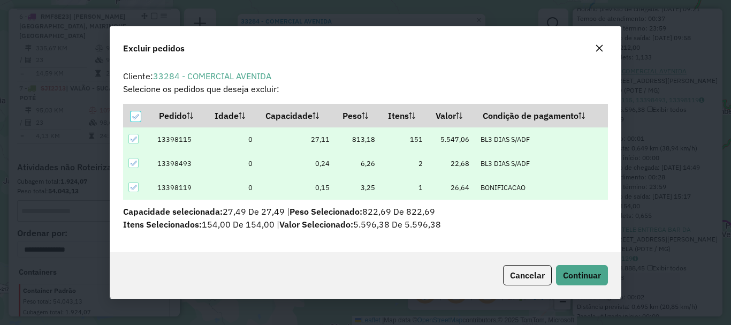
scroll to position [0, 0]
click at [574, 270] on span "Continuar" at bounding box center [582, 275] width 38 height 11
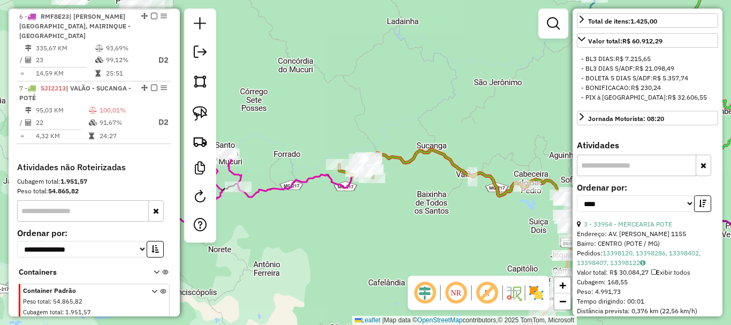
scroll to position [350, 0]
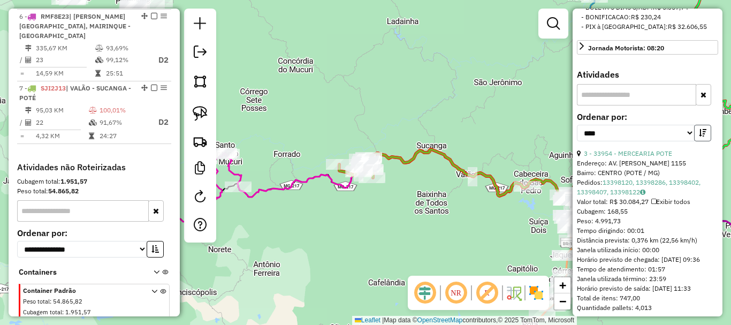
click at [699, 137] on icon "button" at bounding box center [702, 132] width 7 height 7
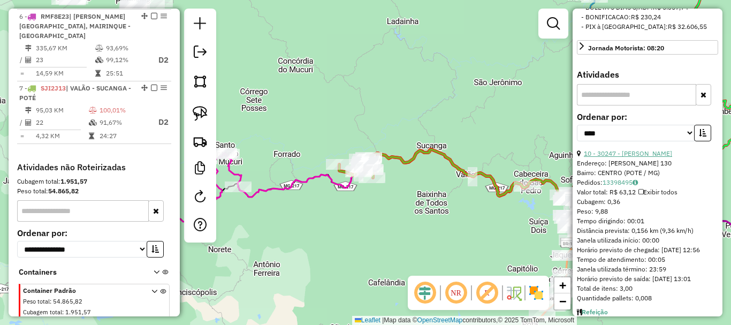
click at [640, 157] on link "10 - 30247 - LANCHONETE JR" at bounding box center [628, 153] width 88 height 8
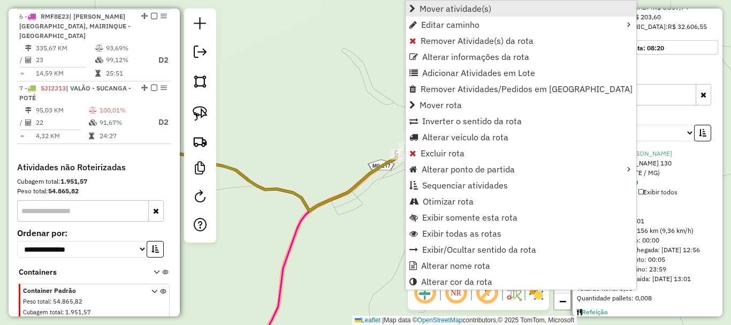
click at [474, 11] on span "Mover atividade(s)" at bounding box center [456, 8] width 72 height 9
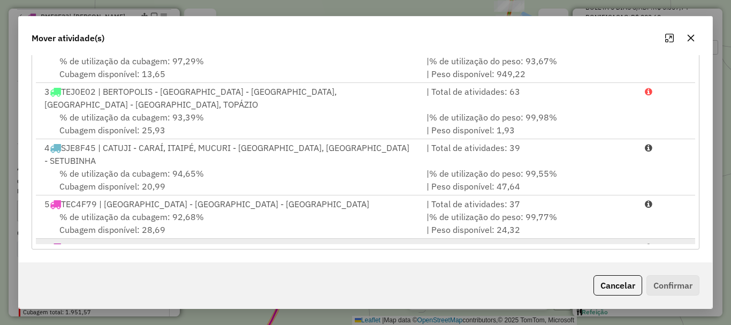
scroll to position [85, 0]
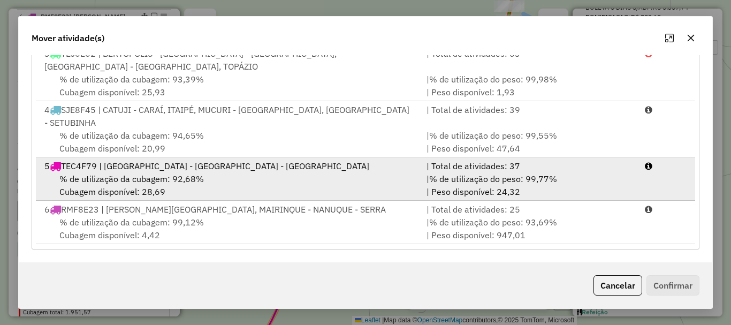
click at [293, 172] on div "% de utilização da cubagem: 92,68% Cubagem disponível: 28,69" at bounding box center [229, 185] width 382 height 26
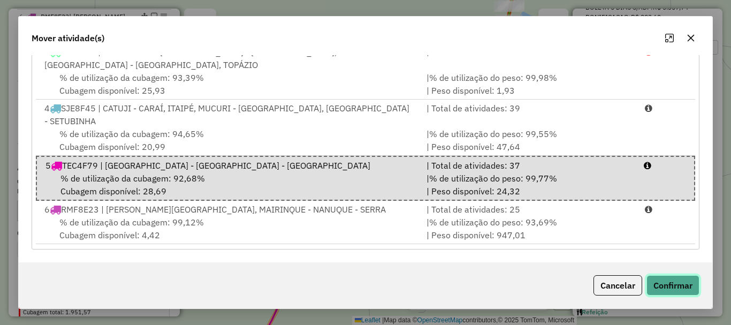
click at [675, 280] on button "Confirmar" at bounding box center [673, 285] width 53 height 20
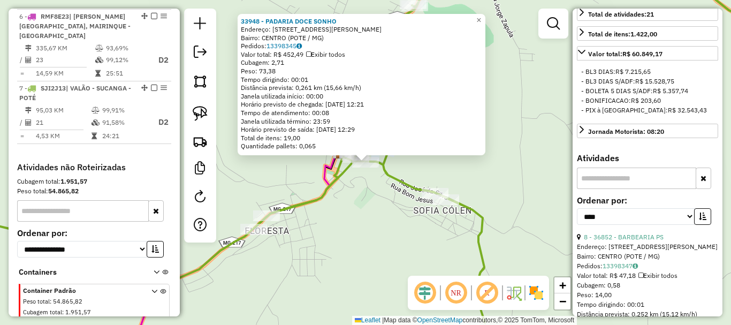
scroll to position [268, 0]
click at [699, 219] on icon "button" at bounding box center [702, 214] width 7 height 7
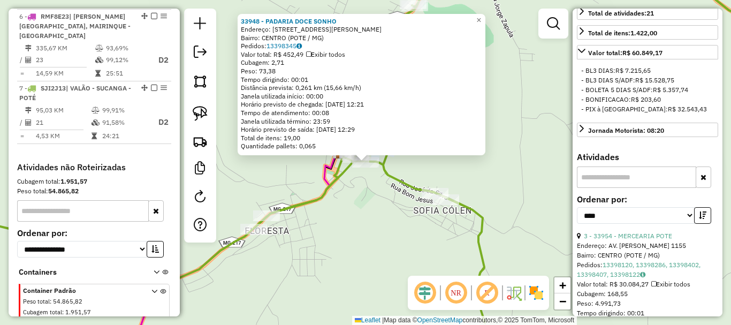
click at [432, 238] on div "33948 - PADARIA DOCE SONHO Endereço: RUA ELIEZER PENA 108 Bairro: CENTRO (POTE …" at bounding box center [365, 162] width 731 height 325
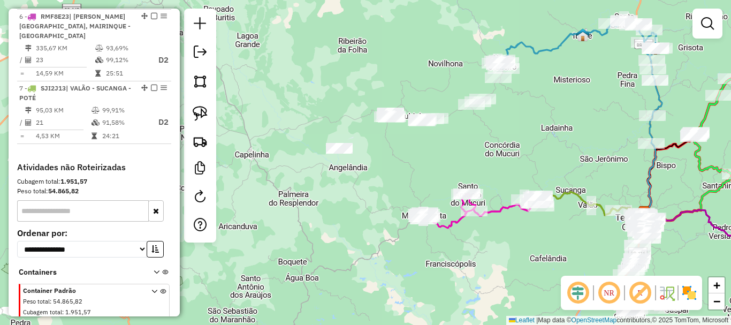
drag, startPoint x: 480, startPoint y: 192, endPoint x: 586, endPoint y: 168, distance: 108.6
click at [586, 168] on div "Janela de atendimento Grade de atendimento Capacidade Transportadoras Veículos …" at bounding box center [365, 162] width 731 height 325
click at [555, 157] on div "Janela de atendimento Grade de atendimento Capacidade Transportadoras Veículos …" at bounding box center [365, 162] width 731 height 325
click at [199, 80] on img at bounding box center [200, 81] width 15 height 15
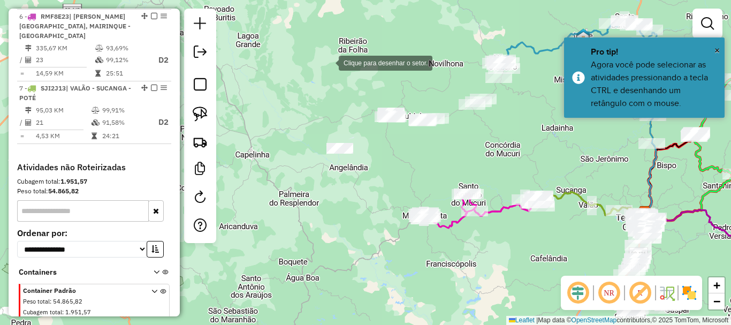
click at [328, 62] on div at bounding box center [327, 61] width 21 height 21
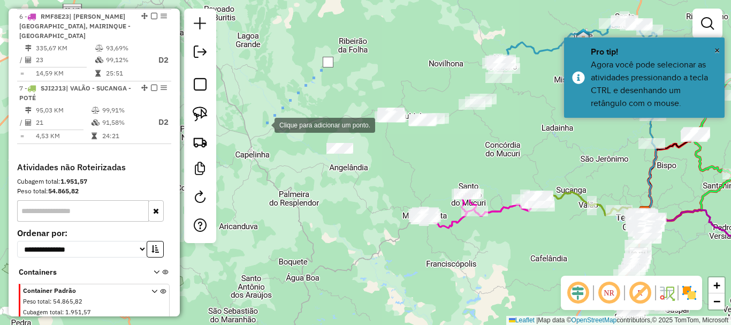
click at [253, 135] on div at bounding box center [263, 123] width 21 height 21
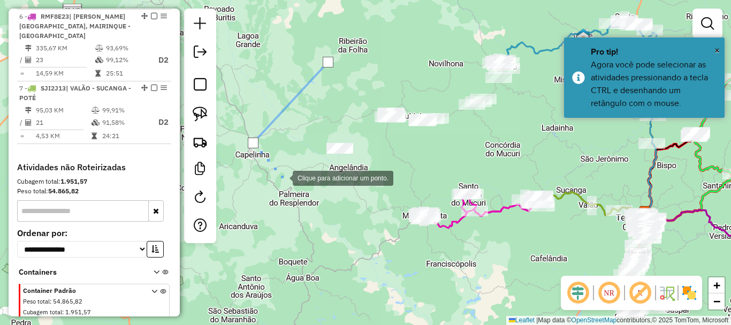
click at [282, 177] on div at bounding box center [281, 177] width 21 height 21
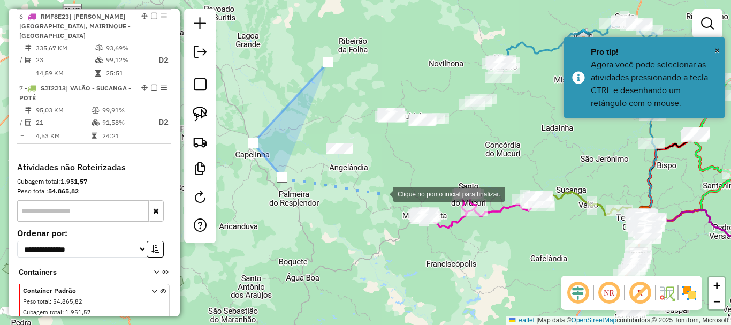
click at [393, 192] on div at bounding box center [382, 193] width 21 height 21
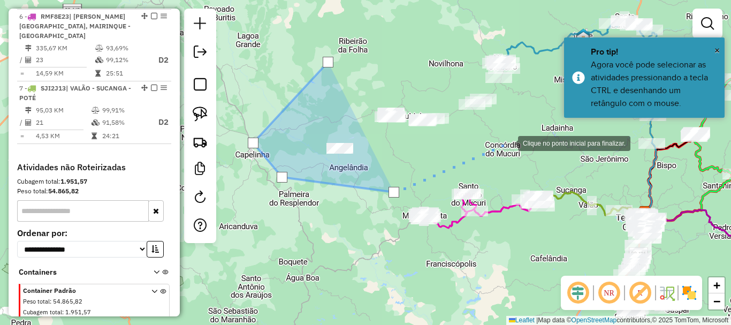
click at [508, 142] on div at bounding box center [507, 142] width 21 height 21
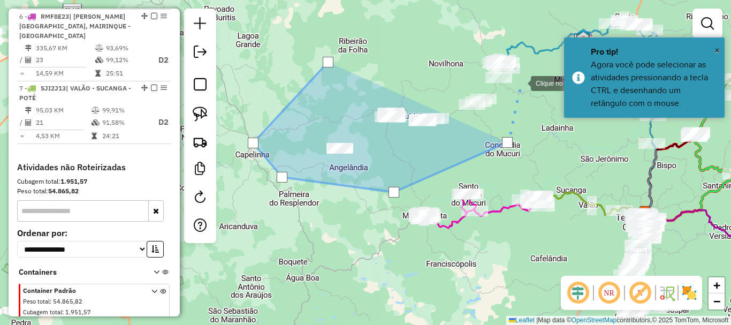
click at [523, 78] on div at bounding box center [520, 82] width 21 height 21
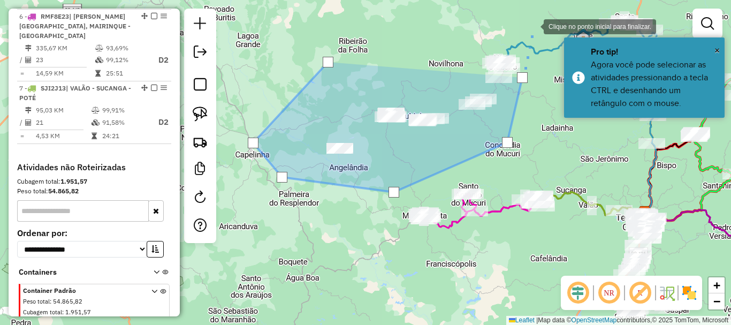
click at [533, 26] on div at bounding box center [533, 25] width 21 height 21
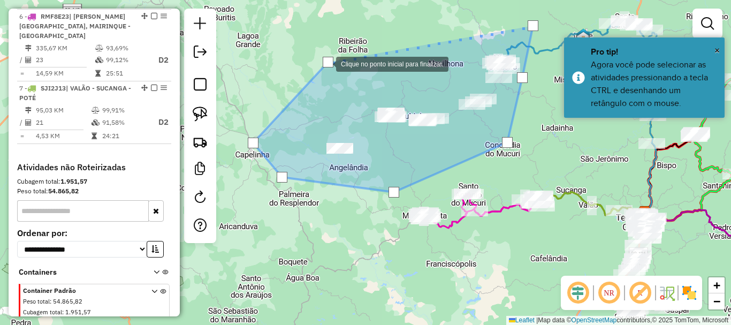
click at [326, 63] on div at bounding box center [328, 62] width 11 height 11
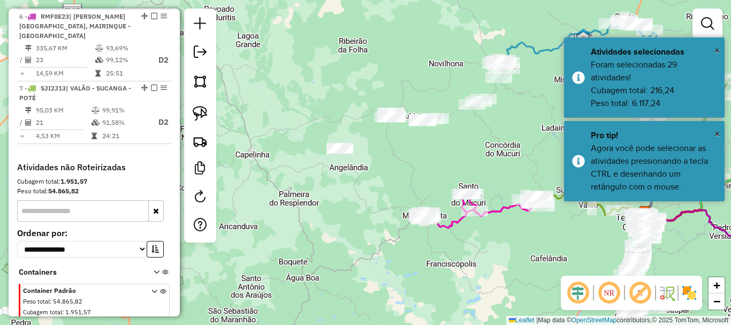
click at [506, 142] on div "Janela de atendimento Grade de atendimento Capacidade Transportadoras Veículos …" at bounding box center [365, 162] width 731 height 325
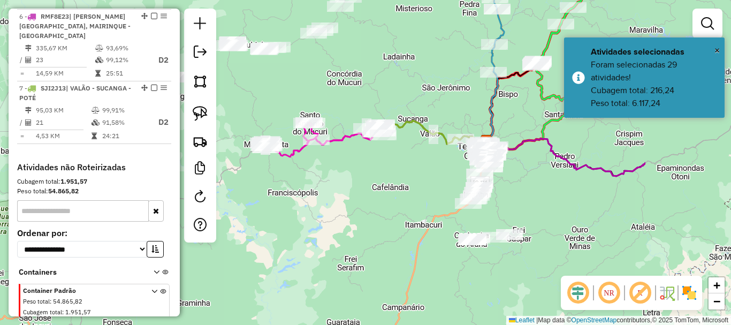
drag, startPoint x: 546, startPoint y: 146, endPoint x: 369, endPoint y: 55, distance: 199.5
click at [369, 55] on div "Janela de atendimento Grade de atendimento Capacidade Transportadoras Veículos …" at bounding box center [365, 162] width 731 height 325
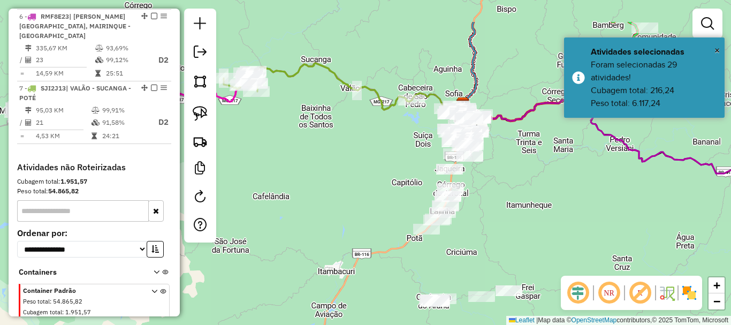
drag, startPoint x: 486, startPoint y: 139, endPoint x: 484, endPoint y: 212, distance: 73.4
click at [484, 212] on div "Janela de atendimento Grade de atendimento Capacidade Transportadoras Veículos …" at bounding box center [365, 162] width 731 height 325
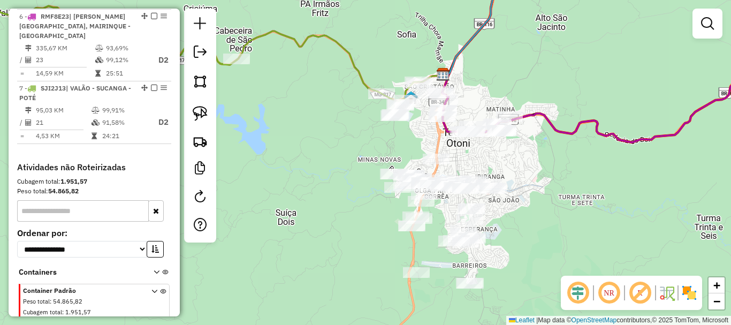
drag, startPoint x: 534, startPoint y: 137, endPoint x: 499, endPoint y: 156, distance: 40.0
click at [499, 156] on div "Janela de atendimento Grade de atendimento Capacidade Transportadoras Veículos …" at bounding box center [365, 162] width 731 height 325
click at [199, 115] on img at bounding box center [200, 113] width 15 height 15
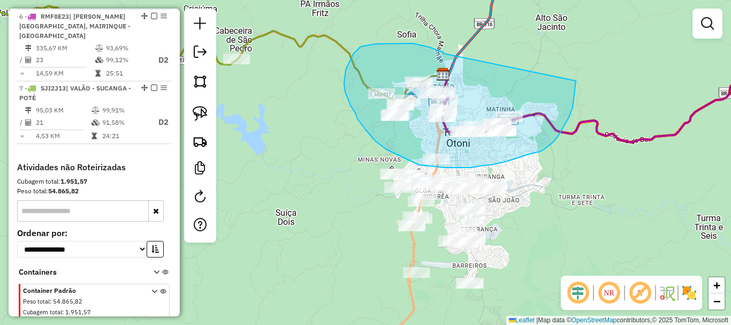
drag, startPoint x: 413, startPoint y: 43, endPoint x: 576, endPoint y: 80, distance: 167.4
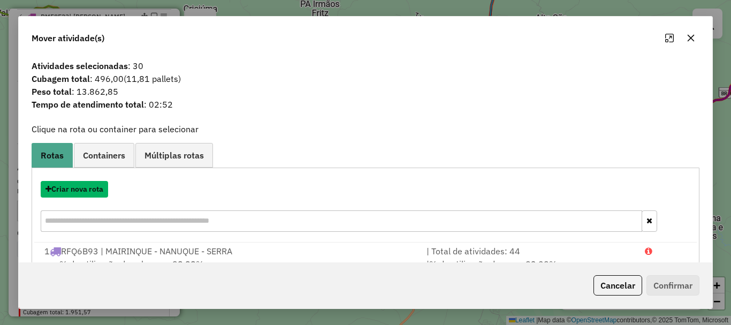
click at [94, 188] on button "Criar nova rota" at bounding box center [74, 189] width 67 height 17
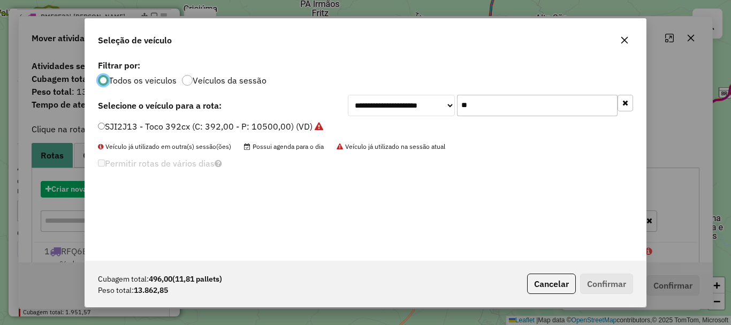
scroll to position [6, 3]
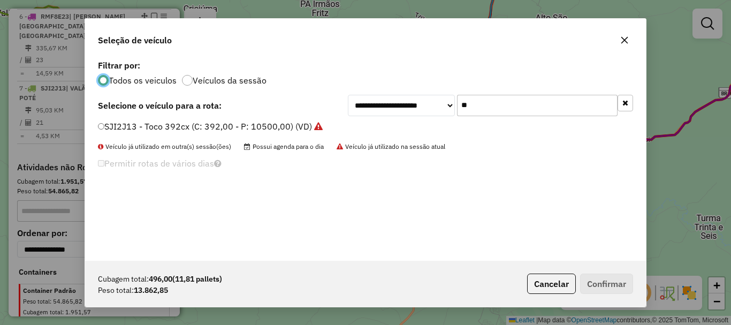
drag, startPoint x: 487, startPoint y: 108, endPoint x: 425, endPoint y: 107, distance: 62.1
click at [425, 107] on div "**********" at bounding box center [490, 105] width 285 height 21
type input "***"
click at [135, 122] on label "SYA3H24 - Toco 392cx (C: 392,00 - P: 10500,00) (VD)" at bounding box center [207, 126] width 218 height 13
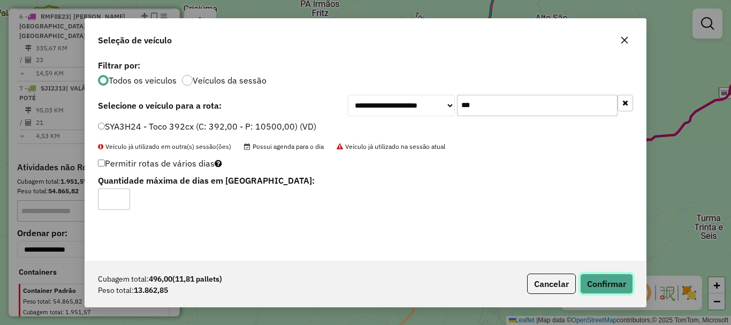
click at [610, 289] on button "Confirmar" at bounding box center [606, 284] width 53 height 20
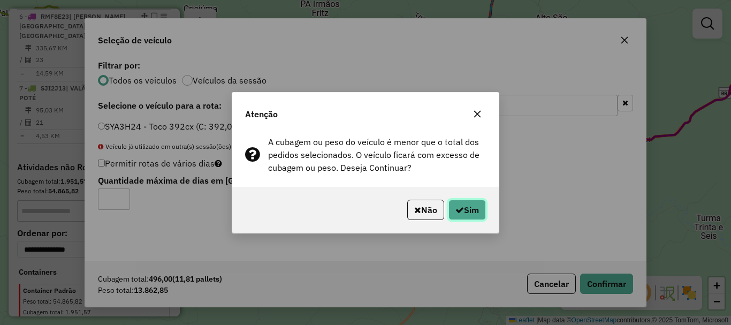
click at [466, 207] on button "Sim" at bounding box center [467, 210] width 37 height 20
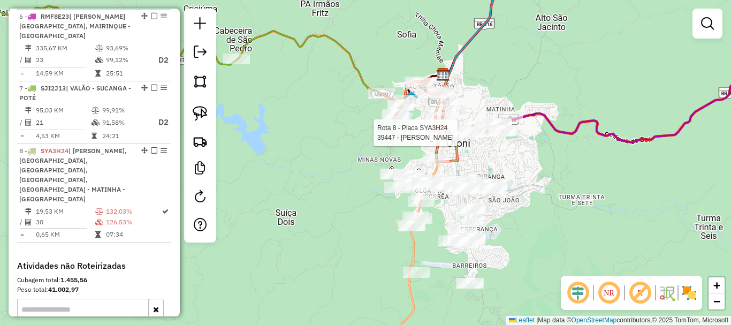
select select "*********"
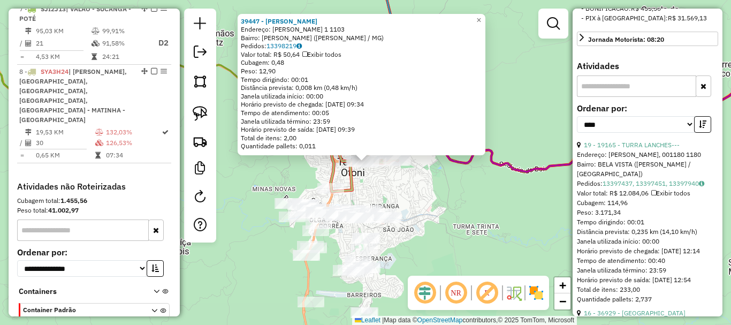
scroll to position [482, 0]
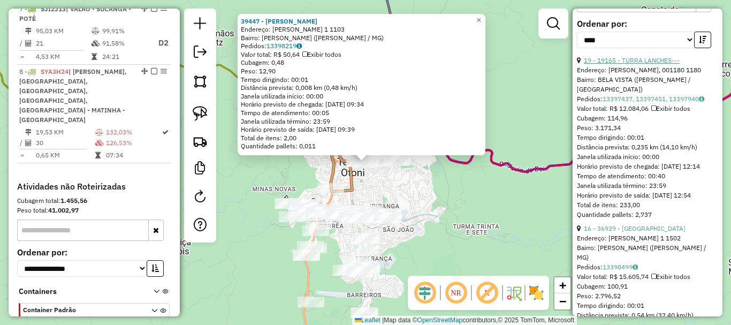
click at [640, 64] on link "19 - 19165 - TURRA LANCHES---" at bounding box center [632, 60] width 96 height 8
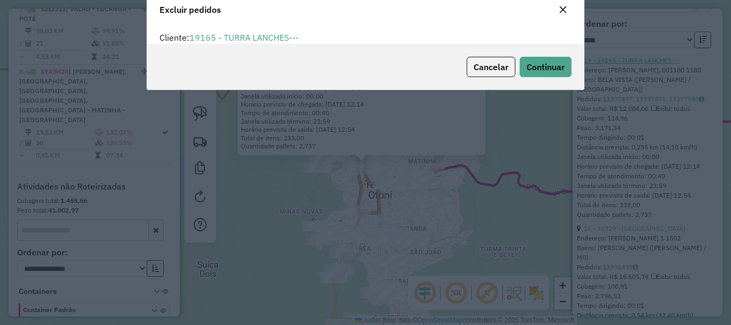
scroll to position [6, 3]
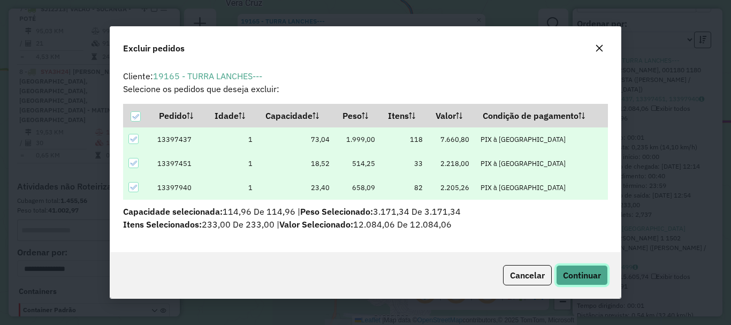
click at [568, 283] on button "Continuar" at bounding box center [582, 275] width 52 height 20
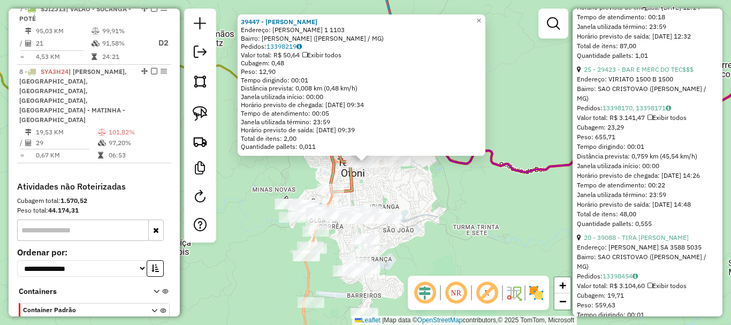
scroll to position [1008, 0]
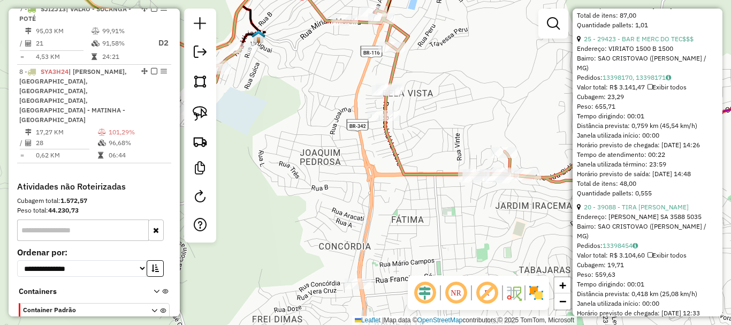
drag, startPoint x: 421, startPoint y: 100, endPoint x: 446, endPoint y: 181, distance: 85.2
click at [446, 181] on div "Janela de atendimento Grade de atendimento Capacidade Transportadoras Veículos …" at bounding box center [365, 162] width 731 height 325
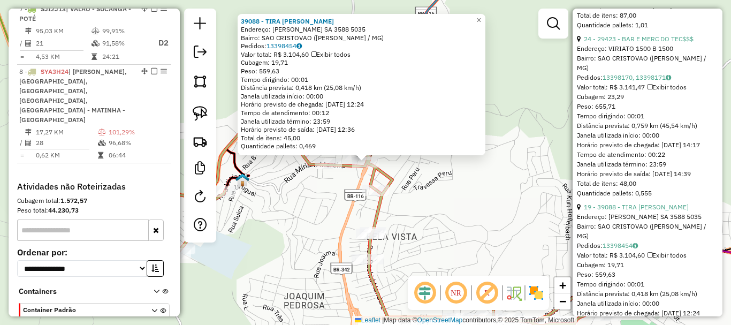
click at [356, 183] on div "Rota 8 - Placa SYA3H24 39505 - BAR DO ZEZIN 39088 - TIRA GOSTO LANCHES Endereço…" at bounding box center [365, 162] width 731 height 325
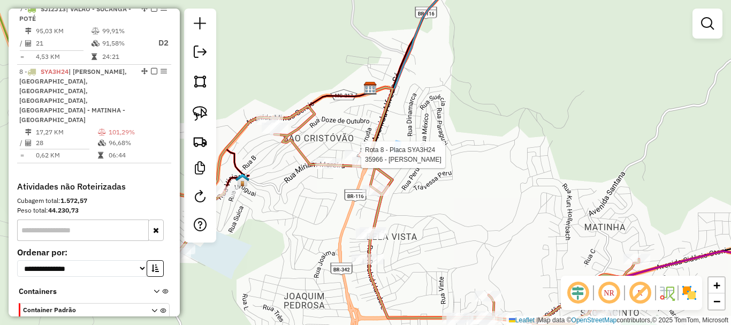
select select "*********"
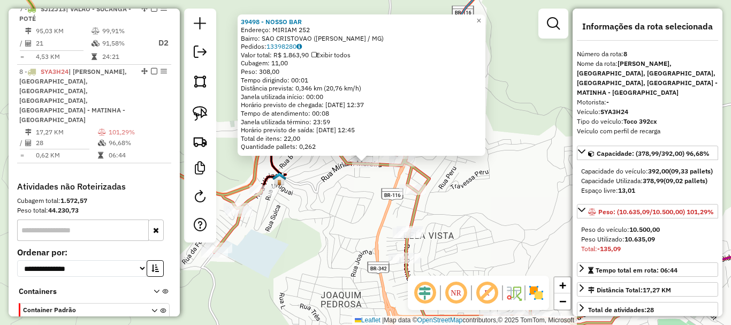
click at [456, 223] on div "39498 - NOSSO BAR Endereço: MIRIAM 252 Bairro: SAO CRISTOVAO (TEOFILO OTONI / M…" at bounding box center [365, 162] width 731 height 325
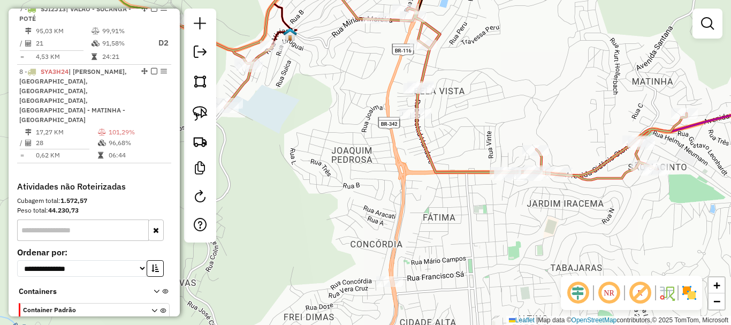
drag, startPoint x: 450, startPoint y: 240, endPoint x: 460, endPoint y: 93, distance: 147.6
click at [460, 93] on div "Janela de atendimento Grade de atendimento Capacidade Transportadoras Veículos …" at bounding box center [365, 162] width 731 height 325
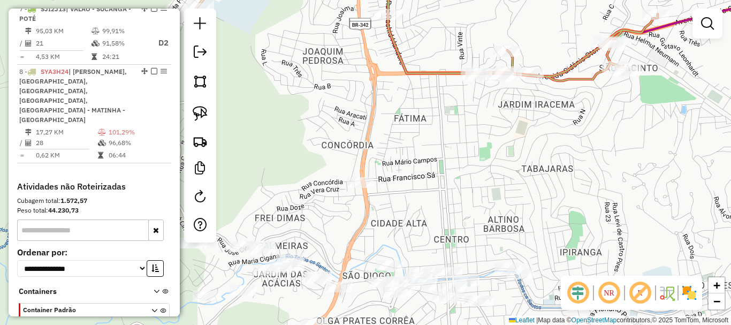
drag, startPoint x: 479, startPoint y: 129, endPoint x: 491, endPoint y: 66, distance: 64.3
click at [486, 74] on div "Janela de atendimento Grade de atendimento Capacidade Transportadoras Veículos …" at bounding box center [365, 162] width 731 height 325
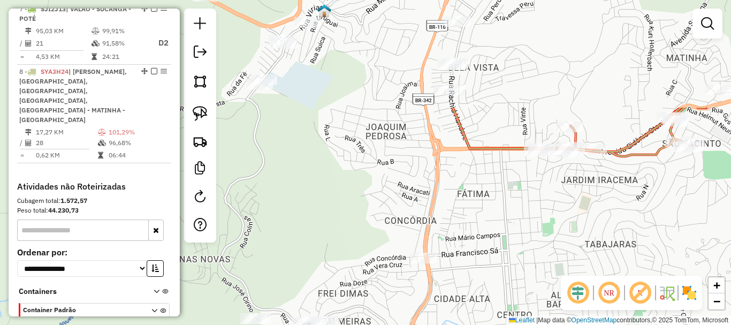
drag, startPoint x: 417, startPoint y: 97, endPoint x: 495, endPoint y: 270, distance: 189.8
click at [494, 270] on div "Janela de atendimento Grade de atendimento Capacidade Transportadoras Veículos …" at bounding box center [365, 162] width 731 height 325
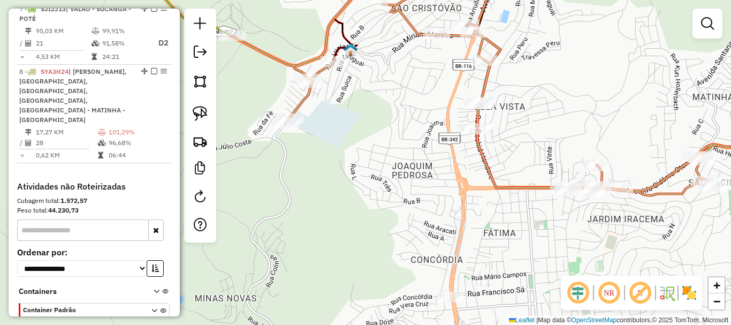
drag, startPoint x: 441, startPoint y: 156, endPoint x: 423, endPoint y: 238, distance: 83.3
click at [423, 238] on div "Janela de atendimento Grade de atendimento Capacidade Transportadoras Veículos …" at bounding box center [365, 162] width 731 height 325
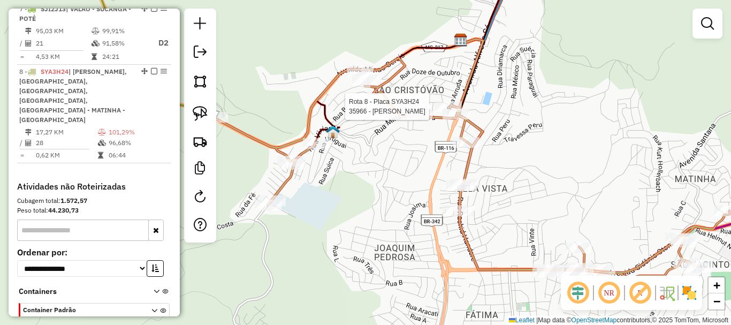
select select "*********"
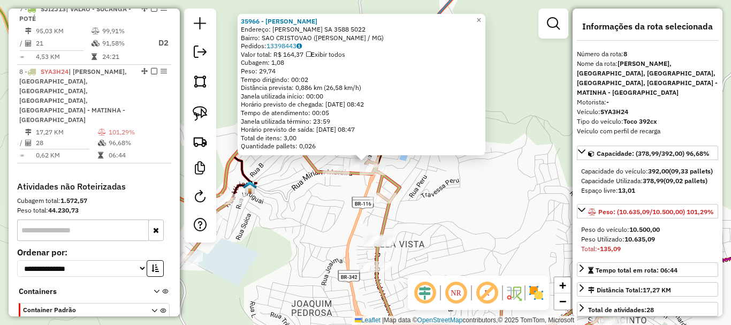
click at [338, 165] on div "Rota 8 - Placa SYA3H24 39498 - NOSSO BAR 35966 - MARILIA DA SILVA ALM Endereço:…" at bounding box center [365, 162] width 731 height 325
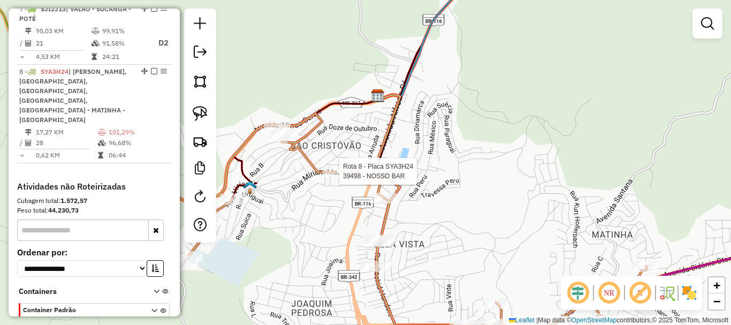
select select "*********"
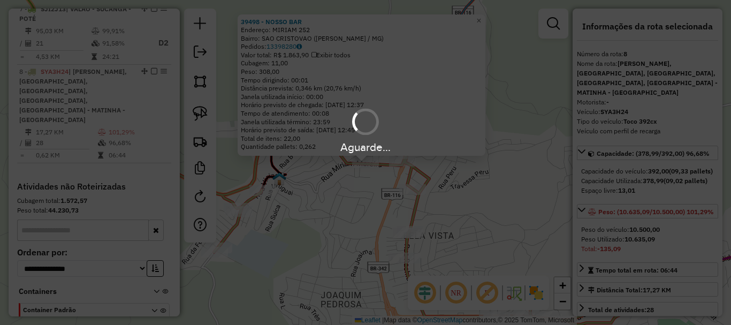
click at [335, 218] on div "Aguarde..." at bounding box center [365, 162] width 731 height 325
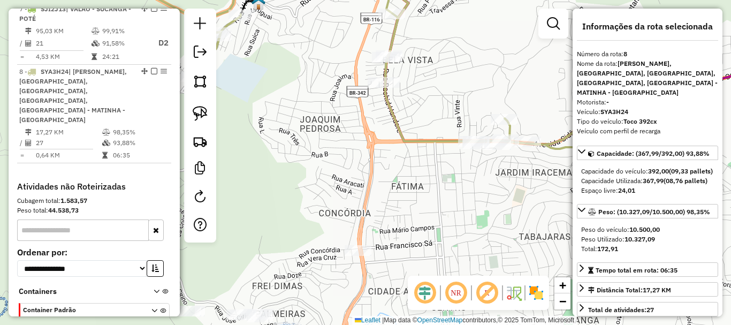
drag, startPoint x: 332, startPoint y: 253, endPoint x: 313, endPoint y: 71, distance: 183.0
click at [312, 72] on div "Janela de atendimento Grade de atendimento Capacidade Transportadoras Veículos …" at bounding box center [365, 162] width 731 height 325
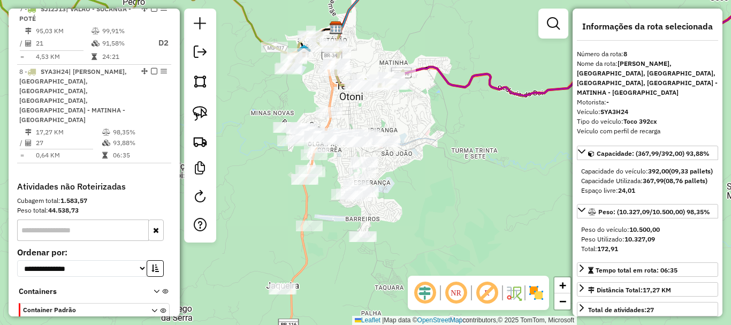
drag, startPoint x: 407, startPoint y: 156, endPoint x: 467, endPoint y: 127, distance: 66.8
click at [466, 127] on div "Janela de atendimento Grade de atendimento Capacidade Transportadoras Veículos …" at bounding box center [365, 162] width 731 height 325
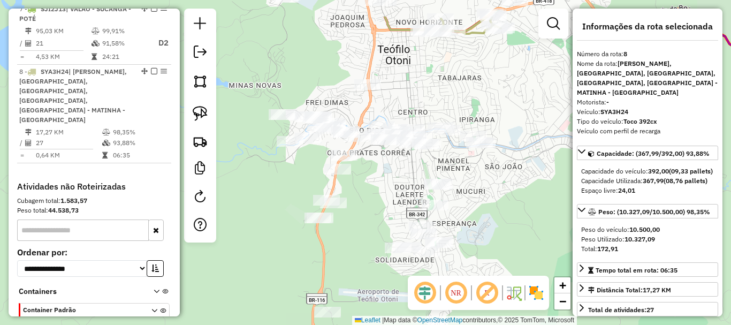
drag, startPoint x: 393, startPoint y: 138, endPoint x: 385, endPoint y: 187, distance: 49.9
click at [385, 187] on div "Janela de atendimento Grade de atendimento Capacidade Transportadoras Veículos …" at bounding box center [365, 162] width 731 height 325
click at [207, 116] on img at bounding box center [200, 113] width 15 height 15
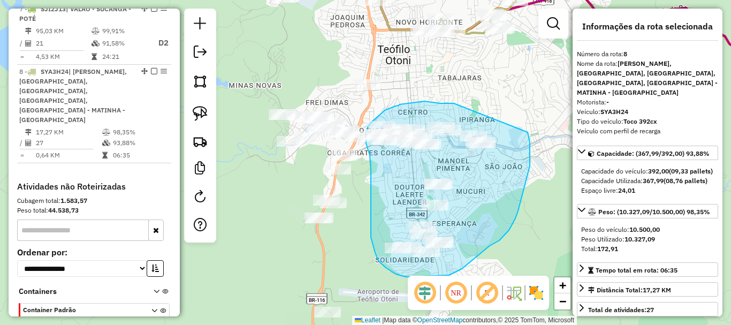
drag, startPoint x: 450, startPoint y: 103, endPoint x: 528, endPoint y: 132, distance: 82.8
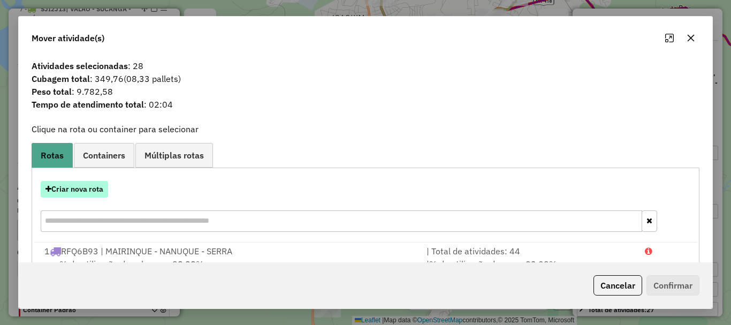
click at [92, 194] on button "Criar nova rota" at bounding box center [74, 189] width 67 height 17
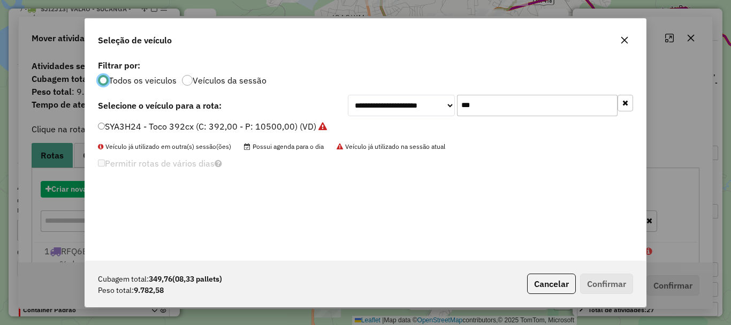
scroll to position [6, 3]
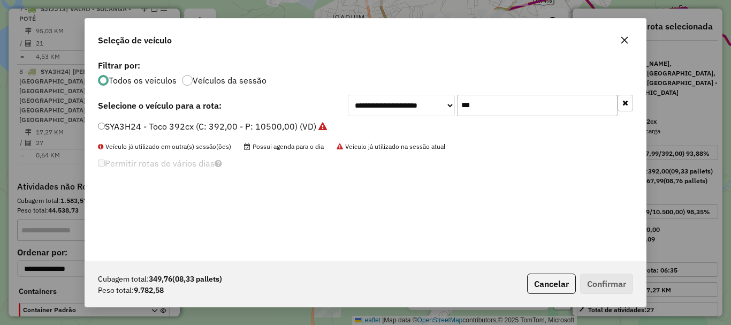
drag, startPoint x: 459, startPoint y: 100, endPoint x: 382, endPoint y: 92, distance: 77.5
click at [382, 92] on div "**********" at bounding box center [365, 158] width 561 height 203
type input "**"
click at [148, 128] on label "PXI0994 - VUC (C: 252,00 - P: 7000,00) (VD)" at bounding box center [190, 126] width 184 height 13
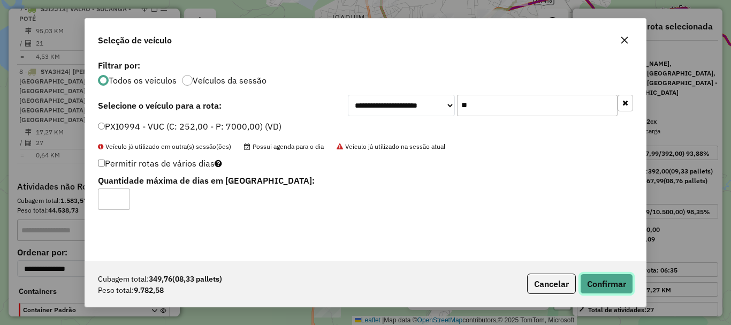
click at [614, 292] on button "Confirmar" at bounding box center [606, 284] width 53 height 20
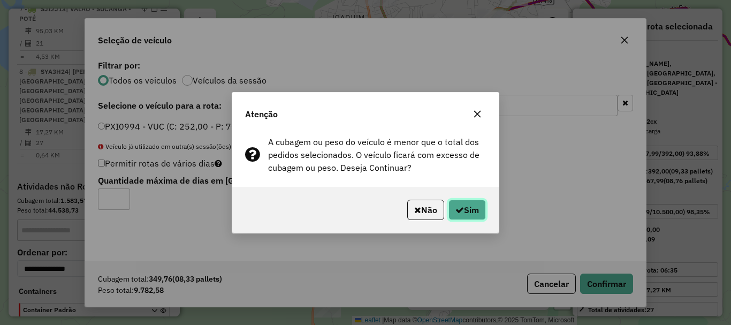
click at [467, 208] on button "Sim" at bounding box center [467, 210] width 37 height 20
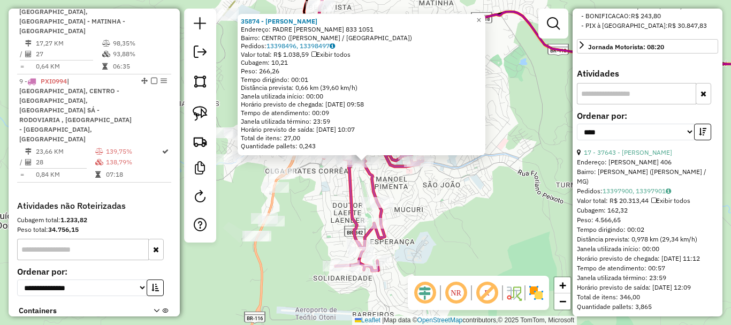
scroll to position [375, 0]
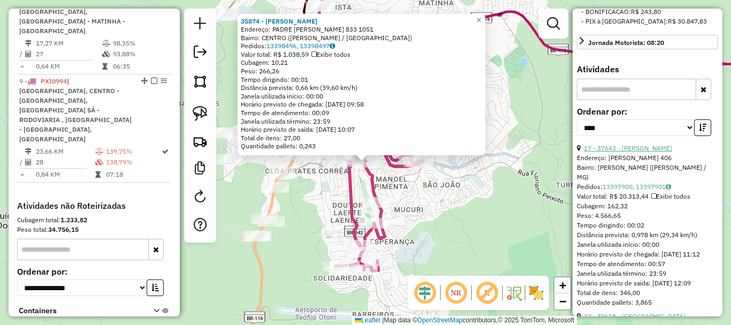
click at [642, 152] on link "17 - 37643 - MARCIO GONCALVES" at bounding box center [628, 148] width 88 height 8
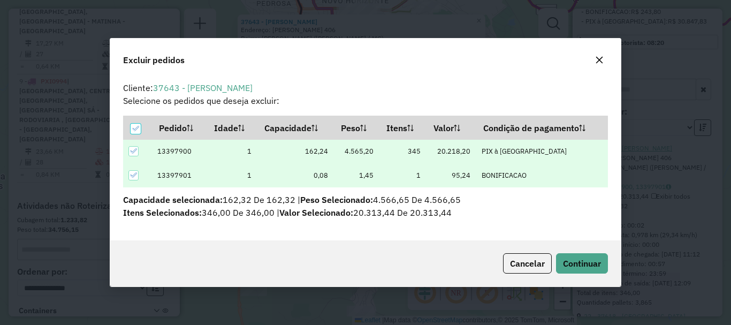
scroll to position [0, 0]
click at [594, 259] on span "Continuar" at bounding box center [582, 263] width 38 height 11
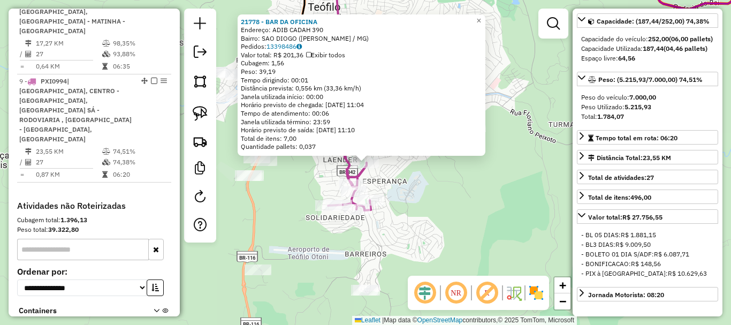
scroll to position [97, 0]
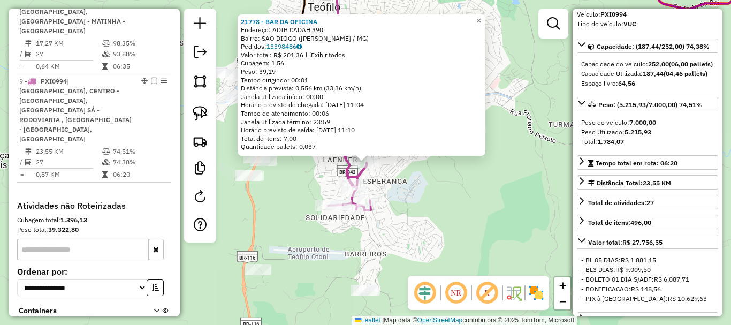
click at [406, 202] on div "21778 - BAR DA OFICINA Endereço: ADIB CADAH 390 Bairro: SAO DIOGO (TEOFILO OTON…" at bounding box center [365, 162] width 731 height 325
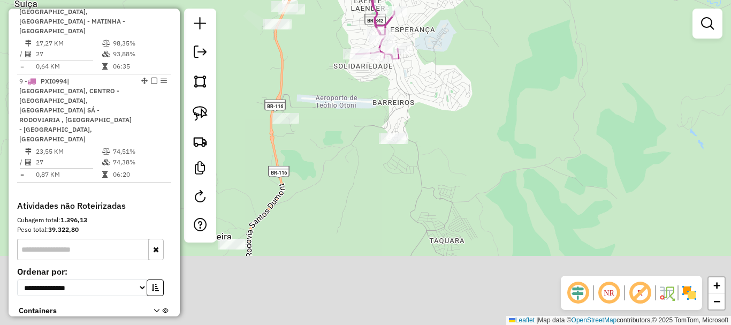
drag, startPoint x: 392, startPoint y: 244, endPoint x: 423, endPoint y: 81, distance: 165.6
click at [423, 81] on div "Janela de atendimento Grade de atendimento Capacidade Transportadoras Veículos …" at bounding box center [365, 162] width 731 height 325
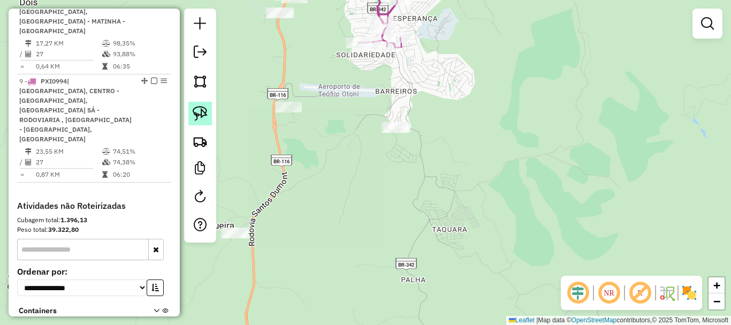
click at [192, 111] on link at bounding box center [200, 114] width 24 height 24
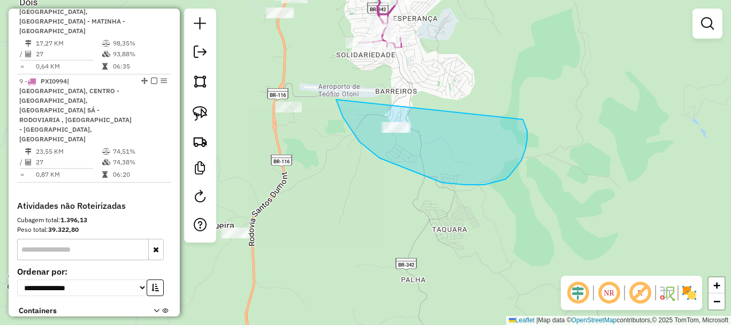
drag, startPoint x: 336, startPoint y: 100, endPoint x: 523, endPoint y: 119, distance: 187.9
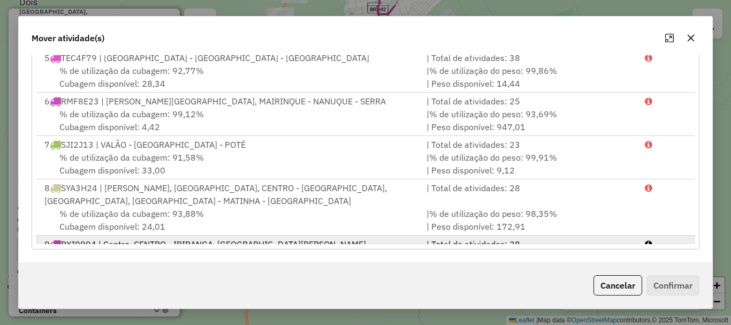
scroll to position [240, 0]
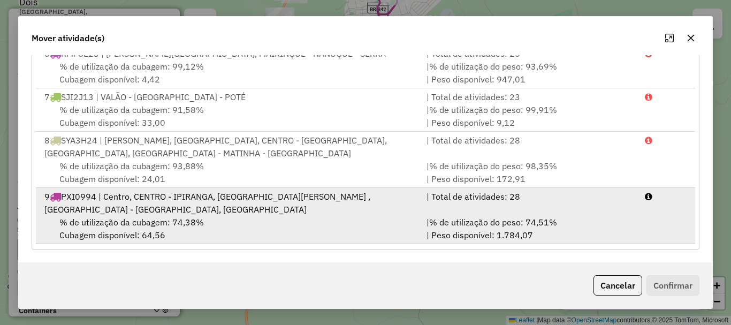
click at [200, 231] on div "% de utilização da cubagem: 74,38% Cubagem disponível: 64,56" at bounding box center [229, 229] width 382 height 26
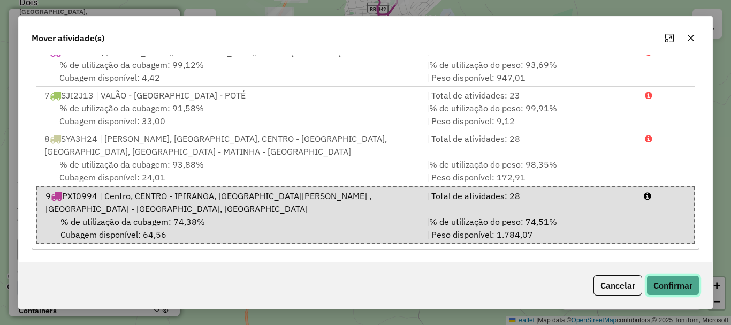
click at [667, 281] on button "Confirmar" at bounding box center [673, 285] width 53 height 20
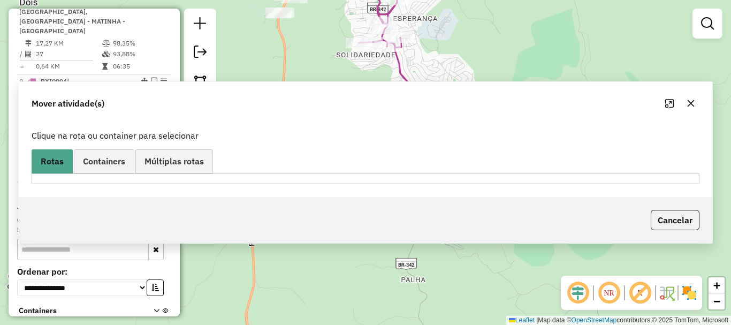
scroll to position [0, 0]
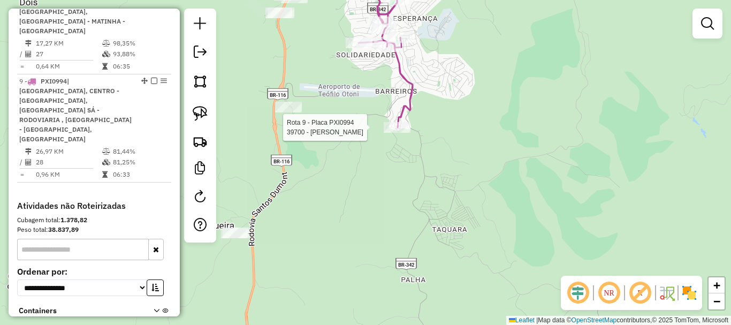
select select "*********"
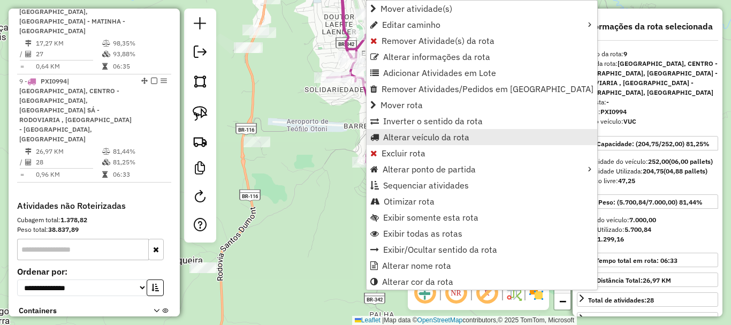
click at [401, 135] on span "Alterar veículo da rota" at bounding box center [426, 137] width 86 height 9
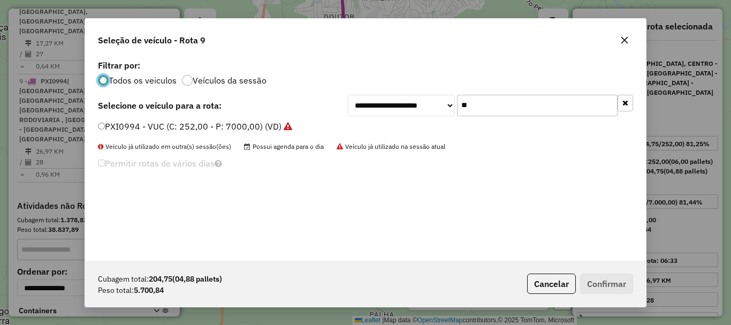
scroll to position [6, 3]
drag, startPoint x: 463, startPoint y: 105, endPoint x: 329, endPoint y: 105, distance: 133.8
click at [329, 105] on div "**********" at bounding box center [365, 105] width 535 height 21
type input "**"
click at [199, 132] on li "HIV8G62 - 3/4 - BAU (C: 6000,00 - P: 6000,00) (VD)" at bounding box center [365, 126] width 535 height 13
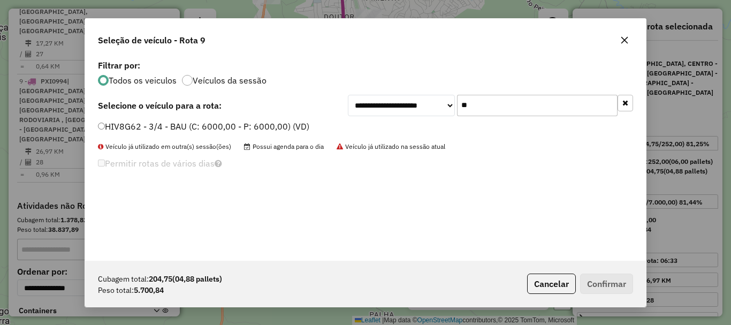
click at [195, 132] on label "HIV8G62 - 3/4 - BAU (C: 6000,00 - P: 6000,00) (VD)" at bounding box center [203, 126] width 211 height 13
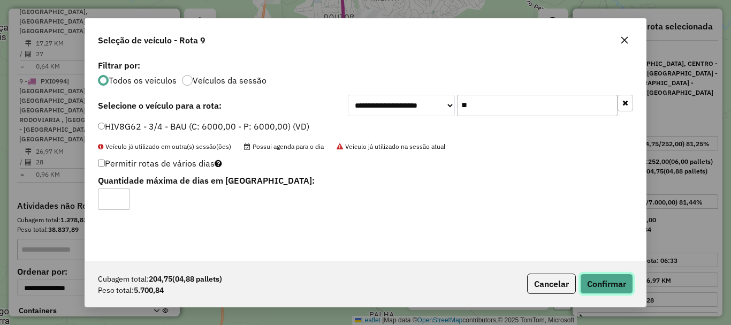
click at [622, 277] on button "Confirmar" at bounding box center [606, 284] width 53 height 20
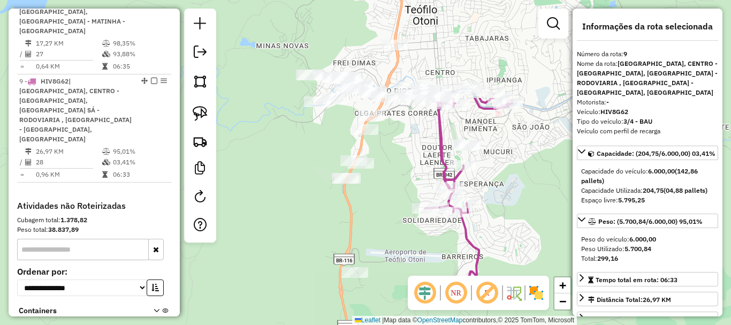
drag, startPoint x: 421, startPoint y: 114, endPoint x: 519, endPoint y: 245, distance: 163.3
click at [519, 245] on div "Janela de atendimento Grade de atendimento Capacidade Transportadoras Veículos …" at bounding box center [365, 162] width 731 height 325
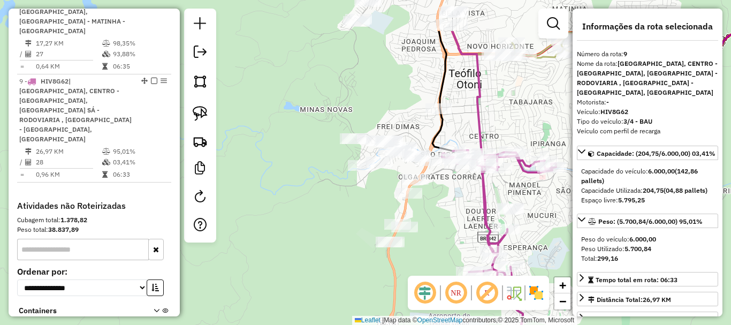
drag, startPoint x: 374, startPoint y: 153, endPoint x: 418, endPoint y: 217, distance: 77.4
click at [418, 217] on div "Janela de atendimento Grade de atendimento Capacidade Transportadoras Veículos …" at bounding box center [365, 162] width 731 height 325
click at [197, 118] on img at bounding box center [200, 113] width 15 height 15
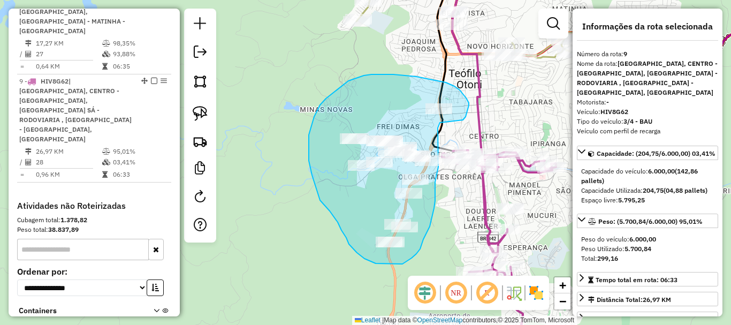
drag, startPoint x: 463, startPoint y: 120, endPoint x: 441, endPoint y: 123, distance: 22.6
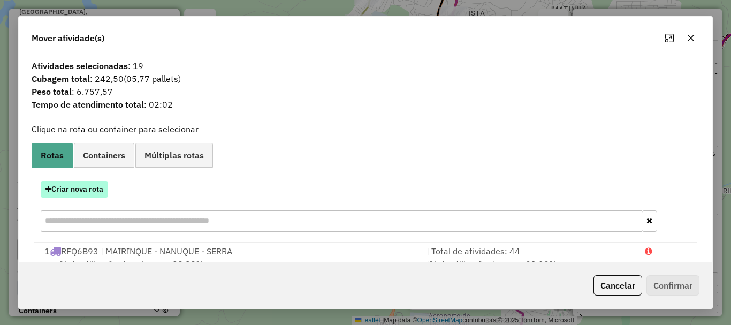
click at [96, 191] on button "Criar nova rota" at bounding box center [74, 189] width 67 height 17
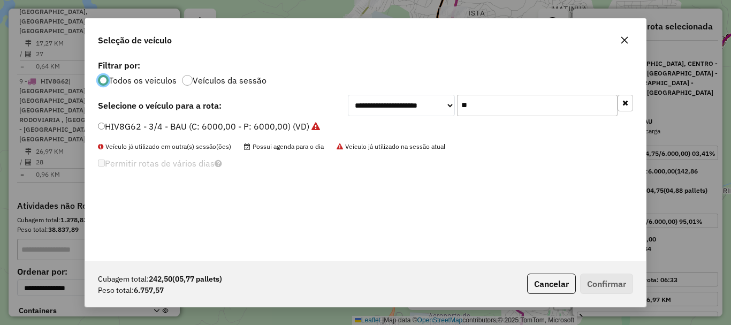
drag, startPoint x: 493, startPoint y: 99, endPoint x: 420, endPoint y: 100, distance: 72.8
click at [420, 100] on div "**********" at bounding box center [490, 105] width 285 height 21
type input "**"
click at [192, 123] on label "TDZ4G21 - Toco 392cx (C: 392,00 - P: 10500,00) (VD)" at bounding box center [208, 126] width 220 height 13
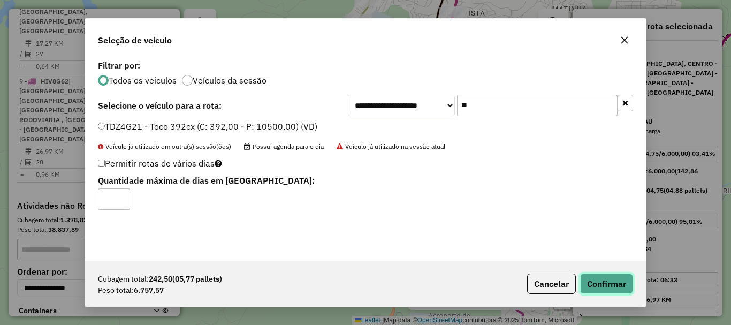
click at [610, 285] on button "Confirmar" at bounding box center [606, 284] width 53 height 20
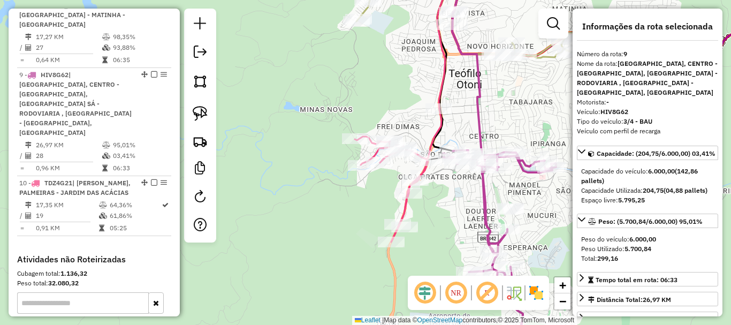
scroll to position [979, 0]
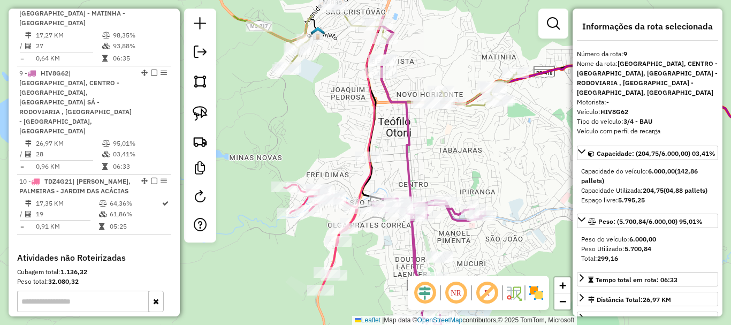
drag, startPoint x: 467, startPoint y: 220, endPoint x: 396, endPoint y: 271, distance: 87.5
click at [396, 271] on div "Janela de atendimento Grade de atendimento Capacidade Transportadoras Veículos …" at bounding box center [365, 162] width 731 height 325
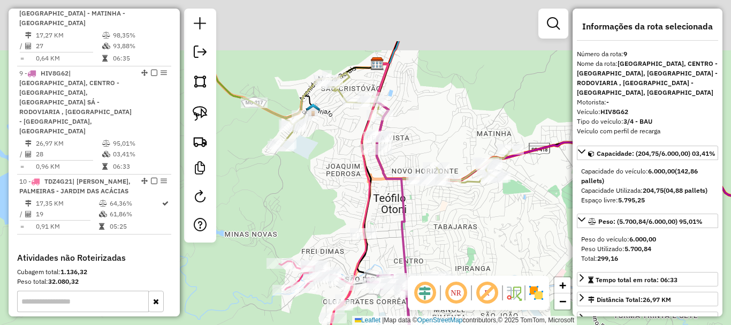
drag, startPoint x: 392, startPoint y: 142, endPoint x: 387, endPoint y: 225, distance: 82.6
click at [387, 225] on div "Janela de atendimento Grade de atendimento Capacidade Transportadoras Veículos …" at bounding box center [365, 162] width 731 height 325
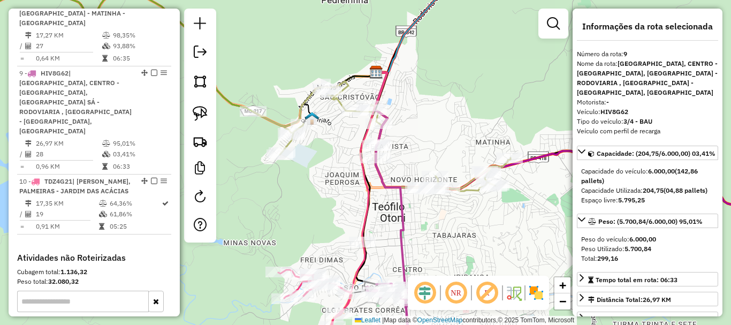
click at [330, 184] on div "Janela de atendimento Grade de atendimento Capacidade Transportadoras Veículos …" at bounding box center [365, 162] width 731 height 325
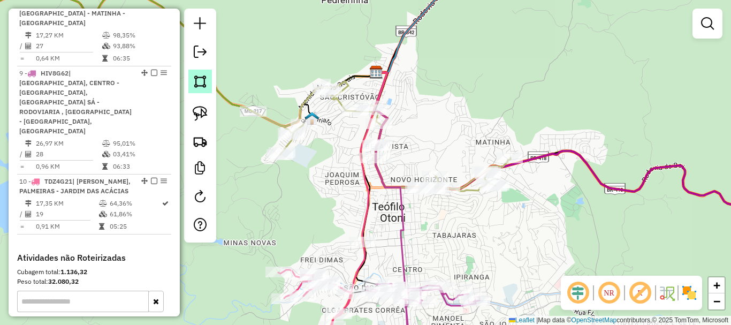
click at [195, 78] on img at bounding box center [200, 81] width 15 height 15
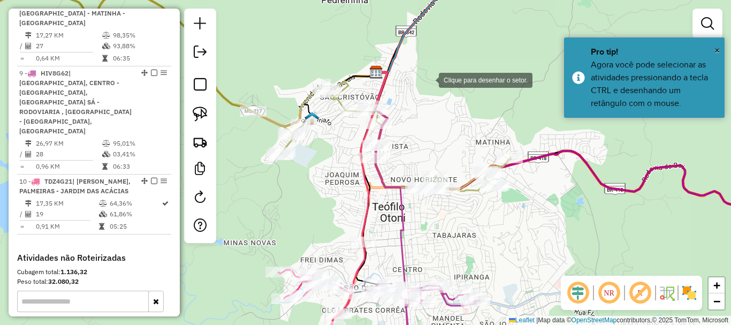
click at [428, 79] on div at bounding box center [428, 79] width 21 height 21
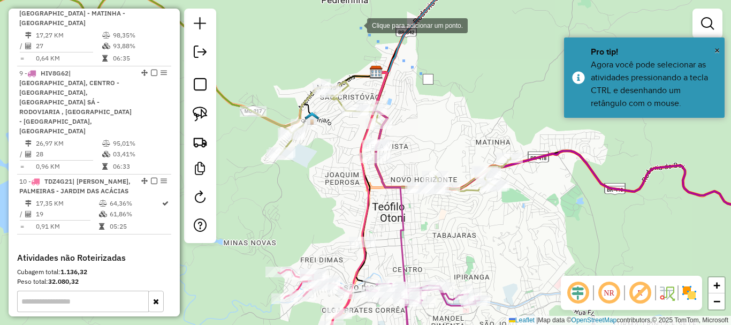
click at [357, 25] on div at bounding box center [356, 24] width 21 height 21
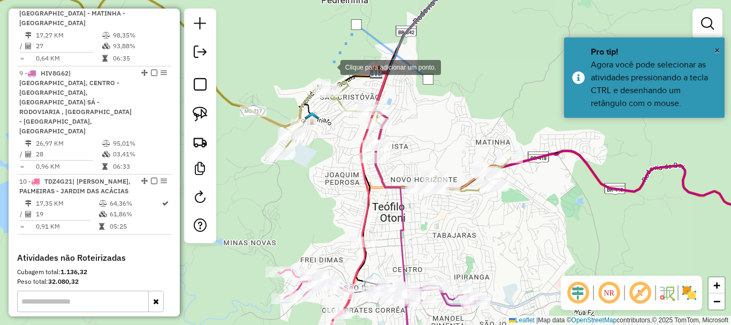
click at [330, 66] on div at bounding box center [329, 66] width 21 height 21
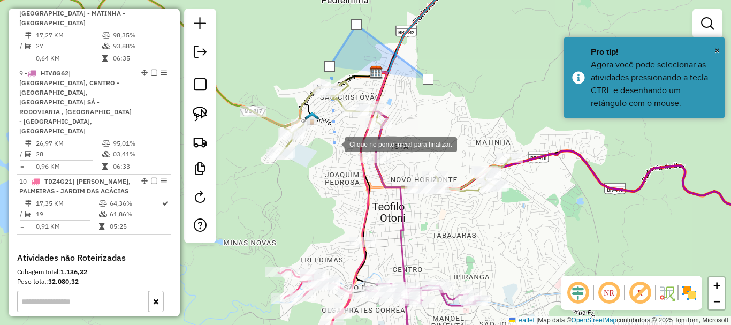
click at [334, 143] on div at bounding box center [333, 143] width 21 height 21
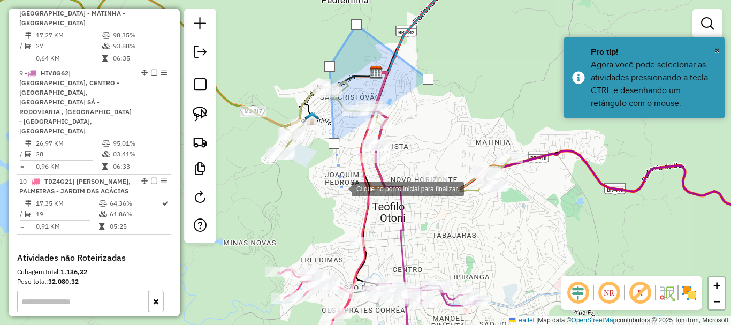
click at [341, 188] on div at bounding box center [340, 187] width 21 height 21
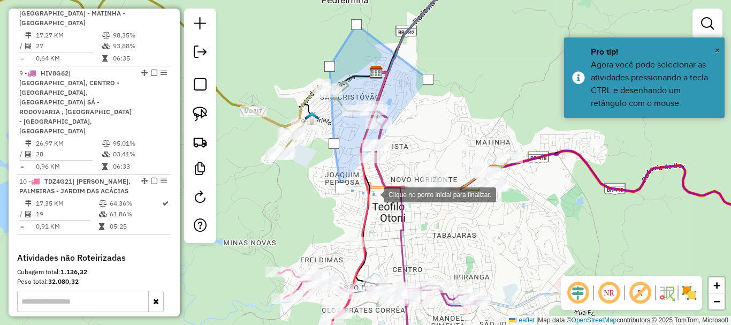
click at [374, 194] on div at bounding box center [372, 193] width 21 height 21
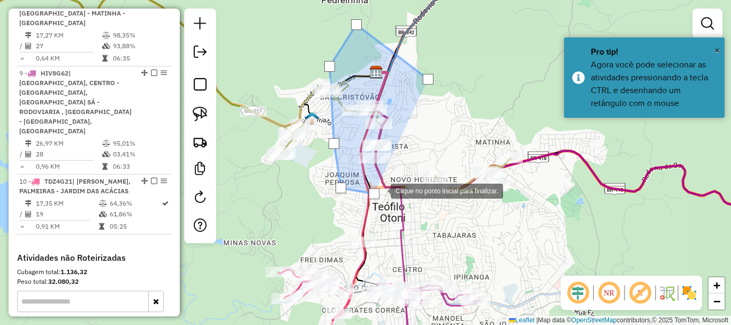
click at [391, 179] on div at bounding box center [379, 189] width 21 height 21
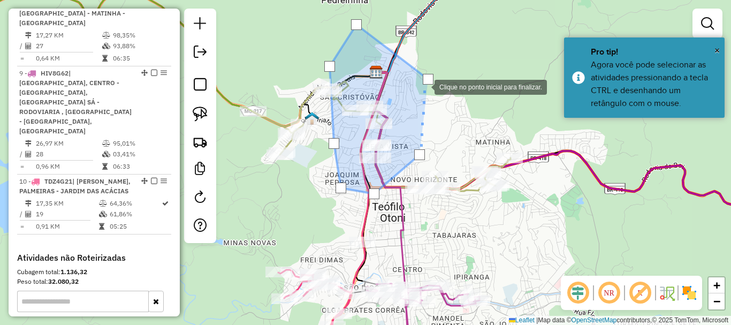
click at [426, 83] on div at bounding box center [428, 79] width 11 height 11
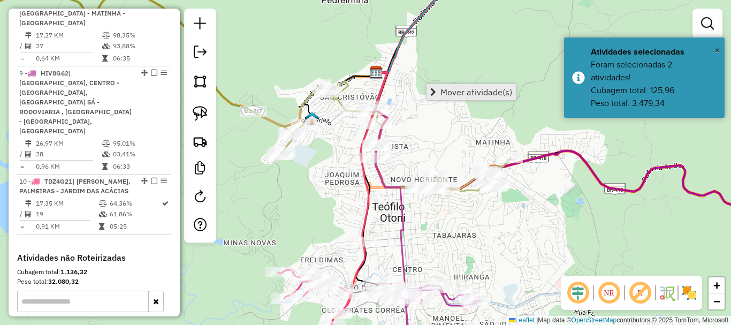
click at [461, 93] on span "Mover atividade(s)" at bounding box center [477, 92] width 72 height 9
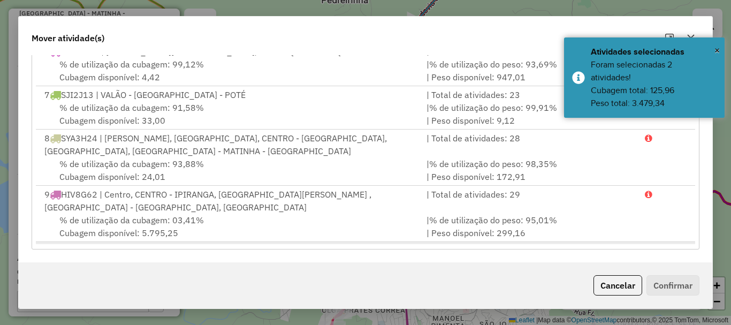
scroll to position [284, 0]
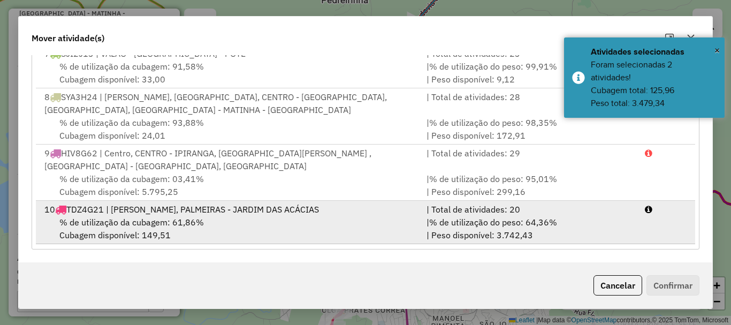
click at [176, 231] on div "% de utilização da cubagem: 61,86% Cubagem disponível: 149,51" at bounding box center [229, 229] width 382 height 26
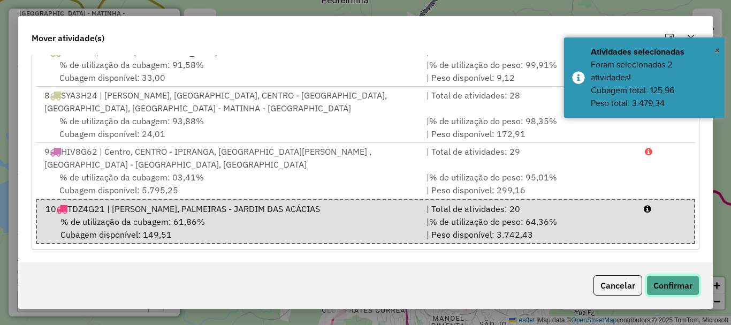
click at [657, 277] on button "Confirmar" at bounding box center [673, 285] width 53 height 20
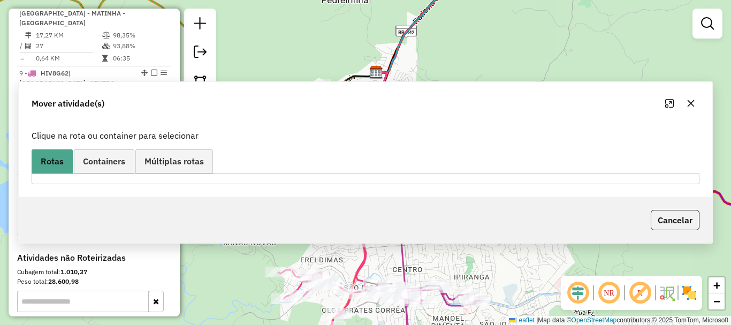
scroll to position [0, 0]
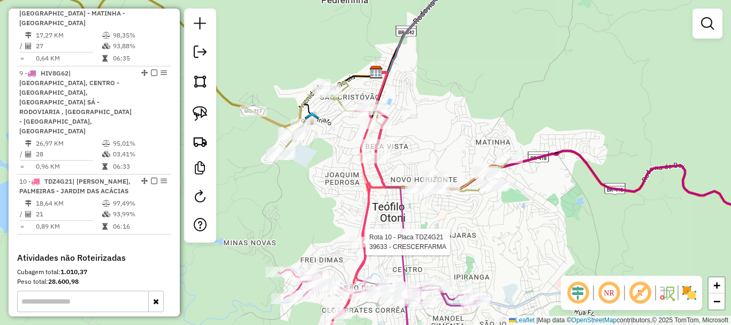
select select "*********"
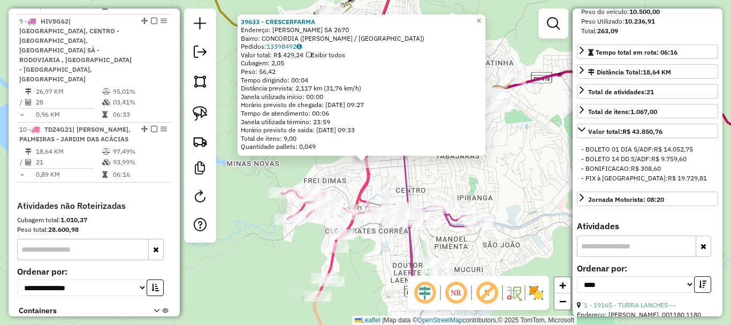
scroll to position [321, 0]
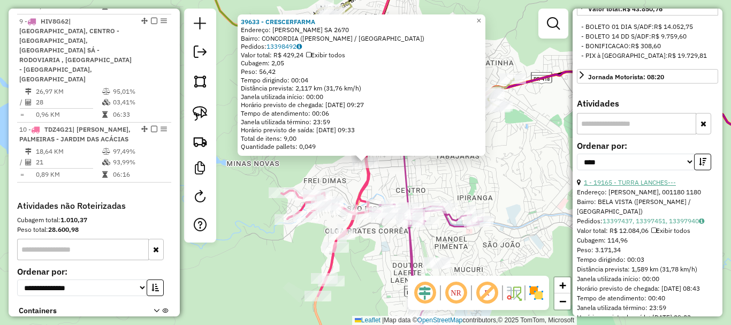
click at [640, 186] on link "1 - 19165 - TURRA LANCHES---" at bounding box center [630, 182] width 92 height 8
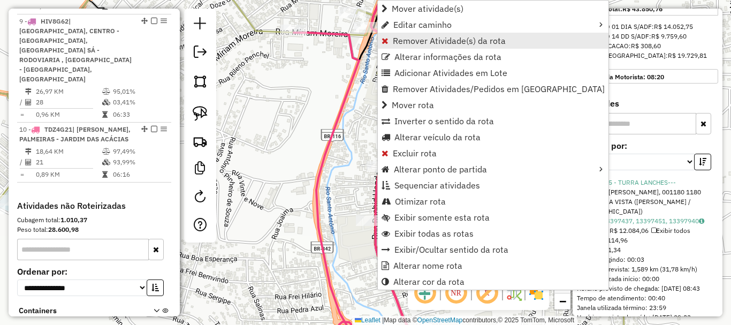
click at [405, 44] on span "Remover Atividade(s) da rota" at bounding box center [449, 40] width 113 height 9
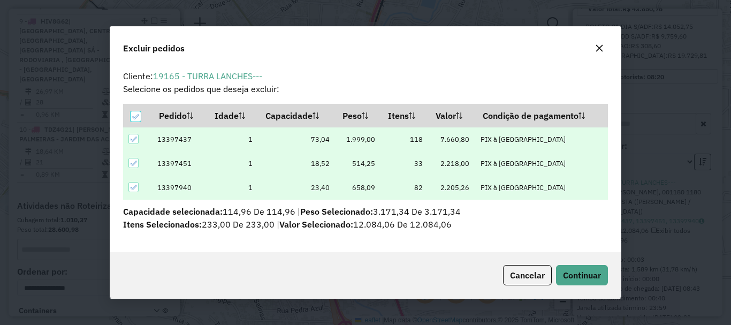
scroll to position [0, 0]
click at [136, 165] on icon at bounding box center [133, 163] width 7 height 7
click at [572, 270] on span "Continuar" at bounding box center [582, 275] width 38 height 11
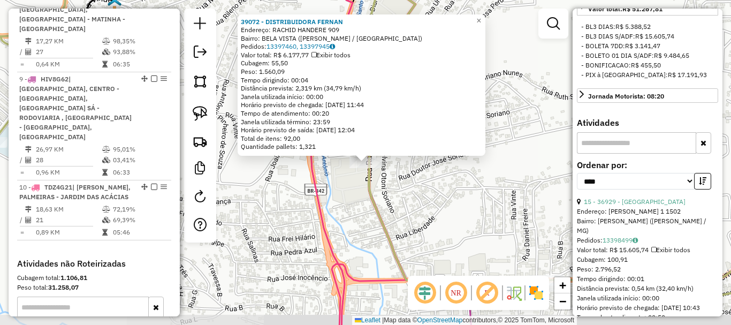
scroll to position [899, 0]
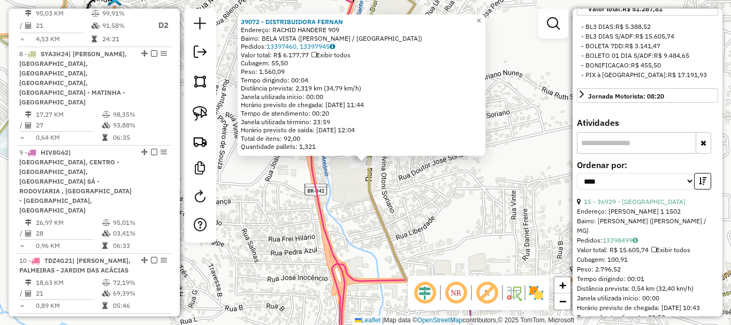
click at [491, 222] on div "39072 - DISTRIBUIDORA FERNAN Endereço: RACHID HANDERE 909 Bairro: BELA VISTA (T…" at bounding box center [365, 162] width 731 height 325
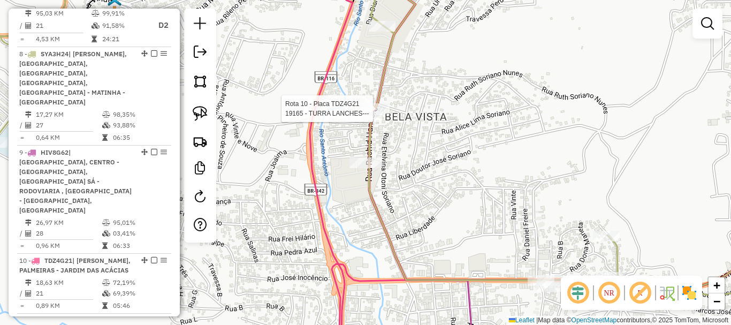
select select "*********"
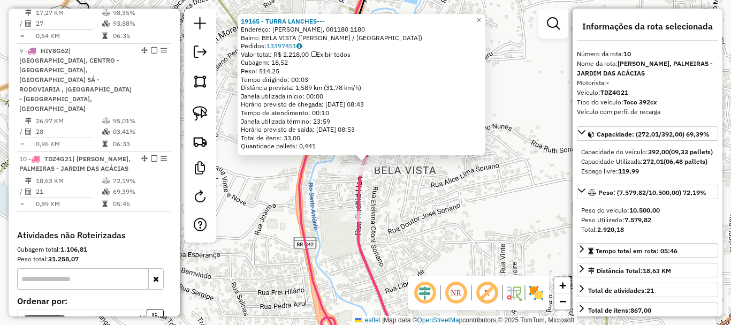
scroll to position [1031, 0]
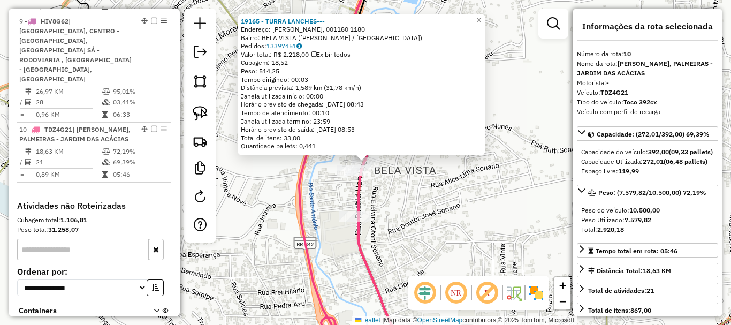
click at [484, 204] on div "19165 - TURRA LANCHES--- Endereço: RACHID HANDERE, 001180 1180 Bairro: BELA VIS…" at bounding box center [365, 162] width 731 height 325
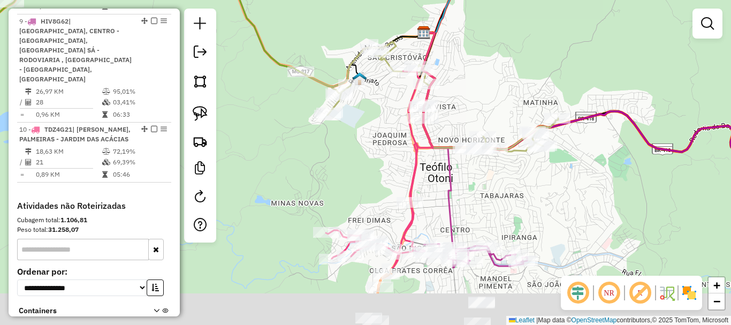
drag, startPoint x: 511, startPoint y: 171, endPoint x: 467, endPoint y: 77, distance: 103.5
click at [467, 78] on div "Janela de atendimento Grade de atendimento Capacidade Transportadoras Veículos …" at bounding box center [365, 162] width 731 height 325
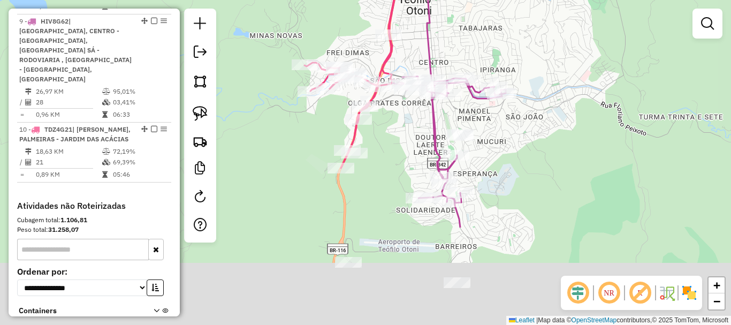
drag, startPoint x: 577, startPoint y: 255, endPoint x: 574, endPoint y: 117, distance: 138.2
click at [574, 117] on div "Janela de atendimento Grade de atendimento Capacidade Transportadoras Veículos …" at bounding box center [365, 162] width 731 height 325
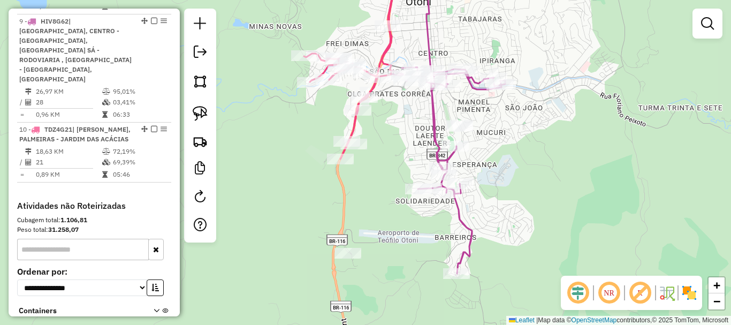
drag, startPoint x: 541, startPoint y: 149, endPoint x: 551, endPoint y: 82, distance: 67.2
click at [551, 82] on div "Janela de atendimento Grade de atendimento Capacidade Transportadoras Veículos …" at bounding box center [365, 162] width 731 height 325
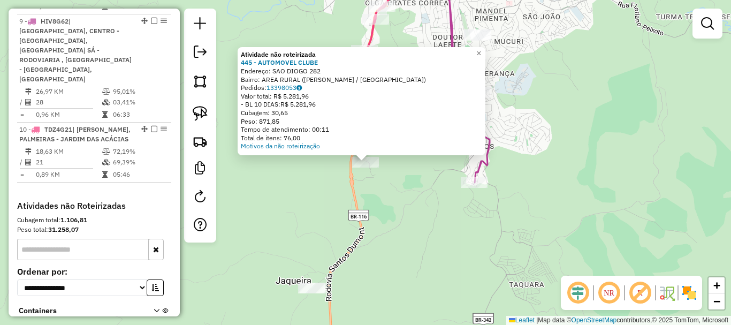
click at [383, 197] on div "Atividade não roteirizada 445 - AUTOMOVEL CLUBE Endereço: SAO DIOGO 282 Bairro:…" at bounding box center [365, 162] width 731 height 325
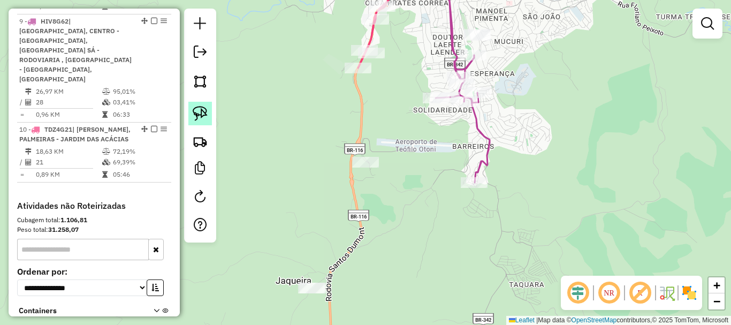
click at [194, 108] on img at bounding box center [200, 113] width 15 height 15
drag, startPoint x: 372, startPoint y: 139, endPoint x: 410, endPoint y: 178, distance: 54.5
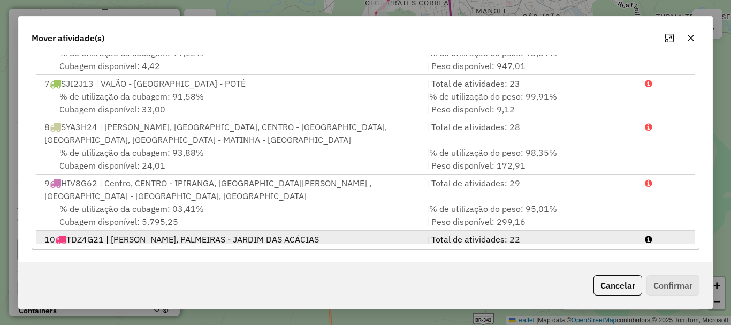
scroll to position [284, 0]
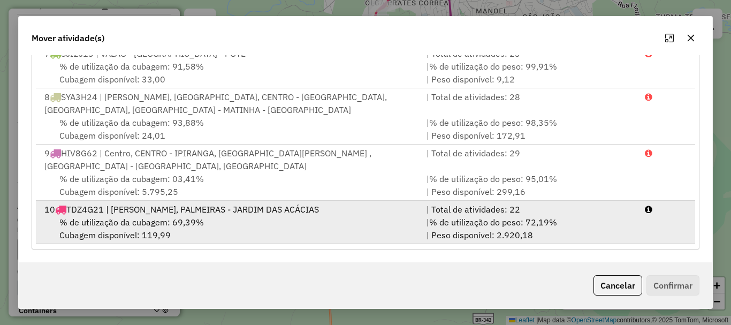
click at [243, 216] on div "% de utilização da cubagem: 69,39% Cubagem disponível: 119,99" at bounding box center [229, 229] width 382 height 26
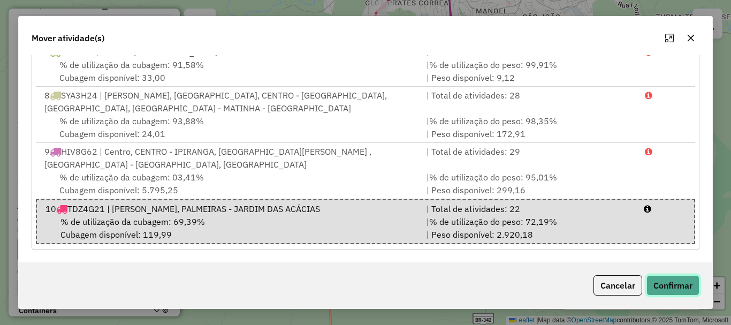
click at [669, 276] on button "Confirmar" at bounding box center [673, 285] width 53 height 20
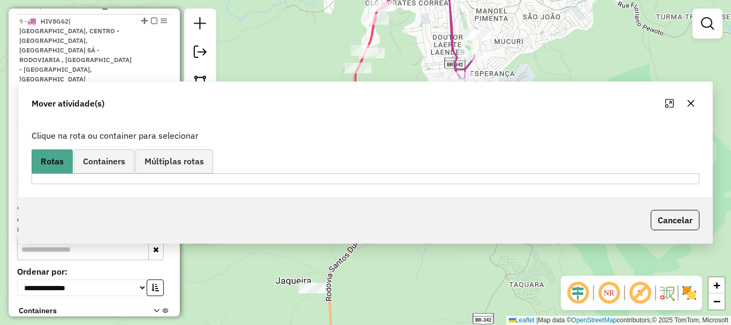
scroll to position [0, 0]
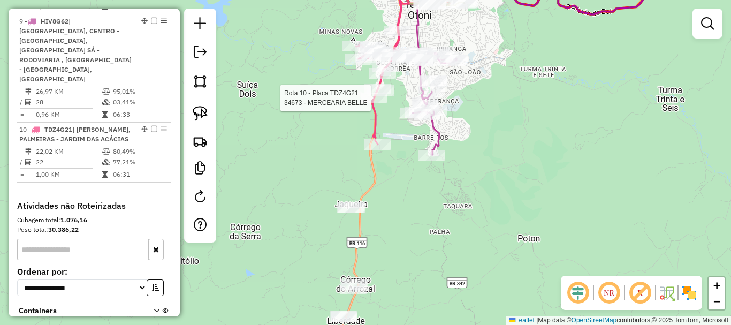
select select "*********"
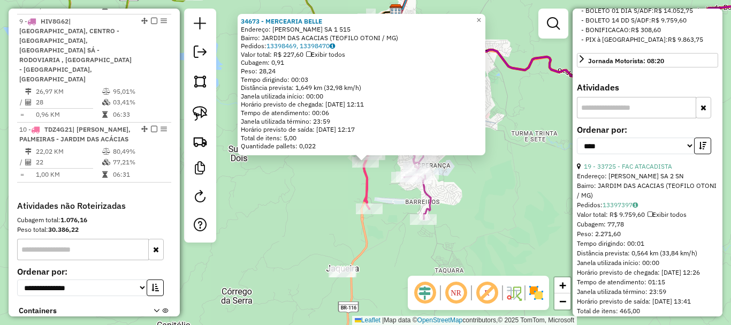
scroll to position [428, 0]
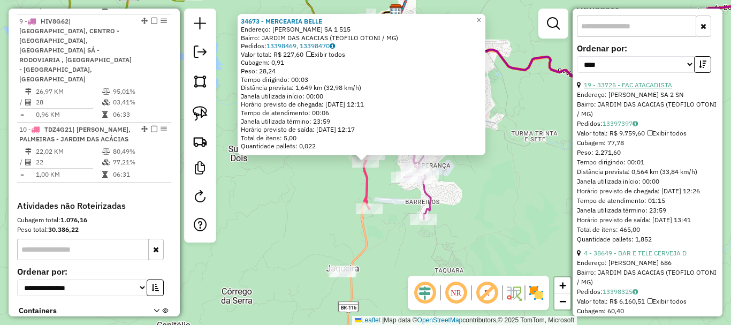
click at [639, 89] on link "19 - 33725 - FAC ATACADISTA" at bounding box center [628, 85] width 88 height 8
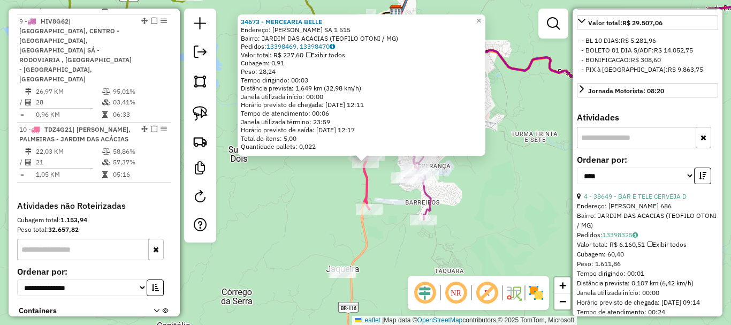
scroll to position [97, 0]
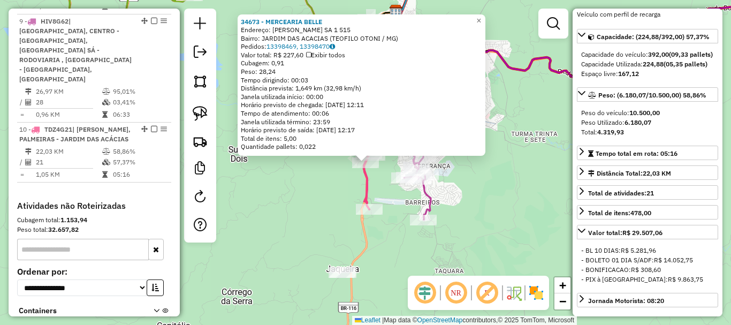
click at [468, 171] on div "34673 - MERCEARIA BELLE Endereço: ALFREDO SA 1 515 Bairro: JARDIM DAS ACACIAS (…" at bounding box center [365, 162] width 731 height 325
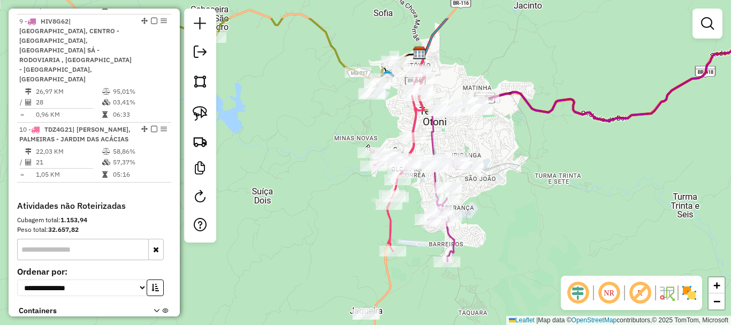
click at [475, 75] on div "Janela de atendimento Grade de atendimento Capacidade Transportadoras Veículos …" at bounding box center [365, 162] width 731 height 325
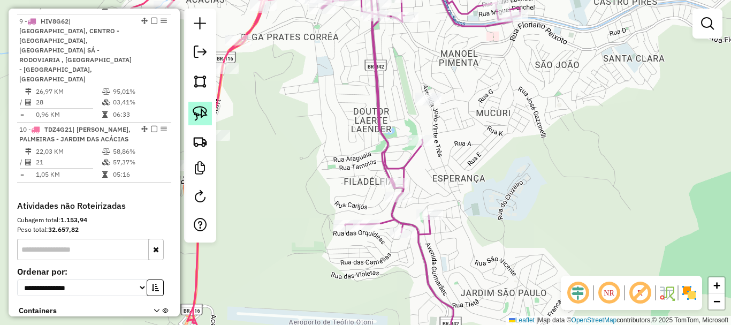
click at [199, 115] on img at bounding box center [200, 113] width 15 height 15
drag, startPoint x: 433, startPoint y: 79, endPoint x: 474, endPoint y: 111, distance: 52.7
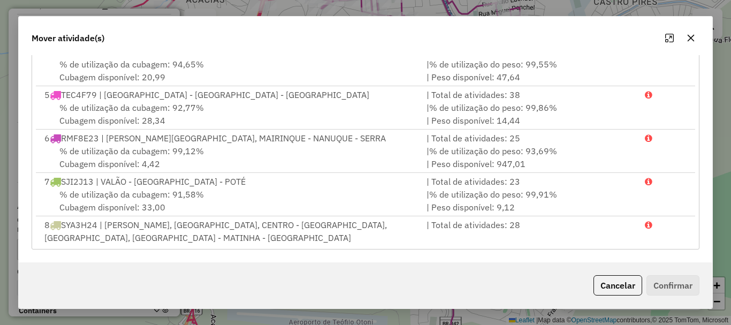
scroll to position [284, 0]
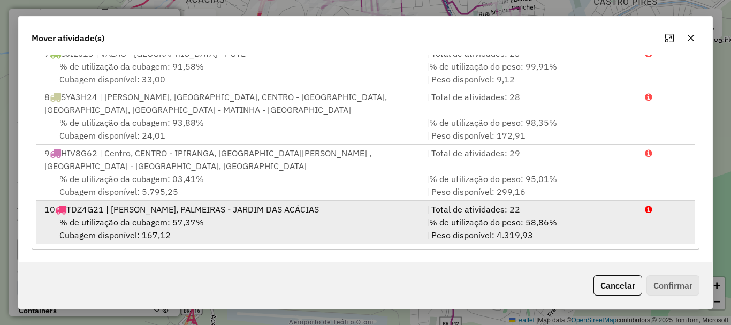
click at [269, 216] on div "% de utilização da cubagem: 57,37% Cubagem disponível: 167,12" at bounding box center [229, 229] width 382 height 26
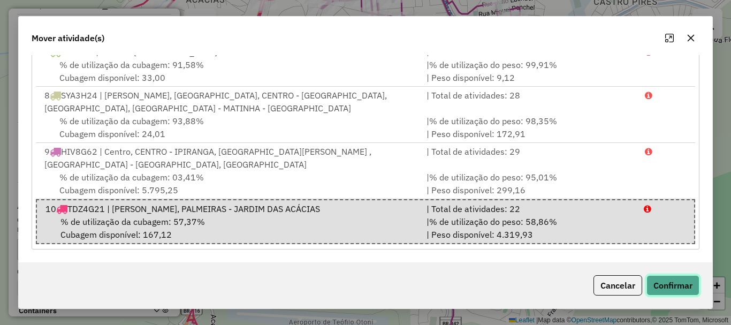
click at [664, 284] on button "Confirmar" at bounding box center [673, 285] width 53 height 20
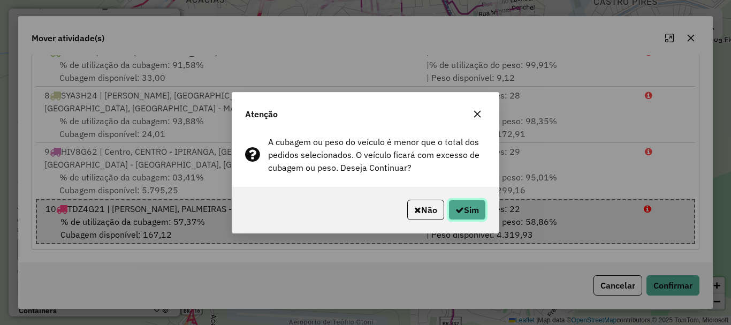
click at [467, 201] on button "Sim" at bounding box center [467, 210] width 37 height 20
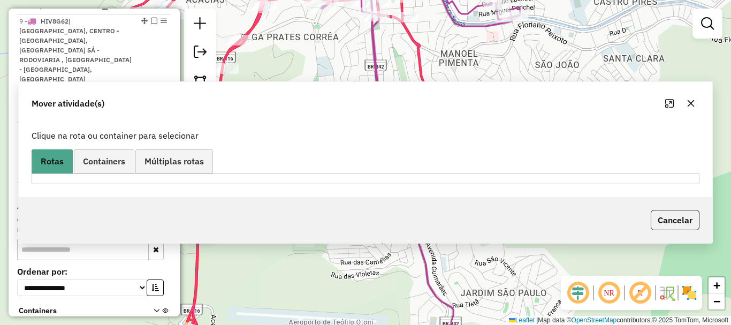
scroll to position [0, 0]
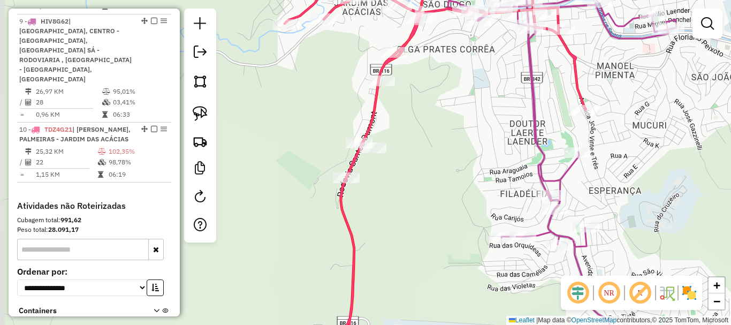
drag, startPoint x: 269, startPoint y: 187, endPoint x: 426, endPoint y: 200, distance: 156.8
click at [426, 200] on div "Rota 8 - Placa SYA3H24 33154 - MERCEARIA CONCEICAO Janela de atendimento Grade …" at bounding box center [365, 162] width 731 height 325
select select "*********"
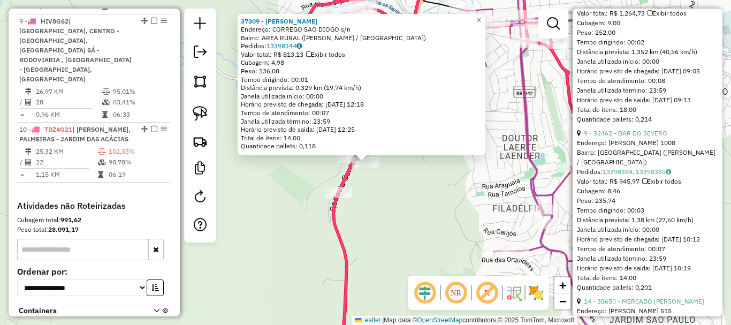
scroll to position [1820, 0]
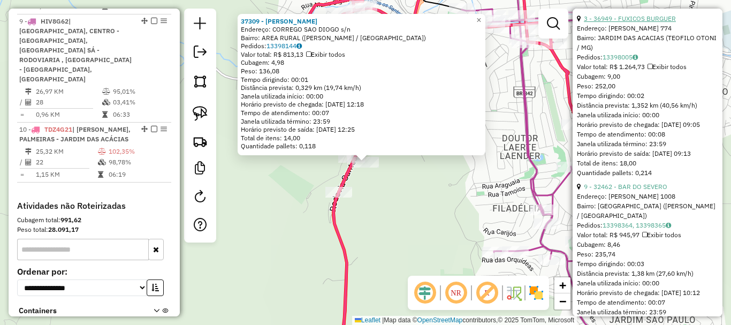
click at [637, 22] on link "3 - 36949 - FUXICOS BURGUER" at bounding box center [630, 18] width 92 height 8
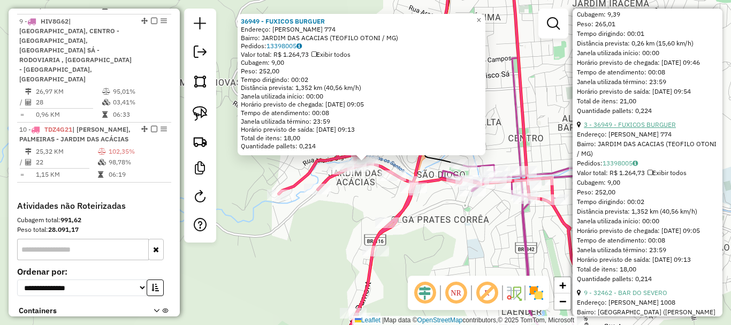
scroll to position [1713, 0]
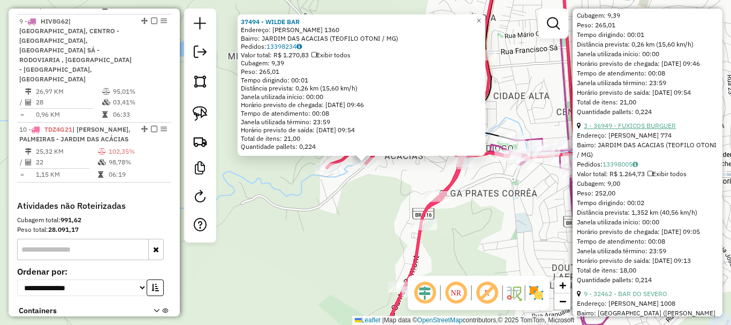
click at [640, 130] on link "3 - 36949 - FUXICOS BURGUER" at bounding box center [630, 126] width 92 height 8
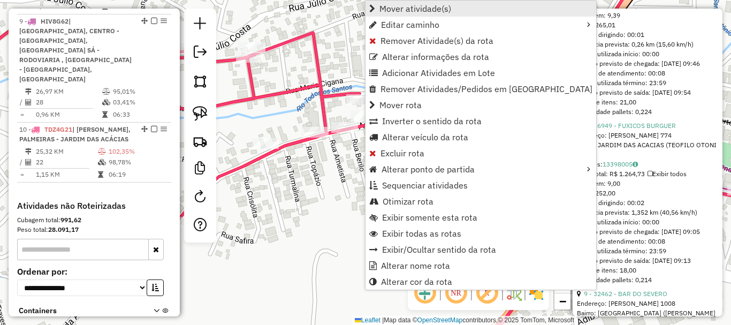
click at [403, 6] on span "Mover atividade(s)" at bounding box center [416, 8] width 72 height 9
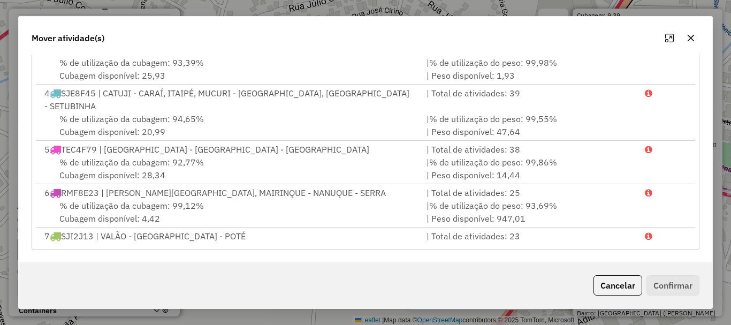
scroll to position [240, 0]
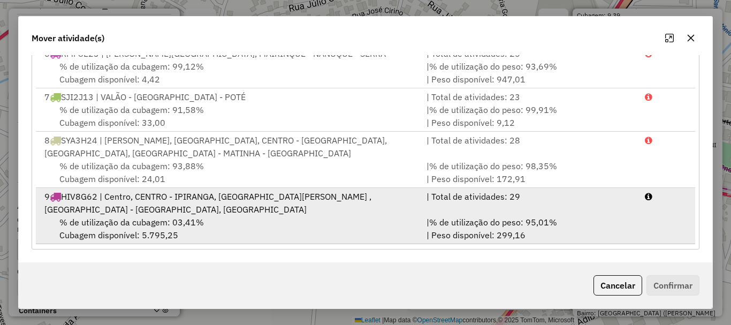
click at [241, 216] on div "% de utilização da cubagem: 03,41% Cubagem disponível: 5.795,25" at bounding box center [229, 229] width 382 height 26
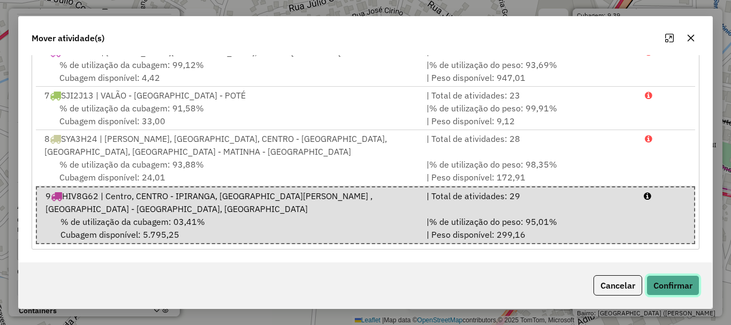
click at [667, 282] on button "Confirmar" at bounding box center [673, 285] width 53 height 20
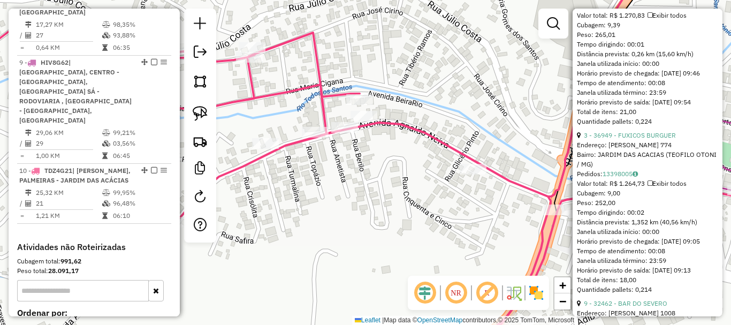
scroll to position [1031, 0]
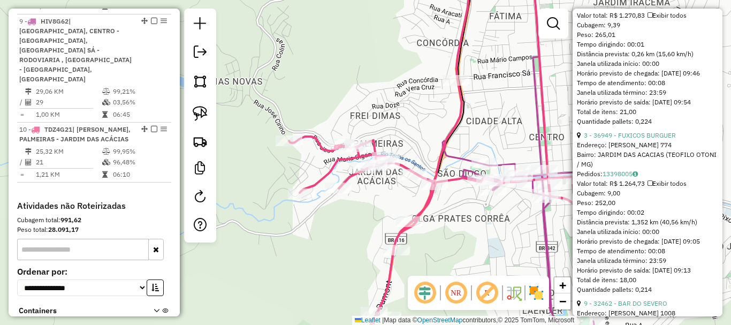
click at [471, 221] on div "Janela de atendimento Grade de atendimento Capacidade Transportadoras Veículos …" at bounding box center [365, 162] width 731 height 325
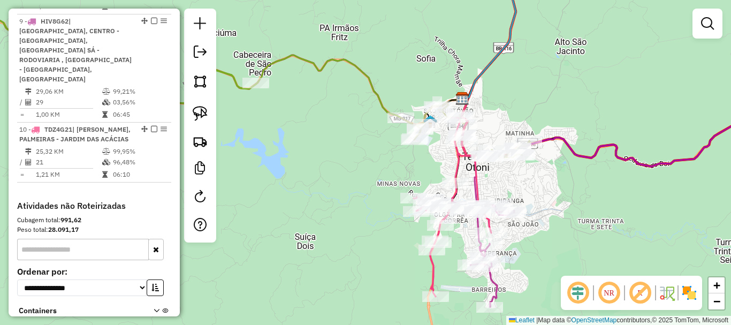
drag, startPoint x: 540, startPoint y: 183, endPoint x: 491, endPoint y: 154, distance: 56.7
click at [491, 154] on div "Janela de atendimento Grade de atendimento Capacidade Transportadoras Veículos …" at bounding box center [365, 162] width 731 height 325
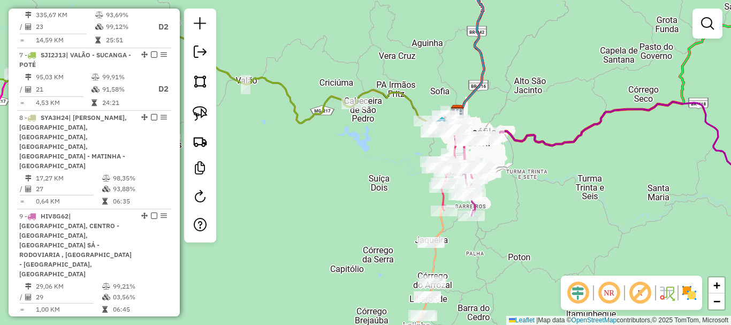
scroll to position [816, 0]
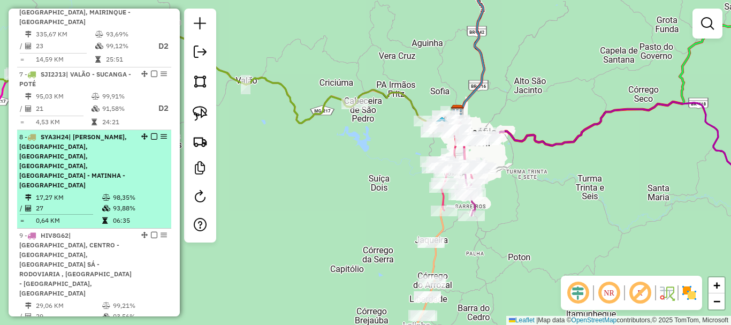
click at [66, 133] on span "| ALFREDO SÁ, BELA VISTA - BETEL, CENTRO - IPIRANGA, SÃO CRISTOVÃO, SÃO JACINTO…" at bounding box center [73, 161] width 108 height 56
select select "*********"
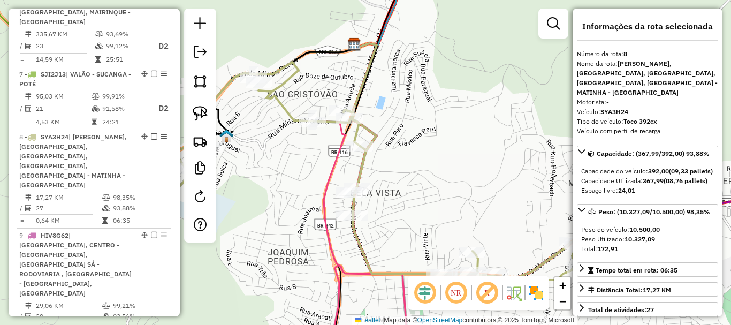
click at [391, 181] on div "Janela de atendimento Grade de atendimento Capacidade Transportadoras Veículos …" at bounding box center [365, 162] width 731 height 325
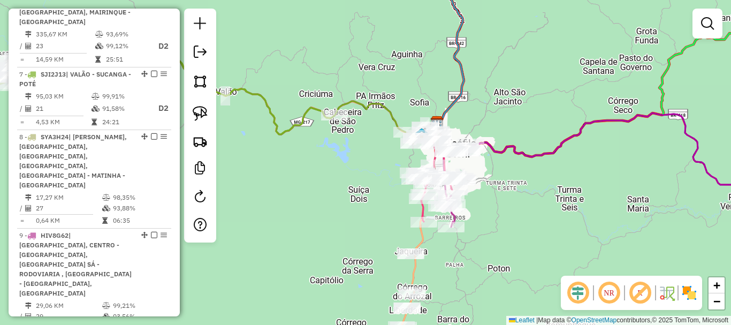
drag, startPoint x: 466, startPoint y: 246, endPoint x: 536, endPoint y: 167, distance: 106.2
click at [536, 169] on div "Janela de atendimento Grade de atendimento Capacidade Transportadoras Veículos …" at bounding box center [365, 162] width 731 height 325
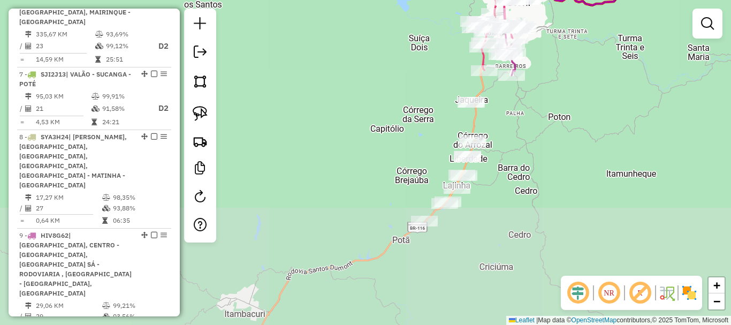
drag, startPoint x: 521, startPoint y: 228, endPoint x: 555, endPoint y: 108, distance: 124.6
click at [555, 108] on div "Janela de atendimento Grade de atendimento Capacidade Transportadoras Veículos …" at bounding box center [365, 162] width 731 height 325
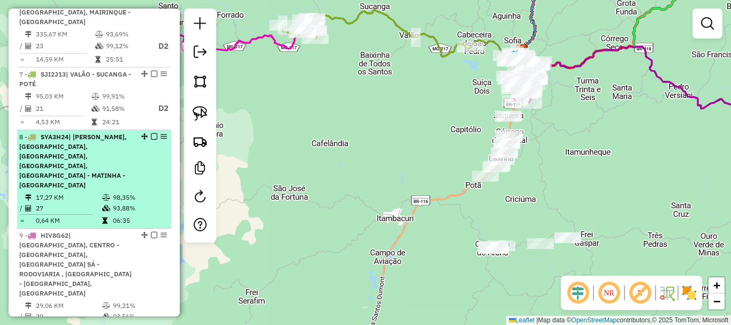
scroll to position [977, 0]
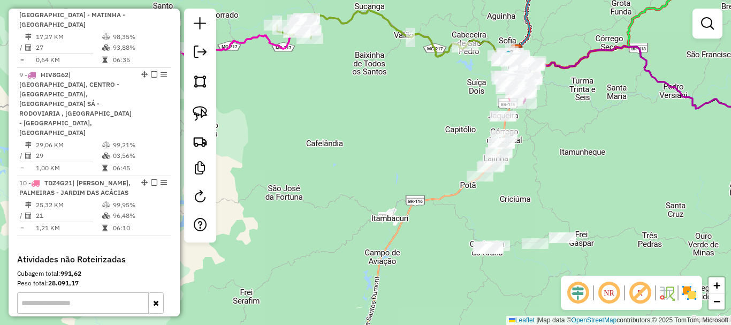
drag, startPoint x: 631, startPoint y: 149, endPoint x: 483, endPoint y: 154, distance: 147.3
click at [483, 154] on div "Janela de atendimento Grade de atendimento Capacidade Transportadoras Veículos …" at bounding box center [365, 162] width 731 height 325
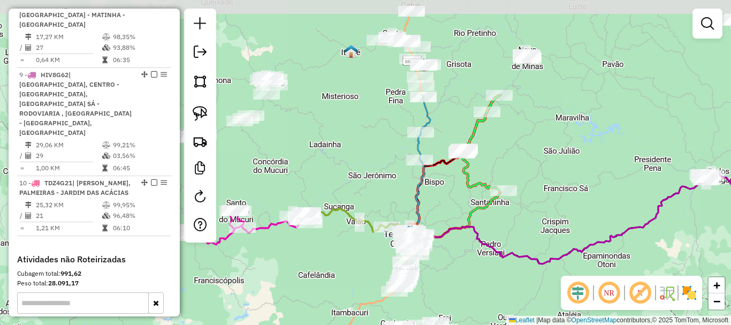
drag, startPoint x: 461, startPoint y: 132, endPoint x: 470, endPoint y: 259, distance: 127.2
click at [470, 259] on div "Janela de atendimento Grade de atendimento Capacidade Transportadoras Veículos …" at bounding box center [365, 162] width 731 height 325
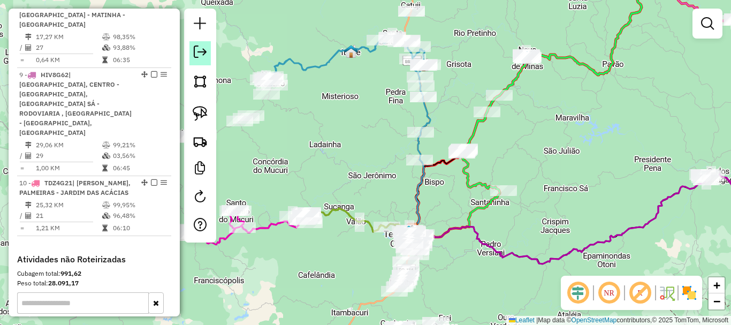
click at [199, 52] on em at bounding box center [200, 52] width 13 height 13
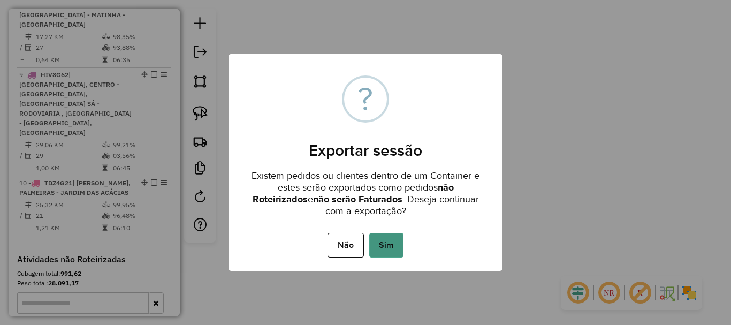
click at [393, 236] on button "Sim" at bounding box center [386, 245] width 34 height 25
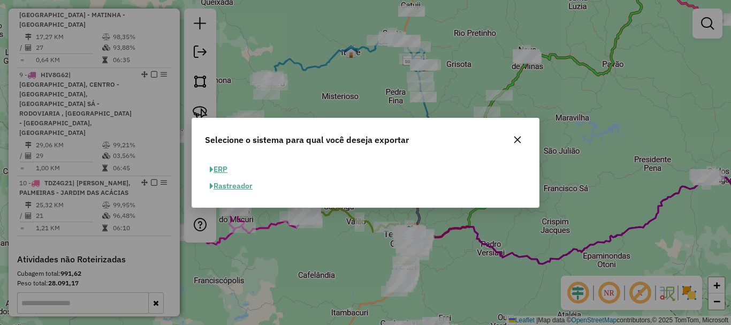
click at [229, 169] on button "ERP" at bounding box center [218, 169] width 27 height 17
select select "**"
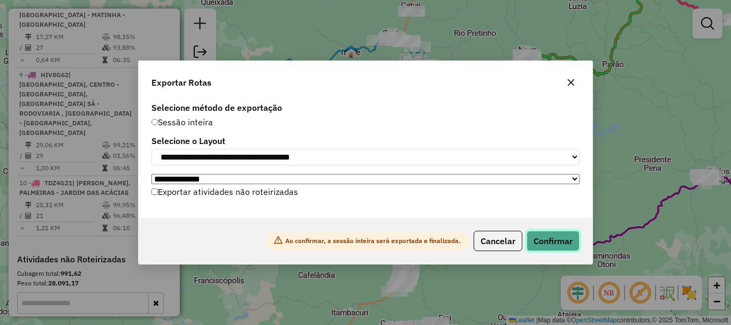
click at [554, 239] on button "Confirmar" at bounding box center [553, 241] width 53 height 20
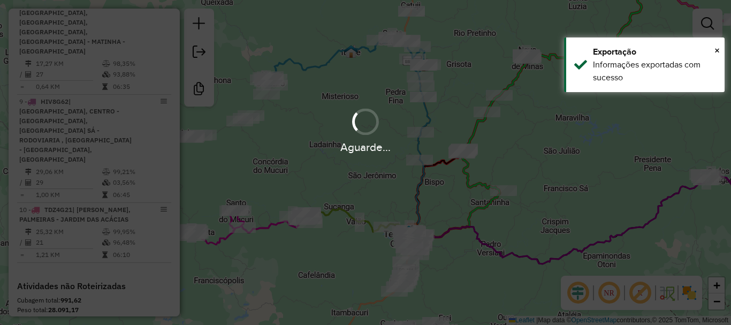
scroll to position [985, 0]
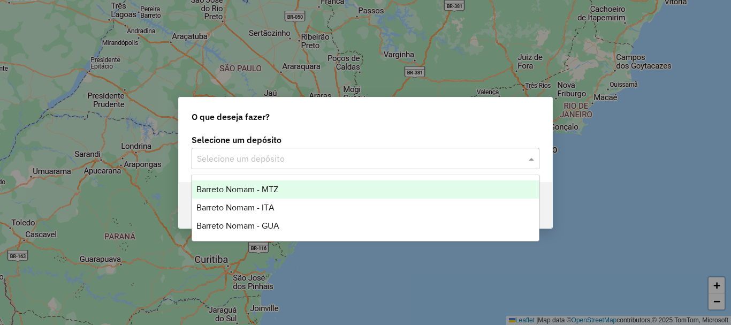
click at [318, 161] on input "text" at bounding box center [355, 159] width 316 height 13
click at [277, 186] on span "Barreto Nomam - MTZ" at bounding box center [237, 189] width 82 height 9
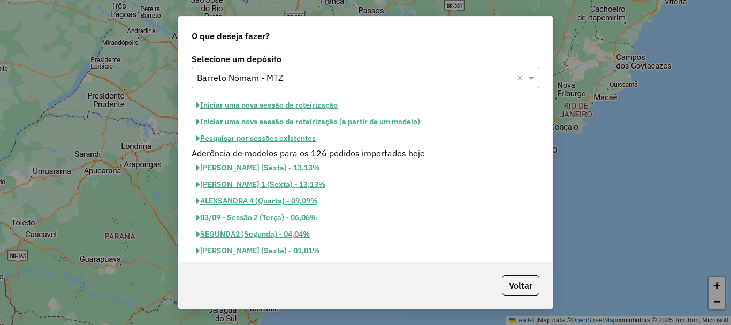
click at [301, 108] on button "Iniciar uma nova sessão de roteirização" at bounding box center [267, 105] width 151 height 17
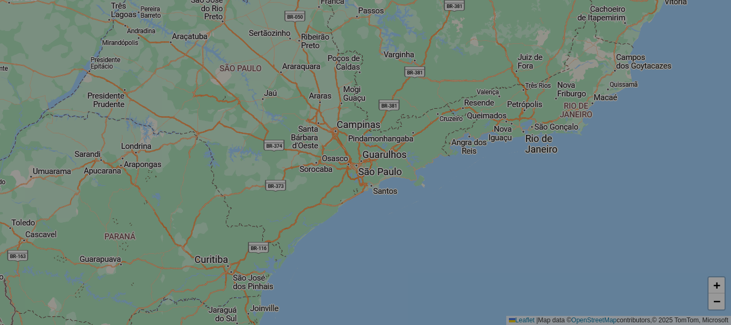
select select "*"
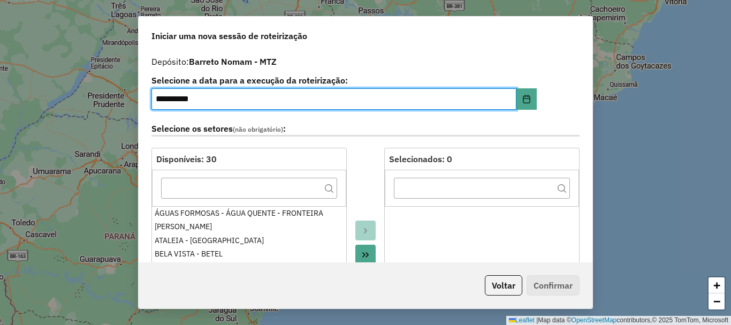
click at [363, 254] on icon "Move All to Target" at bounding box center [365, 254] width 6 height 5
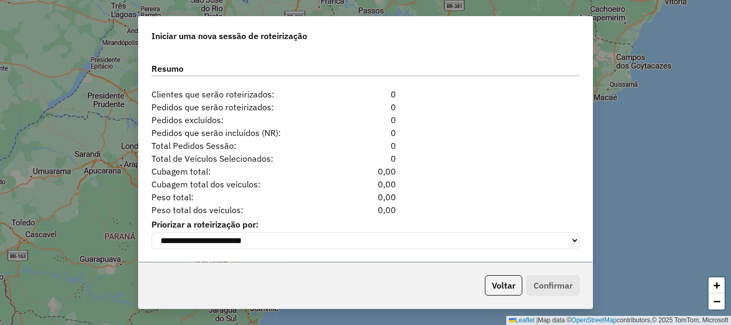
scroll to position [1039, 0]
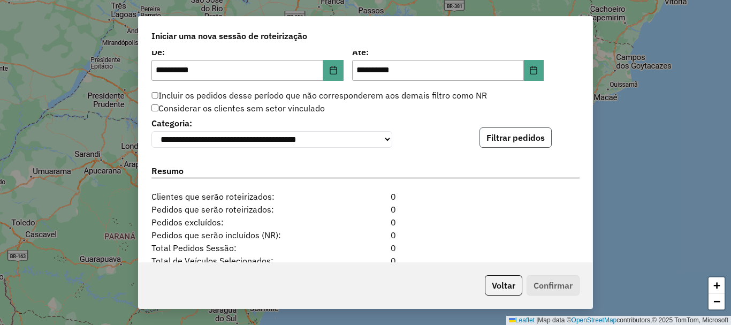
click at [501, 145] on button "Filtrar pedidos" at bounding box center [516, 137] width 72 height 20
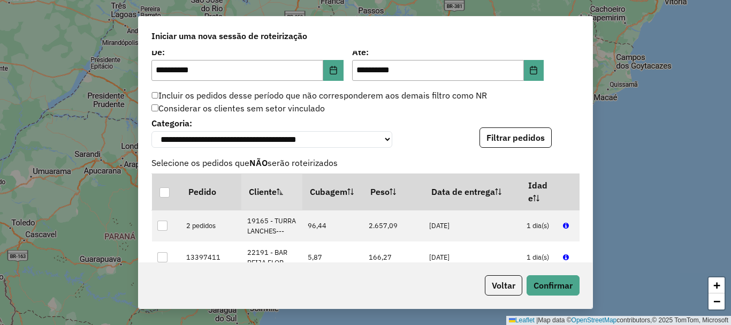
scroll to position [1367, 0]
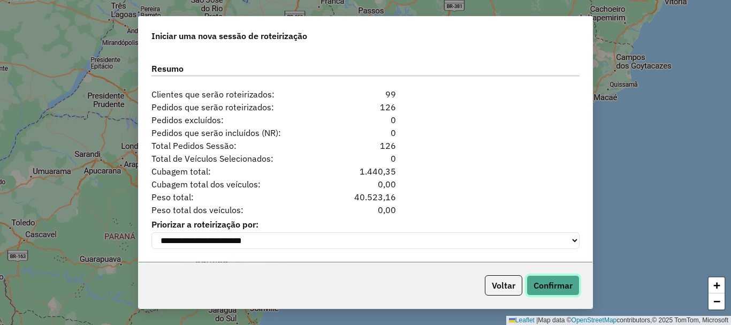
click at [551, 283] on button "Confirmar" at bounding box center [553, 285] width 53 height 20
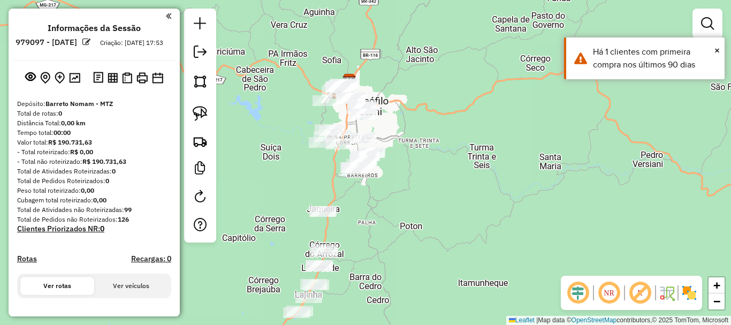
click at [393, 105] on div "Janela de atendimento Grade de atendimento Capacidade Transportadoras Veículos …" at bounding box center [365, 162] width 731 height 325
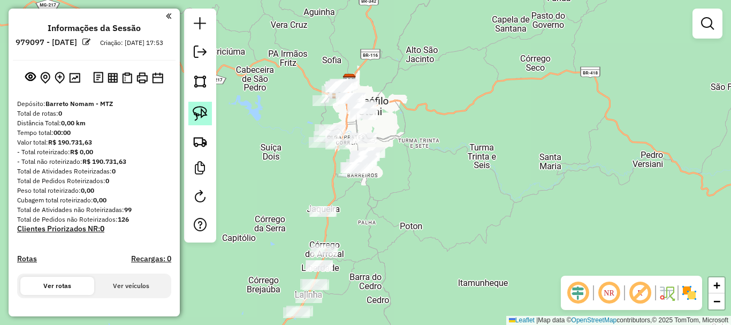
click at [207, 111] on img at bounding box center [200, 113] width 15 height 15
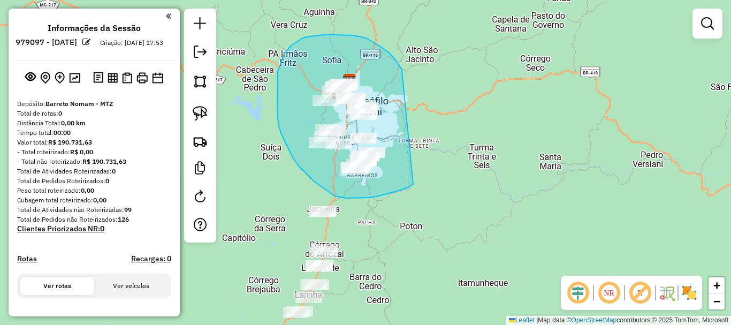
drag, startPoint x: 366, startPoint y: 38, endPoint x: 413, endPoint y: 184, distance: 153.6
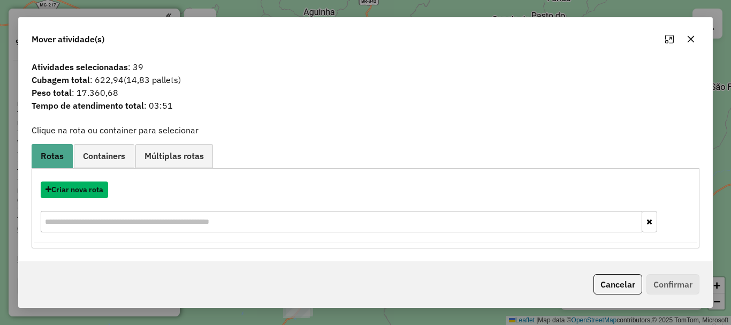
click at [96, 192] on button "Criar nova rota" at bounding box center [74, 189] width 67 height 17
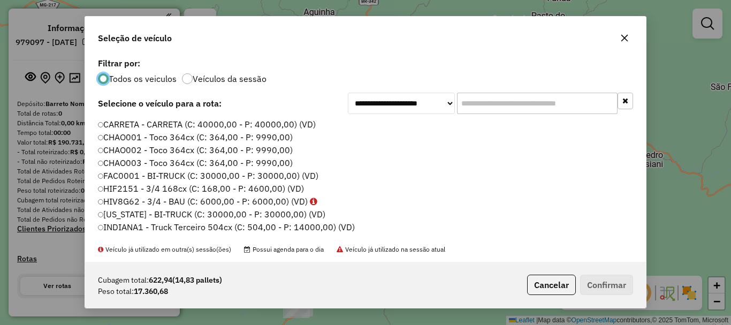
scroll to position [6, 3]
click at [492, 104] on input "text" at bounding box center [537, 103] width 161 height 21
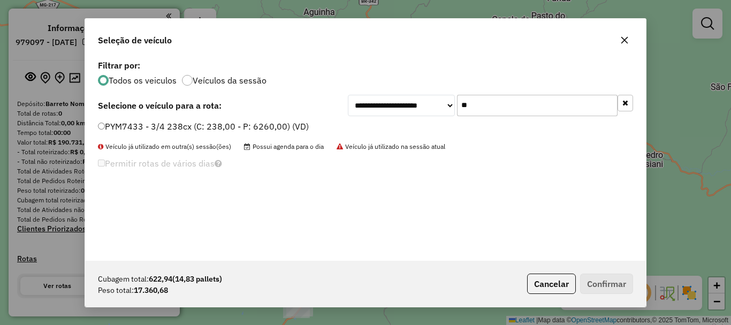
type input "**"
click at [230, 124] on label "PYM7433 - 3/4 238cx (C: 238,00 - P: 6260,00) (VD)" at bounding box center [203, 126] width 211 height 13
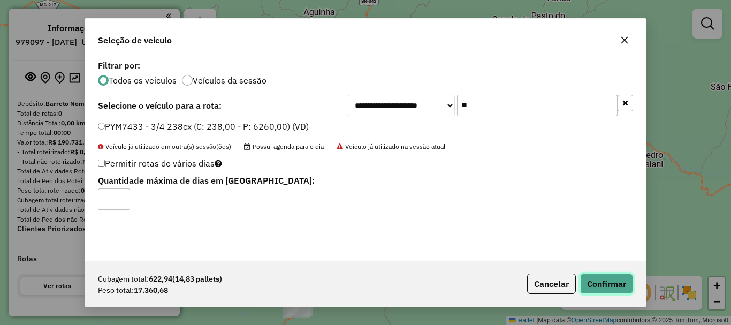
click at [615, 285] on button "Confirmar" at bounding box center [606, 284] width 53 height 20
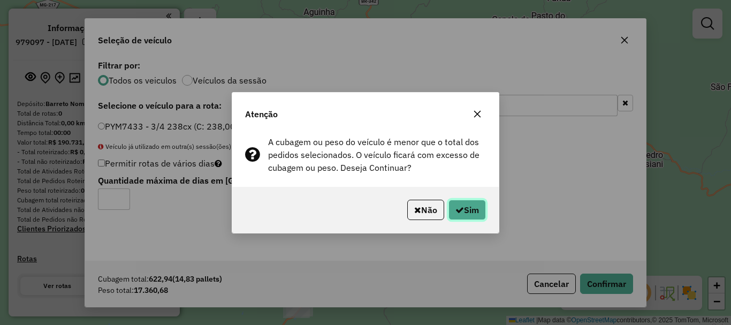
click at [479, 206] on button "Sim" at bounding box center [467, 210] width 37 height 20
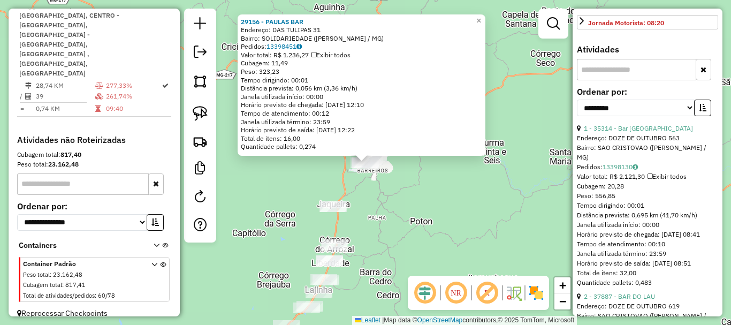
scroll to position [428, 0]
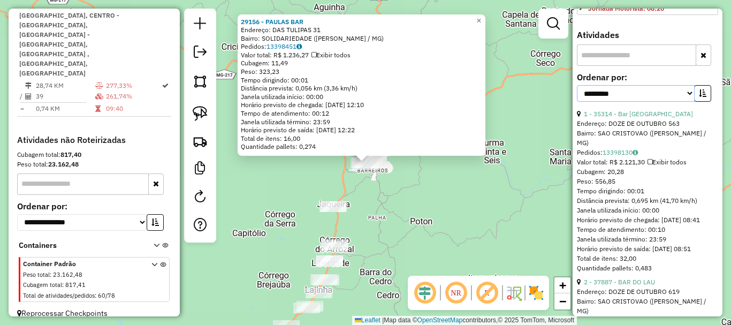
click at [638, 102] on select "**********" at bounding box center [636, 93] width 118 height 17
select select "*********"
click at [577, 102] on select "**********" at bounding box center [636, 93] width 118 height 17
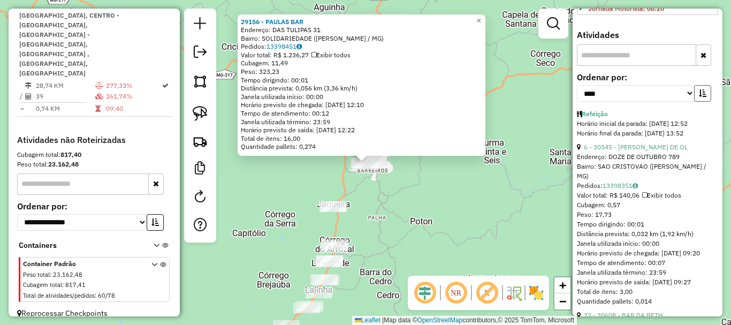
click at [705, 102] on button "button" at bounding box center [702, 93] width 17 height 17
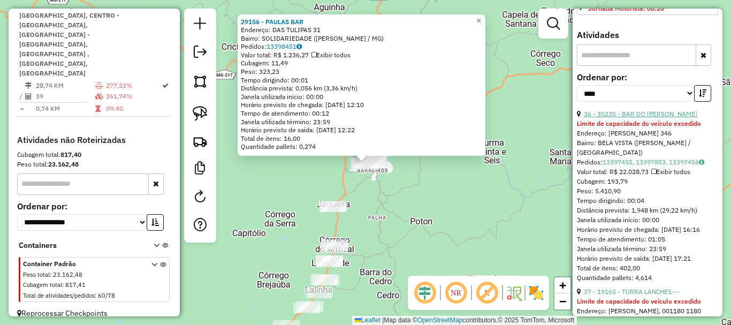
click at [645, 118] on link "36 - 35235 - BAR DO [PERSON_NAME]" at bounding box center [640, 114] width 113 height 8
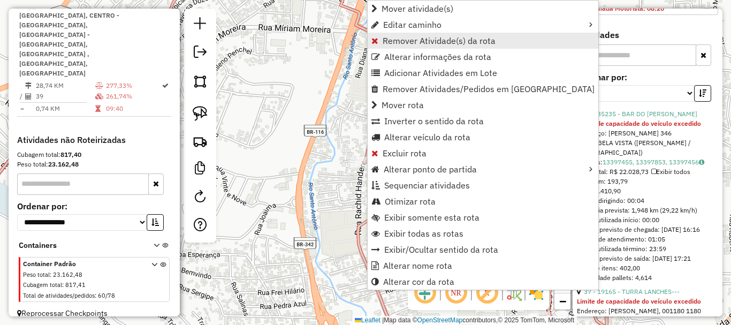
click at [406, 40] on span "Remover Atividade(s) da rota" at bounding box center [439, 40] width 113 height 9
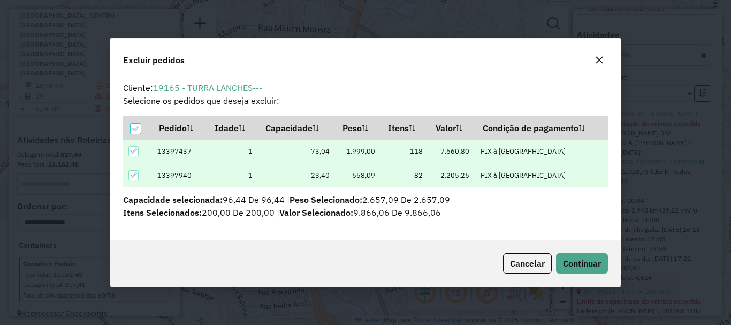
scroll to position [0, 0]
click at [525, 262] on span "Cancelar" at bounding box center [527, 263] width 35 height 11
click at [574, 263] on span "Continuar" at bounding box center [582, 263] width 38 height 11
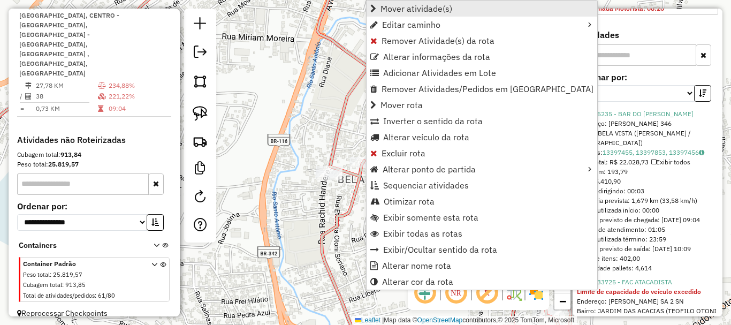
click at [442, 10] on span "Mover atividade(s)" at bounding box center [417, 8] width 72 height 9
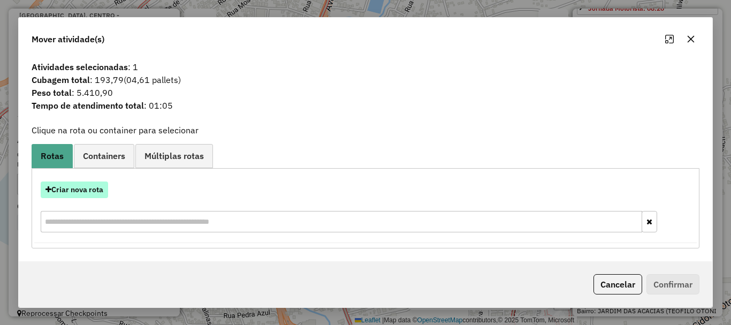
click at [81, 187] on button "Criar nova rota" at bounding box center [74, 189] width 67 height 17
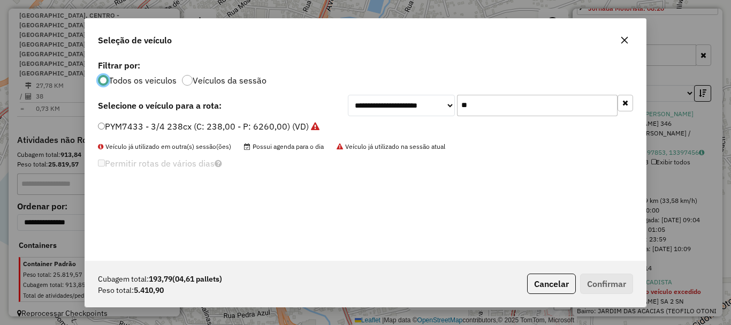
scroll to position [6, 3]
drag, startPoint x: 497, startPoint y: 107, endPoint x: 372, endPoint y: 106, distance: 124.7
click at [372, 106] on div "**********" at bounding box center [490, 105] width 285 height 21
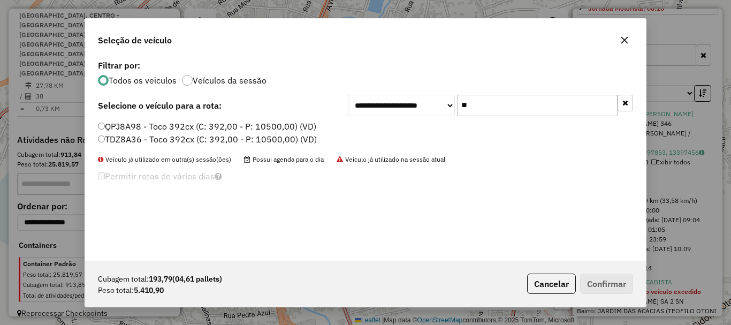
type input "**"
click at [123, 126] on label "QPJ8A98 - Toco 392cx (C: 392,00 - P: 10500,00) (VD)" at bounding box center [207, 126] width 218 height 13
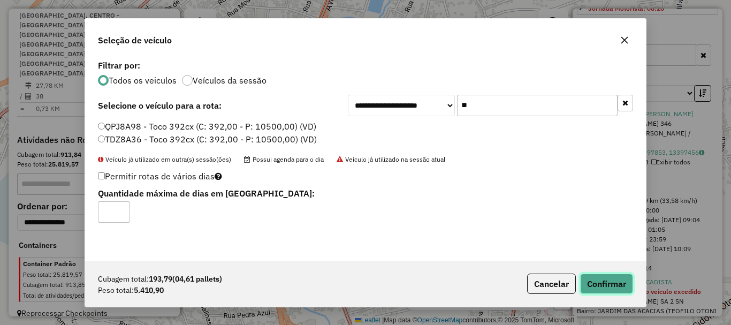
click at [600, 288] on button "Confirmar" at bounding box center [606, 284] width 53 height 20
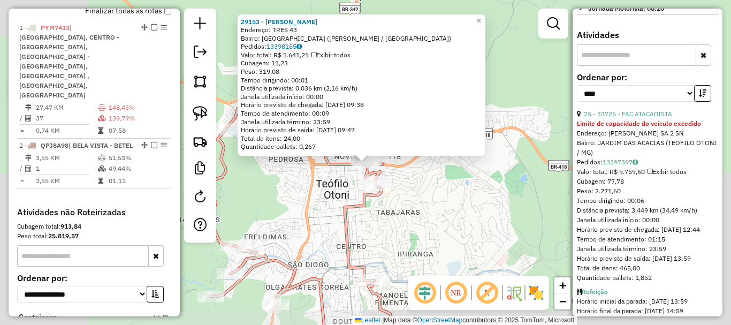
scroll to position [428, 0]
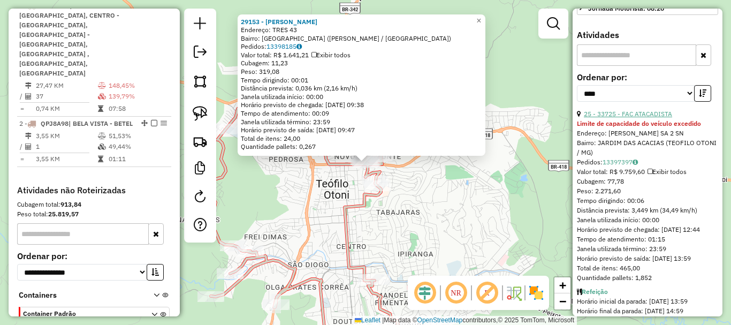
click at [663, 118] on link "25 - 33725 - FAC ATACADISTA" at bounding box center [628, 114] width 88 height 8
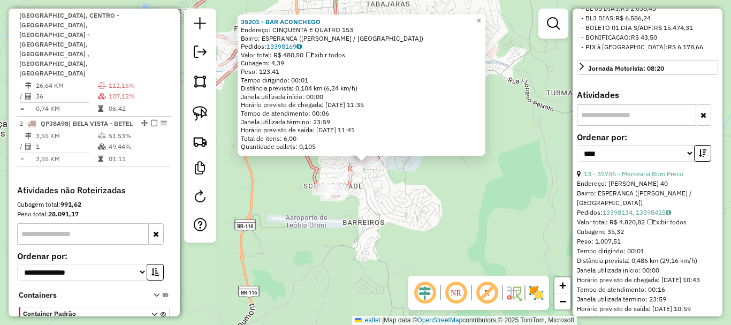
scroll to position [365, 0]
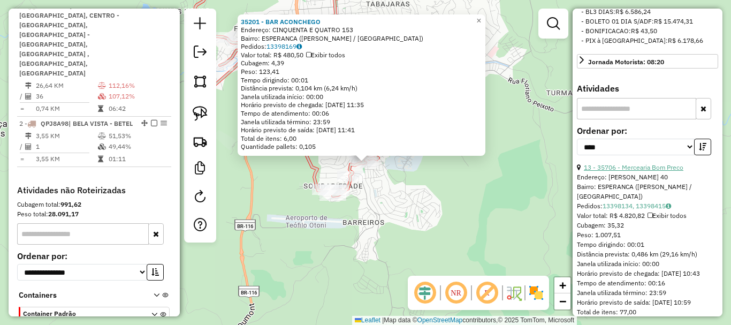
click at [640, 171] on link "13 - 35706 - Mercearia Bom Preco" at bounding box center [634, 167] width 100 height 8
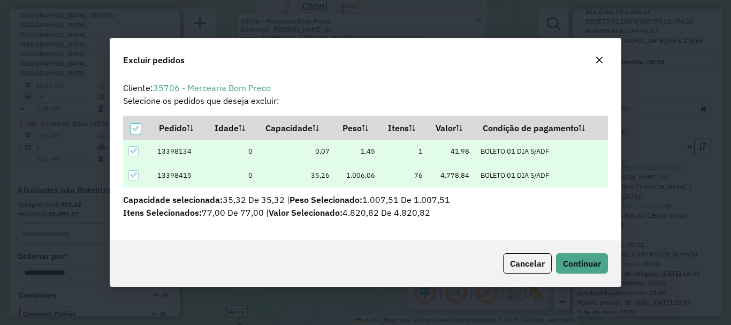
scroll to position [0, 0]
click at [596, 263] on span "Continuar" at bounding box center [582, 263] width 38 height 11
click at [565, 254] on button "Continuar" at bounding box center [582, 263] width 52 height 20
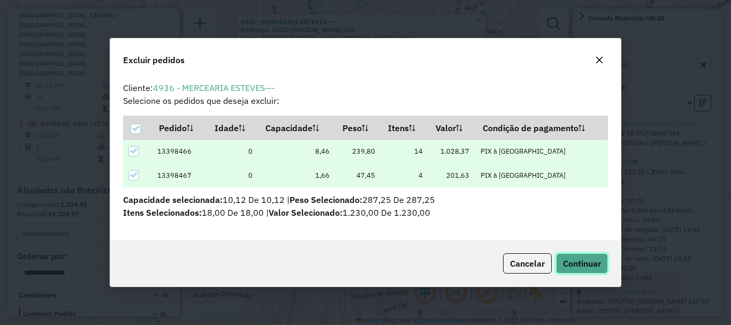
click at [578, 264] on span "Continuar" at bounding box center [582, 263] width 38 height 11
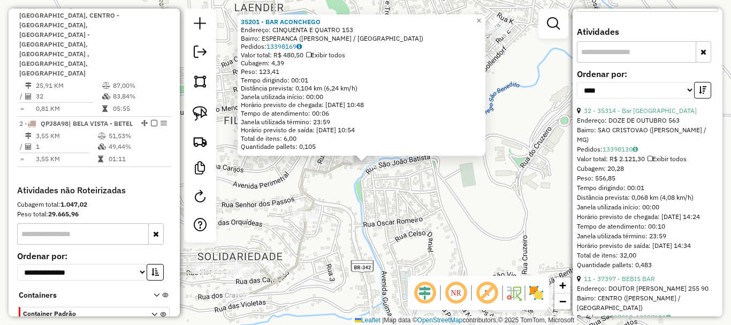
scroll to position [409, 0]
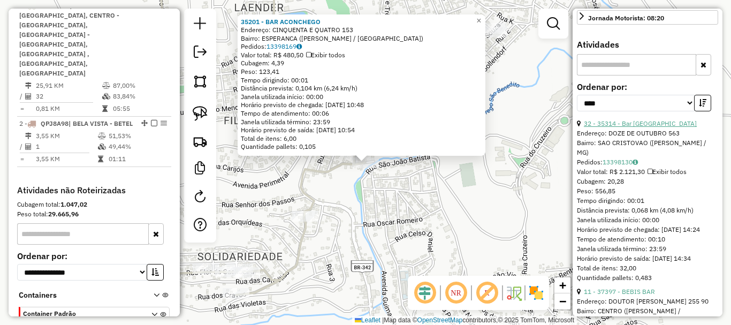
click at [639, 127] on link "32 - 35314 - Bar [GEOGRAPHIC_DATA]" at bounding box center [640, 123] width 113 height 8
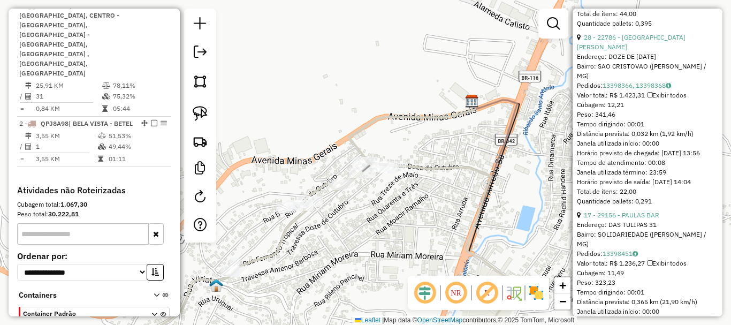
scroll to position [837, 0]
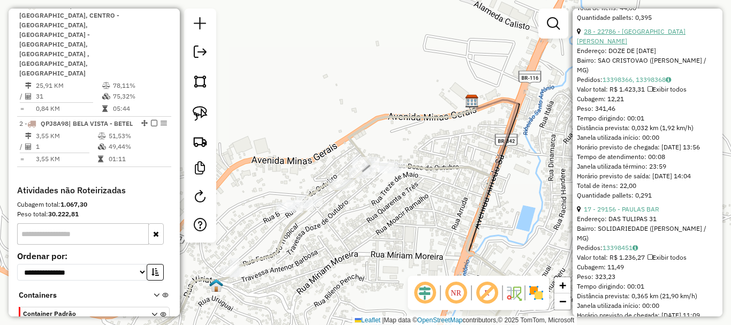
click at [642, 45] on link "28 - 22786 - [GEOGRAPHIC_DATA][PERSON_NAME]" at bounding box center [631, 36] width 109 height 18
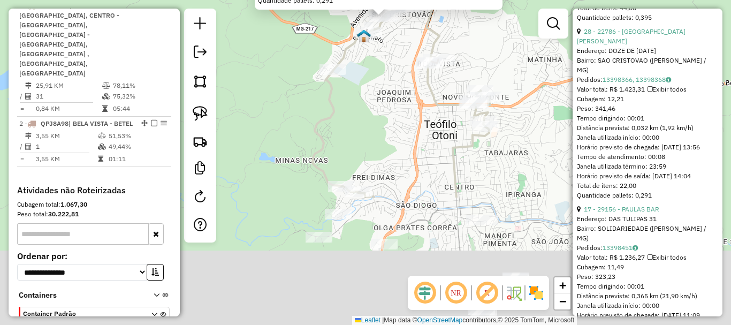
drag, startPoint x: 519, startPoint y: 240, endPoint x: 444, endPoint y: 71, distance: 185.3
click at [444, 71] on div "22786 - BAR [GEOGRAPHIC_DATA] Endereço: DOZE DE [DATE] Bairro: SAO CRISTOVAO (T…" at bounding box center [365, 162] width 731 height 325
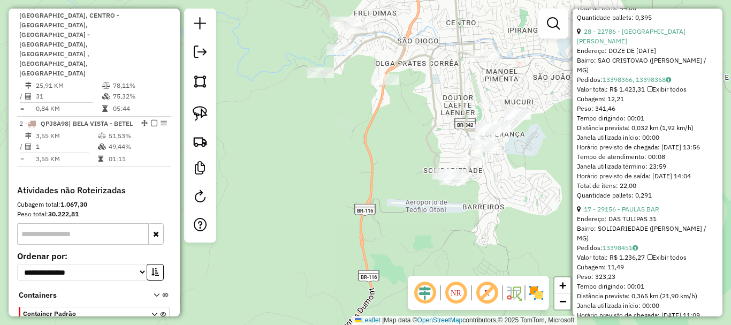
drag, startPoint x: 442, startPoint y: 247, endPoint x: 446, endPoint y: 92, distance: 154.8
click at [446, 92] on div "22786 - BAR [GEOGRAPHIC_DATA] Endereço: DOZE DE [DATE] Bairro: SAO CRISTOVAO (T…" at bounding box center [365, 162] width 731 height 325
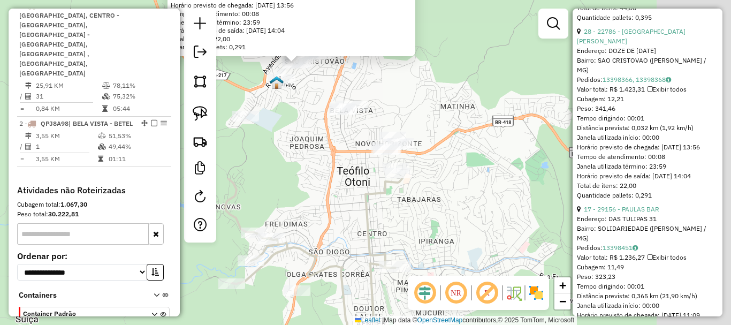
drag, startPoint x: 448, startPoint y: 82, endPoint x: 357, endPoint y: 296, distance: 231.7
click at [357, 296] on div "22786 - BAR [GEOGRAPHIC_DATA] Endereço: DOZE DE [DATE] Bairro: SAO CRISTOVAO (T…" at bounding box center [365, 162] width 731 height 325
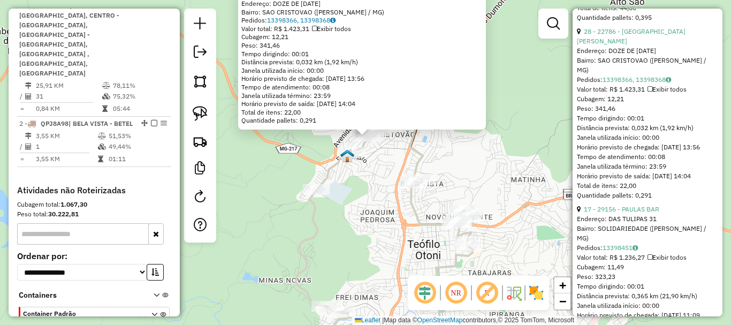
drag, startPoint x: 428, startPoint y: 196, endPoint x: 501, endPoint y: 267, distance: 101.8
click at [501, 267] on div "22786 - BAR [GEOGRAPHIC_DATA] Endereço: DOZE DE [DATE] Bairro: SAO CRISTOVAO (T…" at bounding box center [365, 162] width 731 height 325
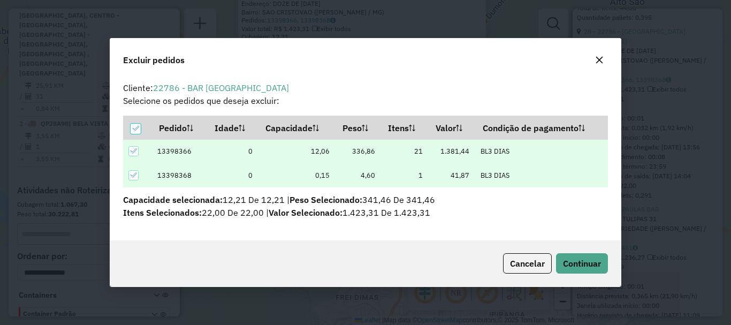
scroll to position [0, 0]
click at [588, 273] on button "Continuar" at bounding box center [582, 263] width 52 height 20
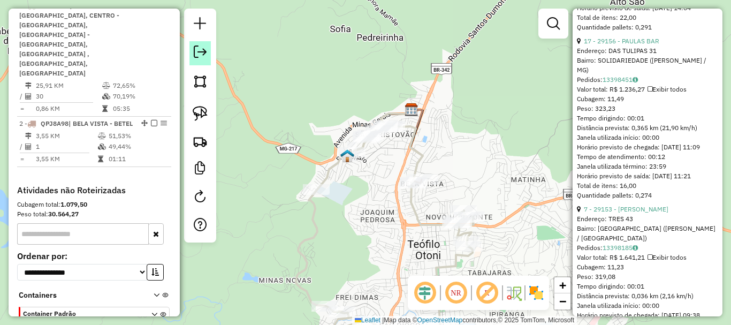
click at [203, 52] on em at bounding box center [200, 52] width 13 height 13
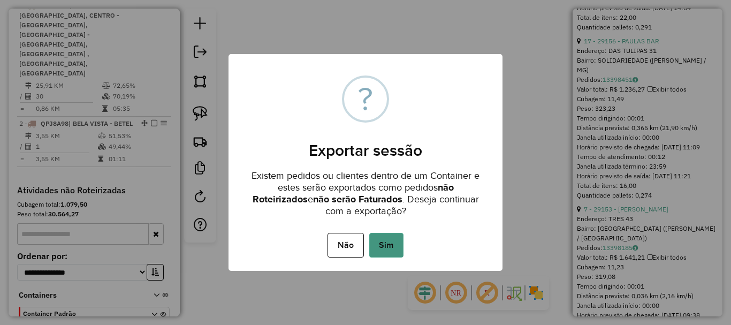
click at [394, 252] on button "Sim" at bounding box center [386, 245] width 34 height 25
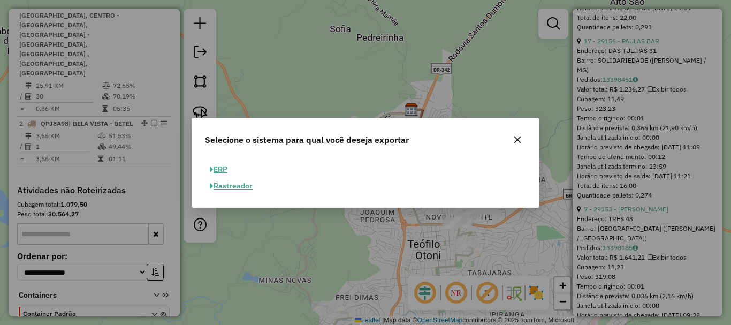
click at [222, 168] on button "ERP" at bounding box center [218, 169] width 27 height 17
select select "**"
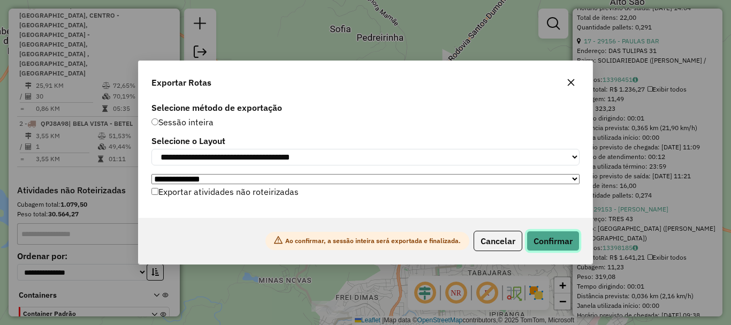
click at [542, 244] on button "Confirmar" at bounding box center [553, 241] width 53 height 20
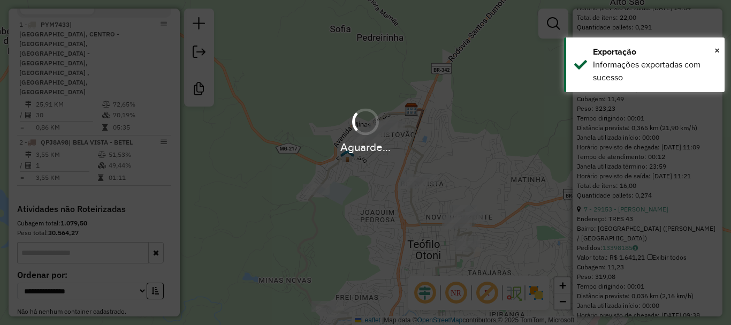
scroll to position [435, 0]
